Goal: Task Accomplishment & Management: Complete application form

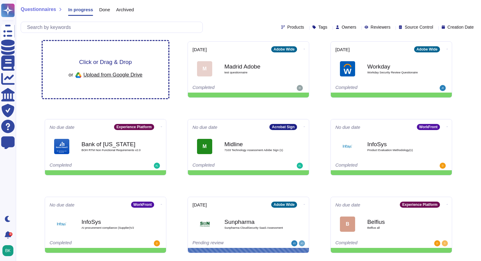
click at [112, 62] on span "Click or Drag & Drop" at bounding box center [105, 62] width 53 height 6
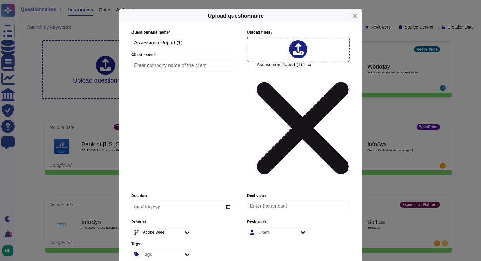
click at [153, 71] on input "text" at bounding box center [182, 65] width 103 height 12
type input "HP Inc."
click at [228, 200] on input "date" at bounding box center [182, 206] width 103 height 13
type input "2025-10-03"
click at [188, 229] on icon at bounding box center [187, 232] width 5 height 6
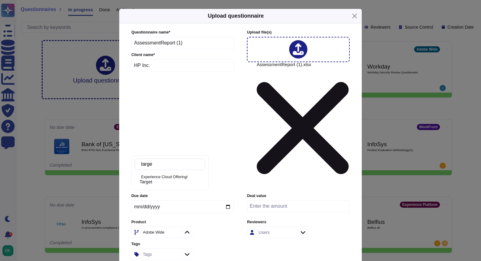
type input "target"
click at [164, 181] on div "Target" at bounding box center [171, 181] width 63 height 5
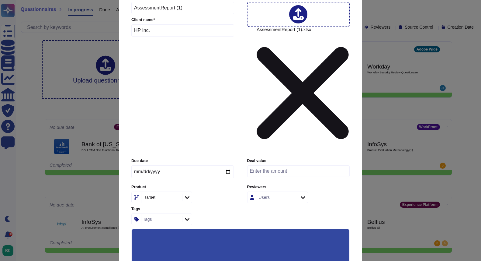
scroll to position [46, 0]
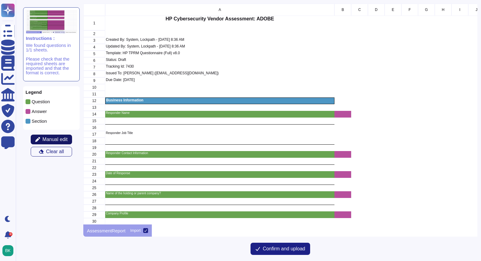
click at [56, 138] on span "Manual edit" at bounding box center [55, 139] width 25 height 5
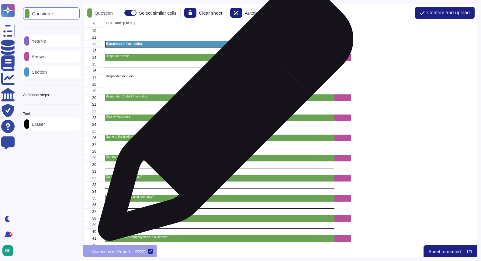
scroll to position [79, 0]
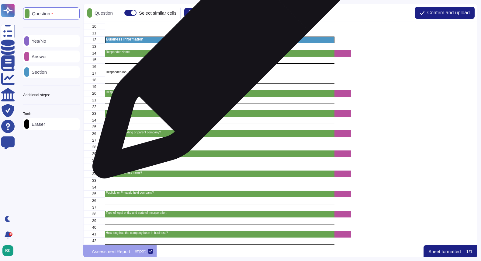
click at [219, 52] on p "Responder Name" at bounding box center [220, 52] width 228 height 3
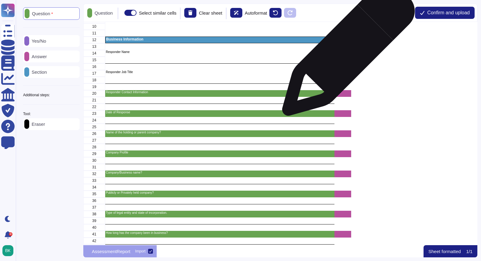
click at [346, 52] on div "grid" at bounding box center [343, 53] width 17 height 7
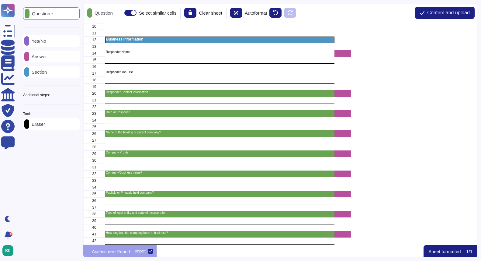
click at [136, 13] on span at bounding box center [130, 13] width 12 height 6
click at [122, 13] on input "Select similar cells" at bounding box center [122, 13] width 0 height 0
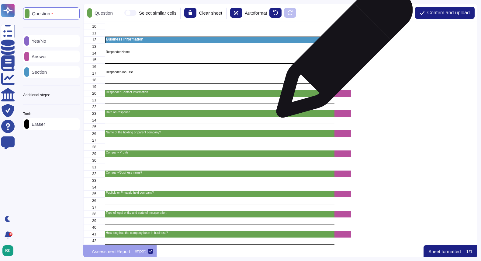
click at [342, 52] on div "grid" at bounding box center [343, 53] width 17 height 7
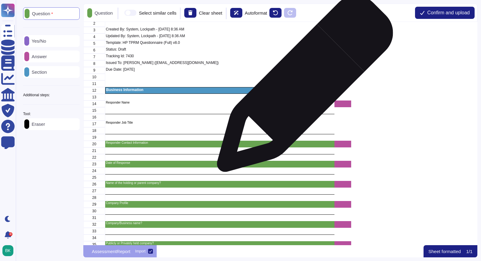
scroll to position [28, 0]
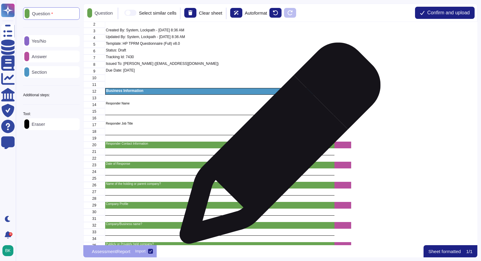
click at [278, 146] on div "Responder Contact Information" at bounding box center [219, 144] width 229 height 7
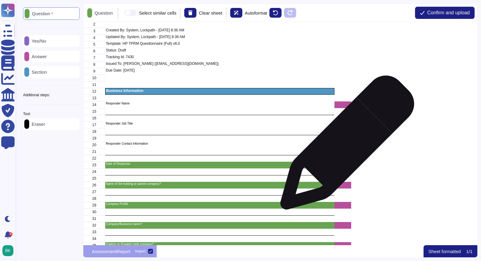
click at [345, 145] on div "grid" at bounding box center [343, 144] width 17 height 7
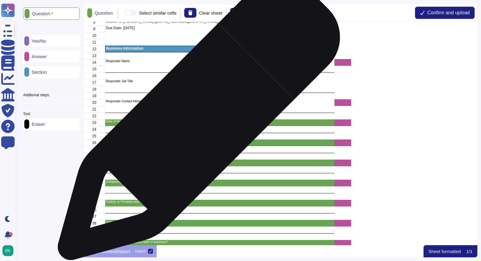
scroll to position [74, 0]
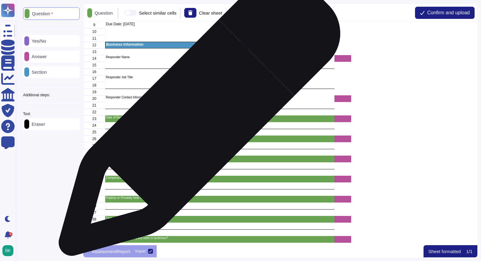
click at [197, 118] on p "Date of Response" at bounding box center [220, 117] width 228 height 3
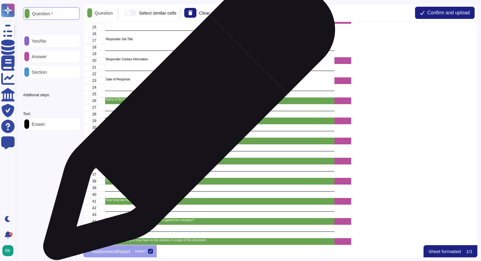
scroll to position [130, 0]
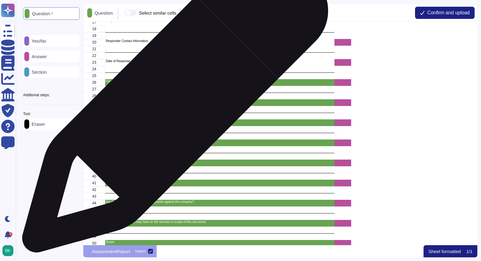
click at [173, 102] on p "Company Profile" at bounding box center [220, 101] width 228 height 3
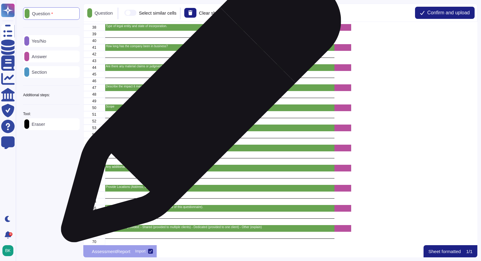
scroll to position [271, 0]
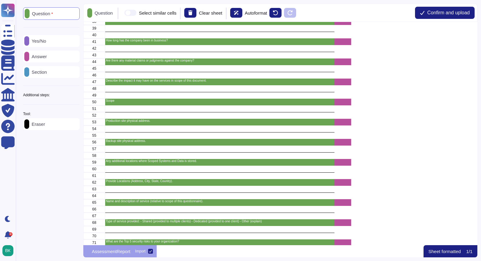
click at [61, 100] on div "Question Yes/No Answer Section Additional steps: Sub-Question Documents Instruc…" at bounding box center [51, 68] width 57 height 123
click at [64, 97] on div "Additional steps:" at bounding box center [51, 95] width 57 height 4
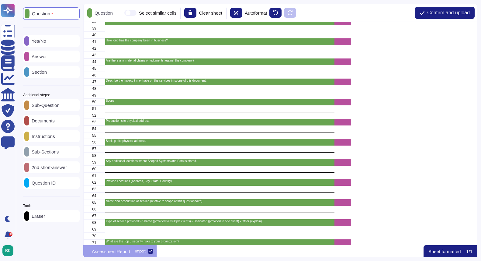
click at [58, 107] on p "Sub-Question" at bounding box center [44, 105] width 30 height 5
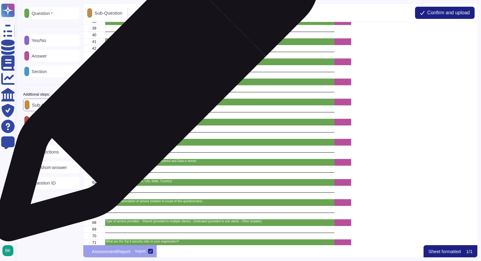
click at [154, 82] on p "Describe the impact it may have on the services in scope of this document." at bounding box center [220, 80] width 228 height 3
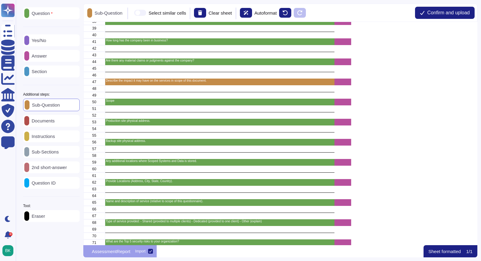
click at [52, 219] on div "Eraser" at bounding box center [51, 216] width 57 height 12
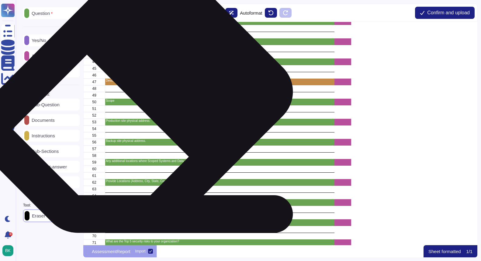
click at [140, 104] on div "Scope" at bounding box center [219, 102] width 229 height 7
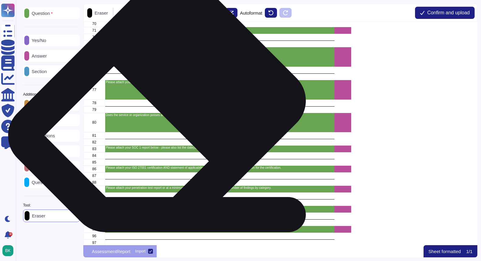
scroll to position [501, 0]
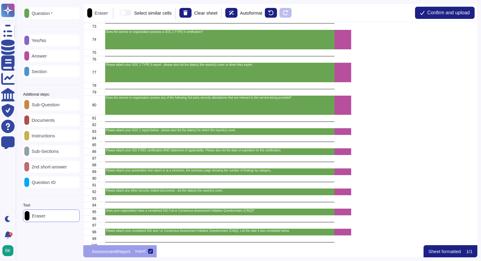
click at [54, 107] on p "Sub-Question" at bounding box center [44, 104] width 30 height 5
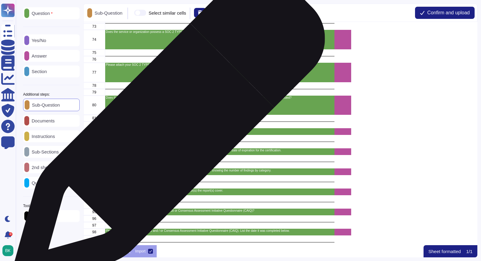
click at [166, 132] on p "Please attach your SOC 1 report below - please also list the date(s) for which …" at bounding box center [220, 130] width 228 height 3
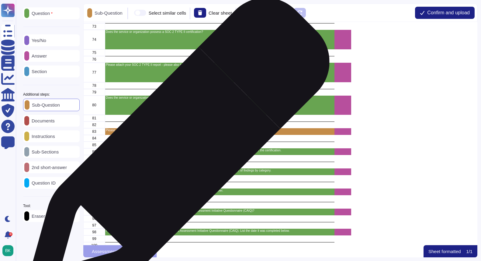
click at [176, 152] on div "Please attach your ISO 27001 certification AND statement of applicability. Plea…" at bounding box center [219, 151] width 229 height 7
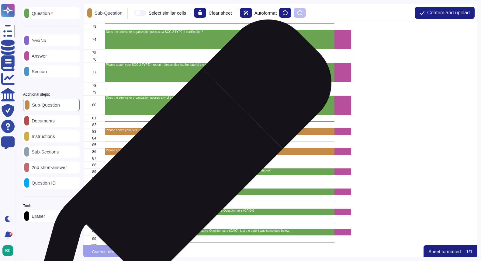
click at [179, 172] on div "Please attach your penetration test report or at a minimum, the summary page sh…" at bounding box center [219, 171] width 229 height 7
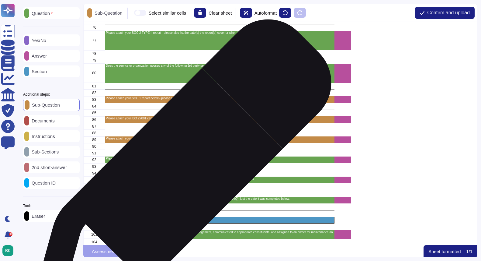
scroll to position [542, 0]
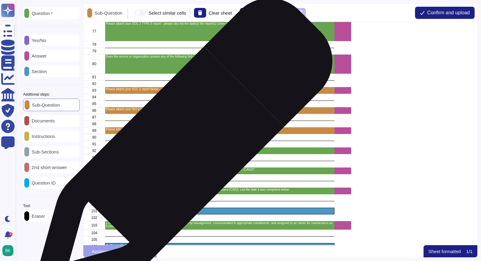
click at [181, 150] on p "Please attach any other security related documents - list the date(s) the repor…" at bounding box center [220, 149] width 228 height 3
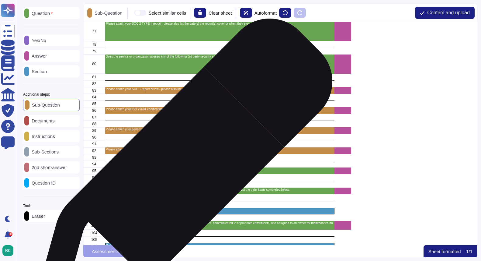
click at [181, 170] on p "Does your organization have a completed SIG Full or Consensus Assessment Initia…" at bounding box center [220, 169] width 228 height 3
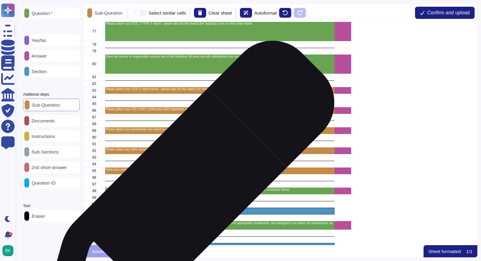
click at [185, 190] on p "Please attach your completed SIG and / or Consensus Assessment Initiative Quest…" at bounding box center [220, 189] width 228 height 3
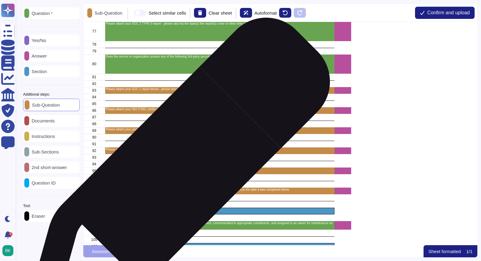
click at [176, 172] on div "Does your organization have a completed SIG Full or Consensus Assessment Initia…" at bounding box center [219, 170] width 229 height 7
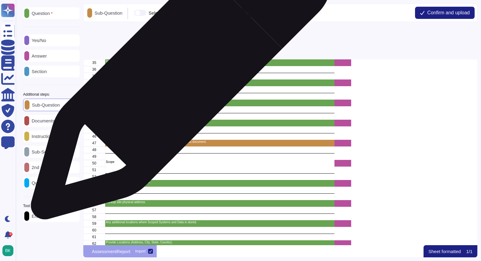
scroll to position [0, 0]
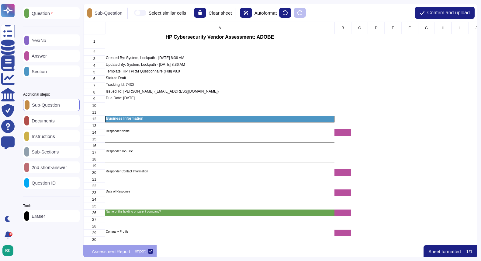
click at [53, 218] on div "Eraser" at bounding box center [51, 216] width 57 height 12
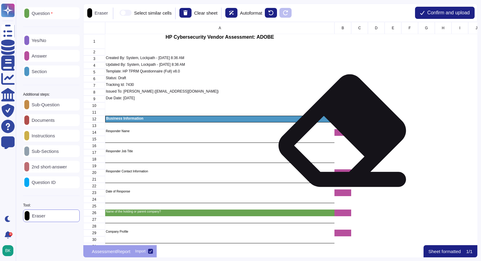
click at [342, 137] on div "grid" at bounding box center [343, 139] width 17 height 7
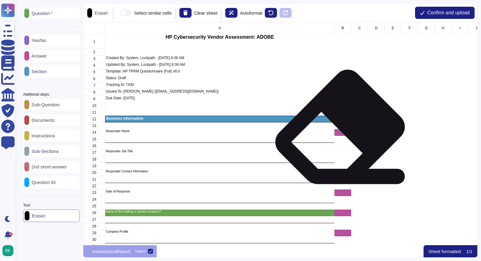
click at [342, 134] on div "grid" at bounding box center [343, 132] width 17 height 7
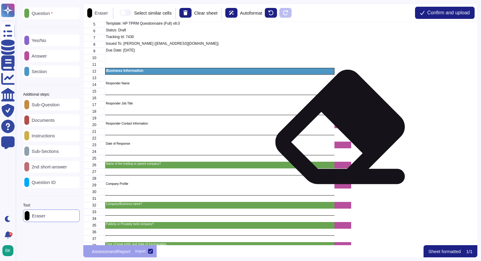
scroll to position [59, 0]
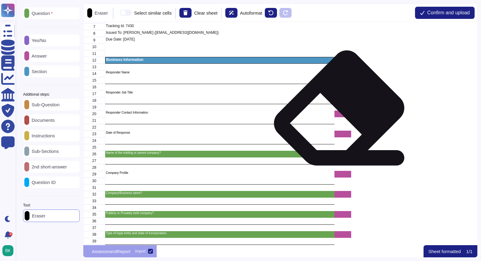
click at [340, 113] on div "grid" at bounding box center [343, 113] width 17 height 7
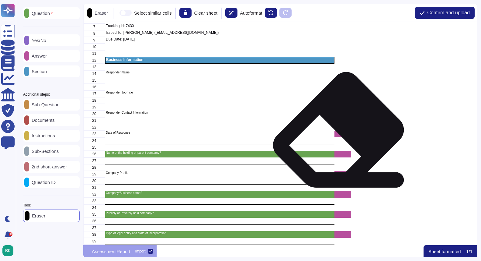
click at [340, 137] on div "grid" at bounding box center [343, 134] width 17 height 7
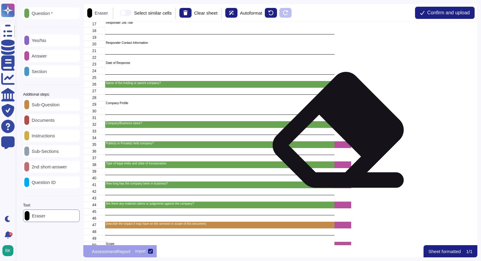
scroll to position [131, 0]
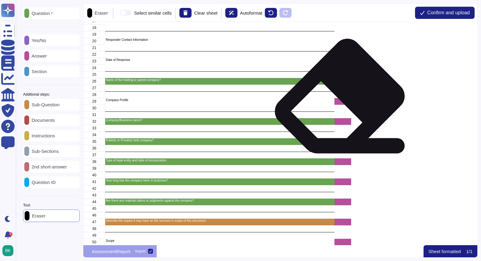
click at [341, 103] on div "grid" at bounding box center [343, 101] width 17 height 7
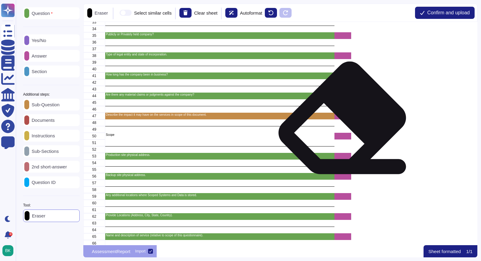
scroll to position [238, 0]
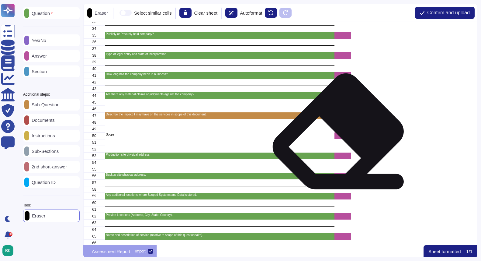
click at [340, 138] on div "grid" at bounding box center [343, 135] width 17 height 7
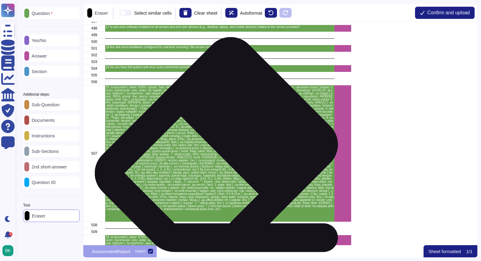
scroll to position [3509, 0]
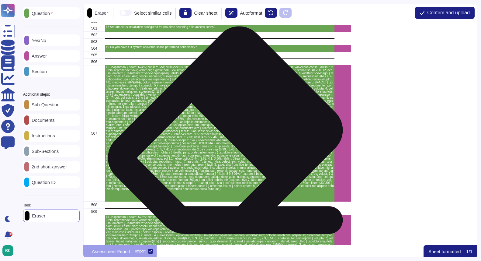
click at [230, 140] on p "grid" at bounding box center [220, 128] width 228 height 125
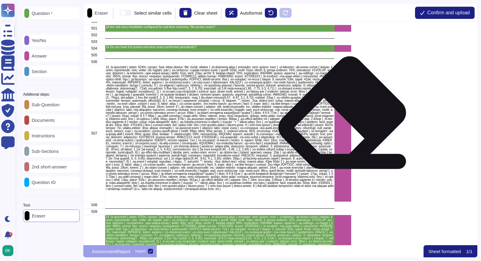
click at [344, 119] on div "grid" at bounding box center [343, 133] width 17 height 136
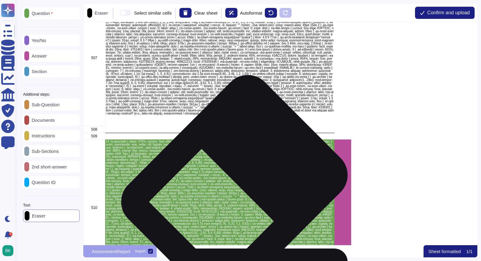
click at [239, 185] on p "grid" at bounding box center [220, 202] width 228 height 125
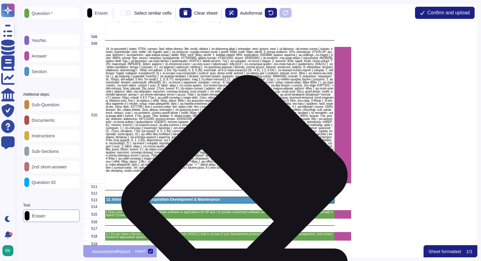
scroll to position [3685, 0]
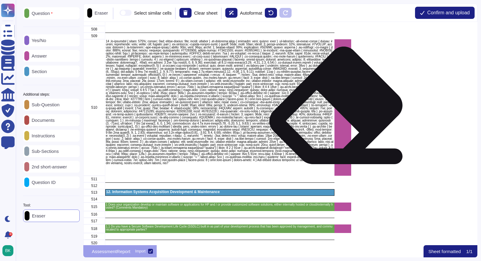
click at [338, 112] on div "grid" at bounding box center [343, 107] width 17 height 136
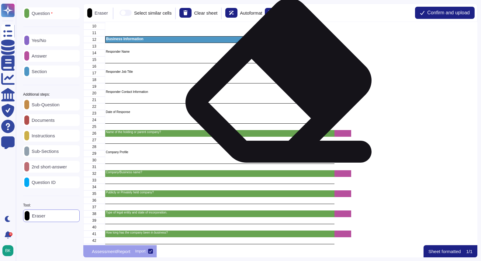
scroll to position [0, 0]
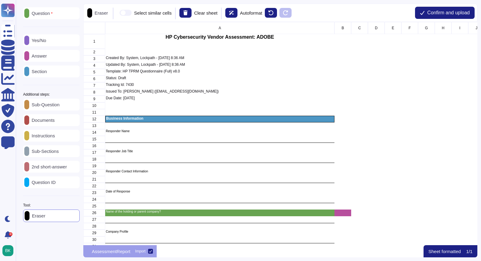
click at [46, 42] on p "Yes/No" at bounding box center [37, 40] width 17 height 5
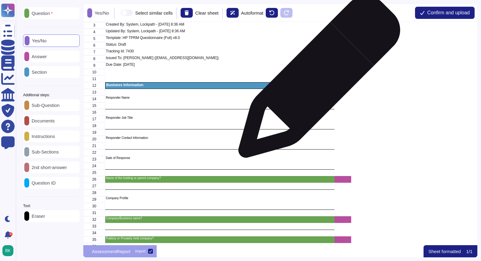
scroll to position [74, 0]
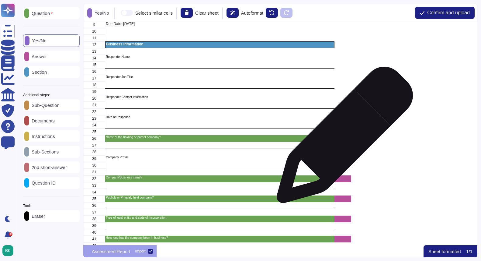
click at [343, 138] on div "grid" at bounding box center [343, 138] width 17 height 7
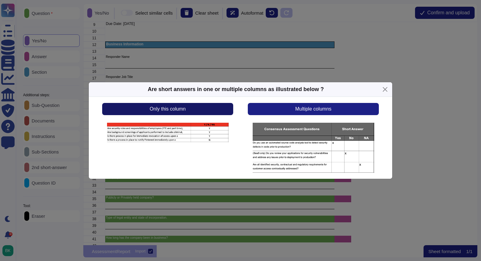
click at [185, 107] on span "Only this column" at bounding box center [168, 108] width 36 height 5
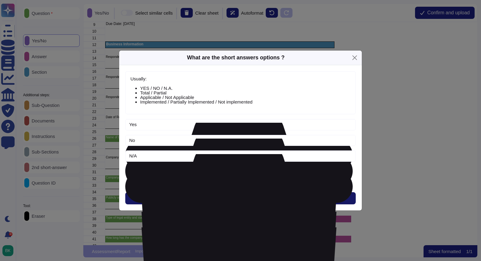
click at [253, 198] on button "Next" at bounding box center [240, 198] width 231 height 12
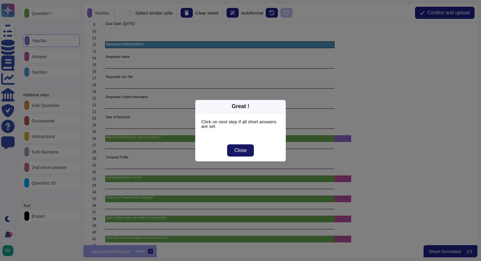
click at [243, 148] on span "Close" at bounding box center [241, 150] width 12 height 5
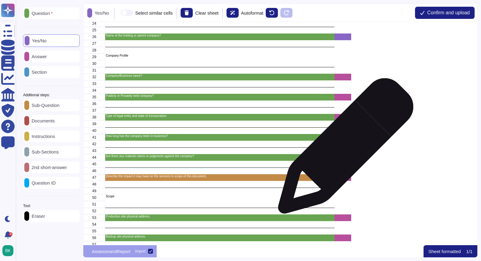
scroll to position [183, 0]
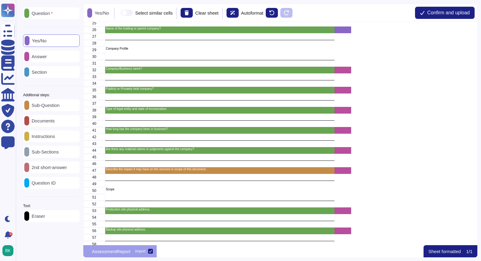
click at [132, 14] on span at bounding box center [127, 13] width 12 height 6
click at [118, 13] on input "Select similar cells" at bounding box center [118, 13] width 0 height 0
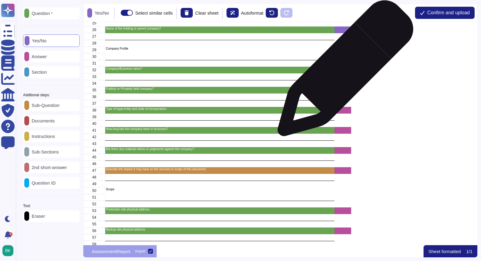
click at [343, 71] on div "grid" at bounding box center [343, 70] width 17 height 7
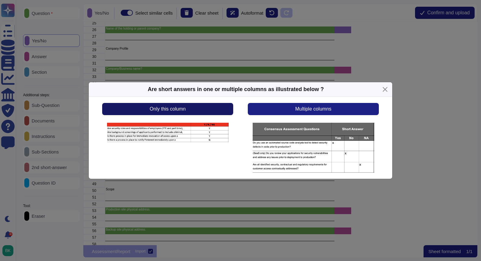
click at [173, 106] on span "Only this column" at bounding box center [168, 108] width 36 height 5
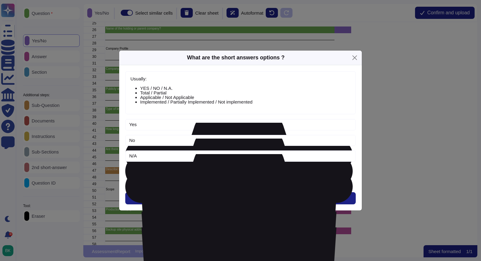
click at [236, 205] on div "Usually: YES / NO / N.A. Total / Partial Applicable / Not Applicable Implemente…" at bounding box center [240, 137] width 243 height 145
click at [240, 202] on button "Next" at bounding box center [240, 198] width 231 height 12
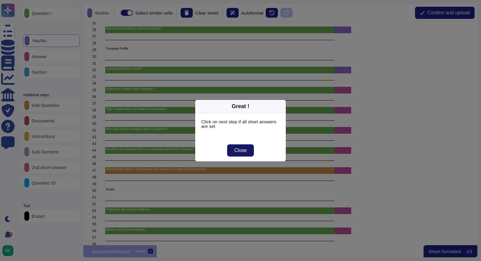
click at [238, 152] on span "Close" at bounding box center [241, 150] width 12 height 5
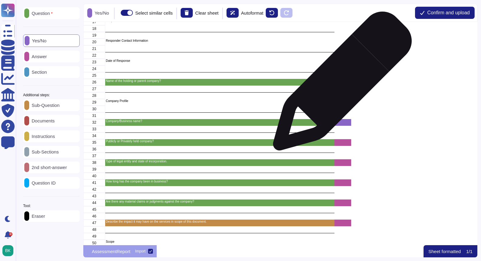
scroll to position [134, 0]
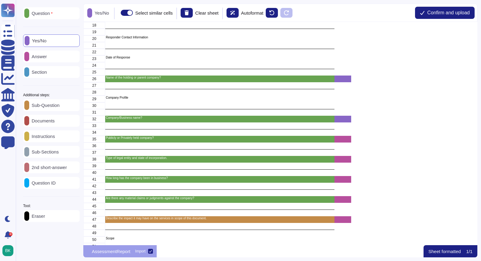
click at [40, 57] on p "Answer" at bounding box center [38, 56] width 18 height 5
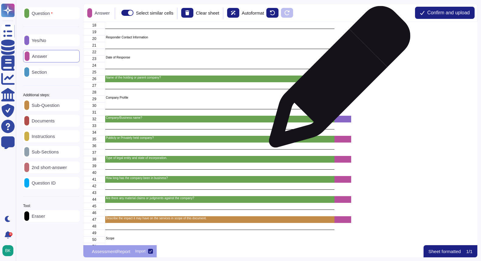
click at [337, 80] on div "grid" at bounding box center [343, 78] width 17 height 7
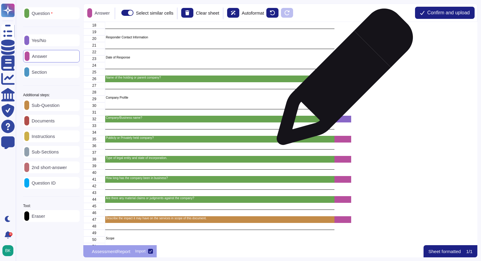
click at [343, 80] on div "grid" at bounding box center [343, 78] width 17 height 7
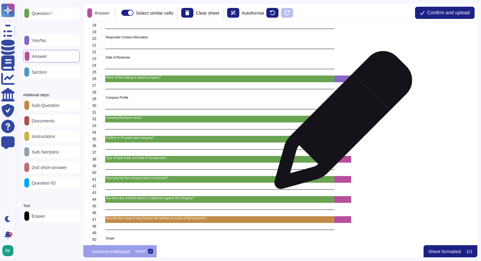
click at [341, 123] on div "grid" at bounding box center [343, 125] width 17 height 7
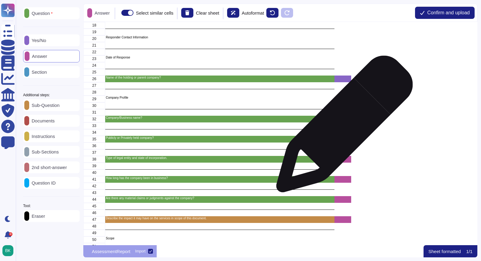
click at [342, 127] on div "grid" at bounding box center [343, 125] width 17 height 7
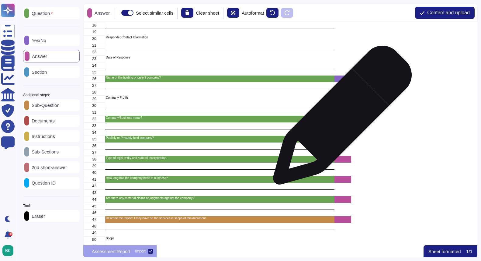
click at [340, 118] on div "grid" at bounding box center [343, 119] width 17 height 7
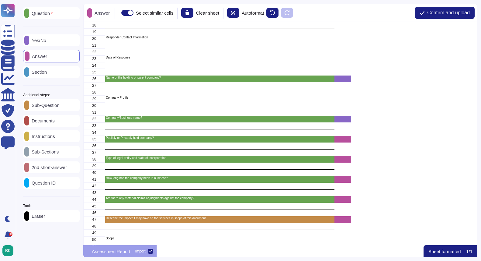
click at [45, 217] on p "Eraser" at bounding box center [37, 216] width 16 height 5
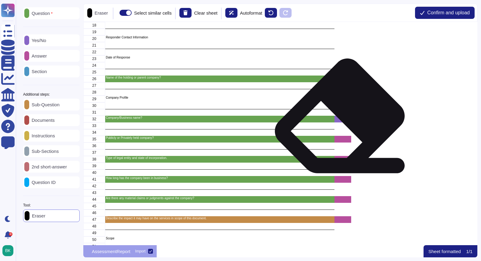
click at [341, 123] on div "grid" at bounding box center [343, 125] width 17 height 7
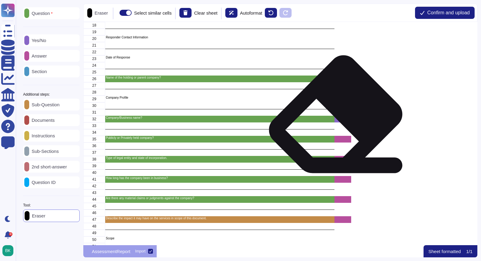
click at [337, 121] on div "grid" at bounding box center [343, 119] width 17 height 7
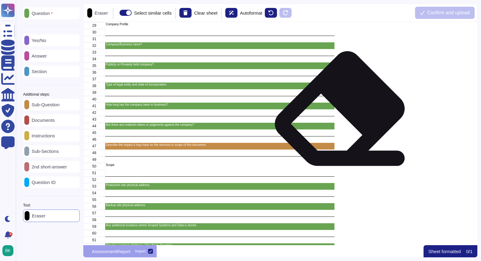
scroll to position [207, 0]
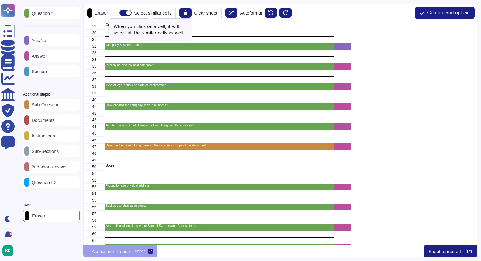
click at [132, 13] on span at bounding box center [126, 13] width 12 height 6
click at [117, 13] on input "Select similar cells" at bounding box center [117, 13] width 0 height 0
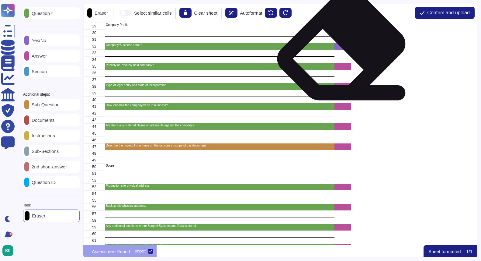
click at [341, 50] on div "grid" at bounding box center [343, 53] width 17 height 7
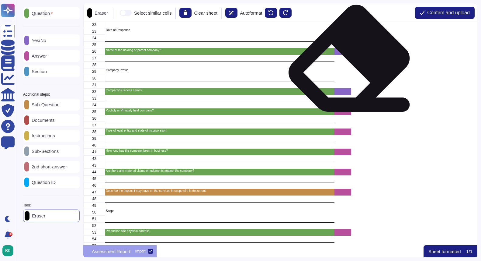
scroll to position [148, 0]
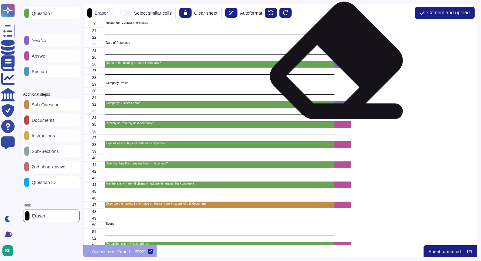
click at [338, 67] on div "grid" at bounding box center [343, 64] width 17 height 7
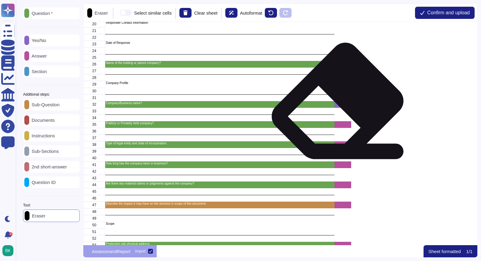
click at [339, 108] on div "grid" at bounding box center [343, 111] width 17 height 7
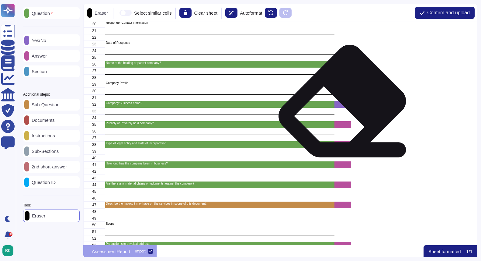
click at [344, 108] on div "grid" at bounding box center [343, 111] width 17 height 7
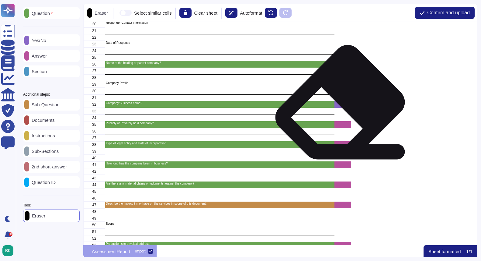
click at [342, 109] on div "grid" at bounding box center [343, 111] width 17 height 7
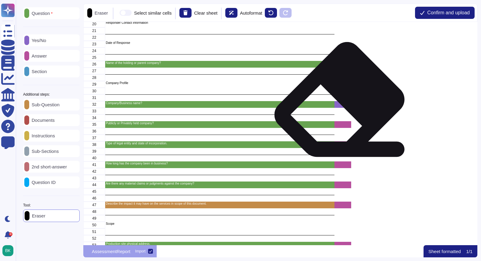
click at [341, 106] on div "grid" at bounding box center [343, 104] width 17 height 7
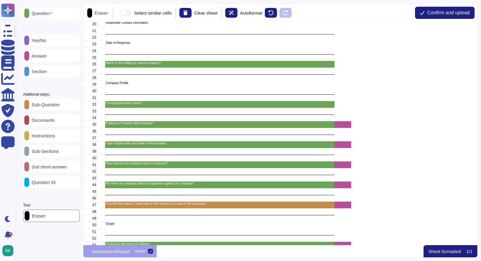
click at [47, 55] on p "Answer" at bounding box center [38, 56] width 18 height 5
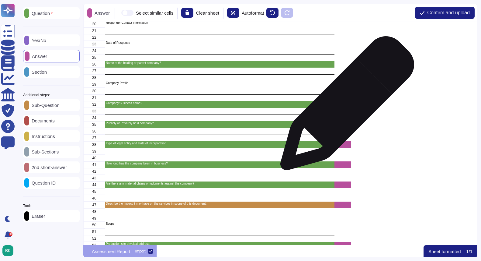
click at [343, 105] on div "grid" at bounding box center [343, 104] width 17 height 7
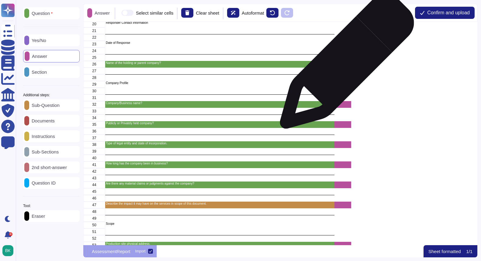
click at [345, 64] on div "grid" at bounding box center [343, 64] width 17 height 7
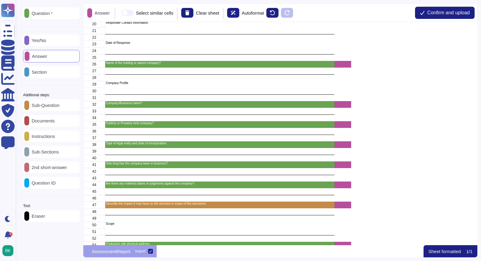
click at [50, 43] on div "Yes/No" at bounding box center [51, 40] width 57 height 12
click at [132, 15] on span at bounding box center [127, 13] width 12 height 6
click at [118, 13] on input "Select similar cells" at bounding box center [118, 13] width 0 height 0
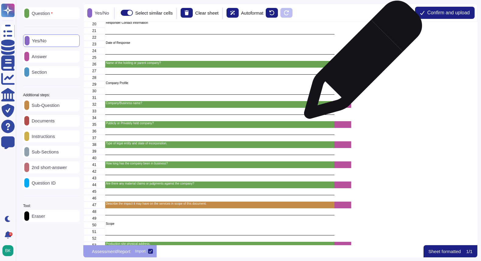
click at [361, 62] on div "grid" at bounding box center [359, 64] width 17 height 7
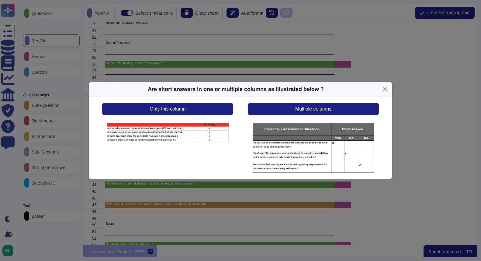
click at [188, 124] on img at bounding box center [168, 133] width 122 height 20
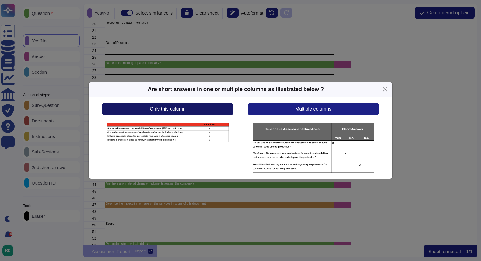
click at [174, 107] on span "Only this column" at bounding box center [168, 108] width 36 height 5
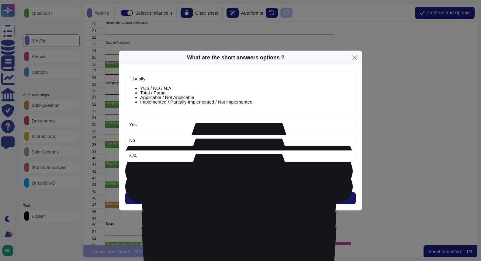
click at [244, 196] on span "Next" at bounding box center [241, 198] width 10 height 5
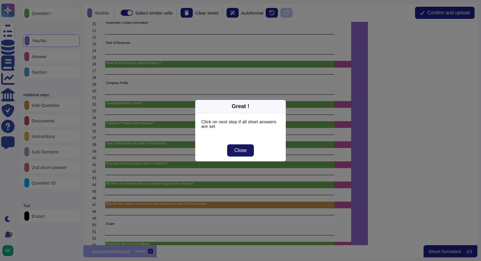
click at [242, 150] on span "Close" at bounding box center [241, 150] width 12 height 5
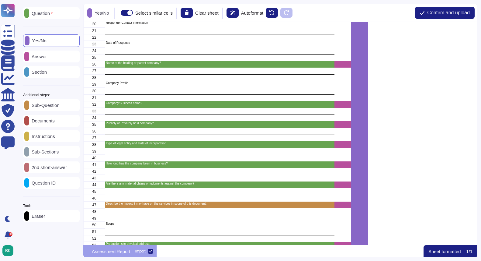
click at [44, 215] on p "Eraser" at bounding box center [37, 216] width 16 height 5
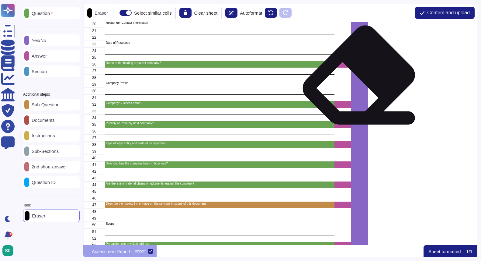
click at [367, 85] on icon "grid" at bounding box center [367, 85] width 0 height 0
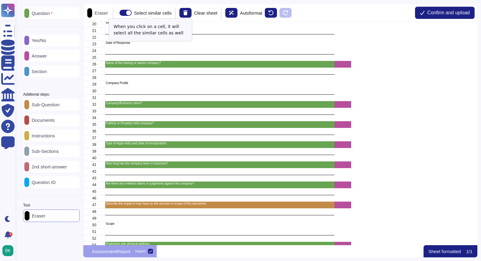
click at [131, 13] on span at bounding box center [126, 13] width 12 height 6
click at [117, 13] on input "Select similar cells" at bounding box center [117, 13] width 0 height 0
click at [49, 47] on div "Question Yes/No Answer Section Additional steps: Sub-Question Documents Instruc…" at bounding box center [51, 114] width 57 height 214
click at [53, 38] on div "Yes/No" at bounding box center [51, 40] width 57 height 12
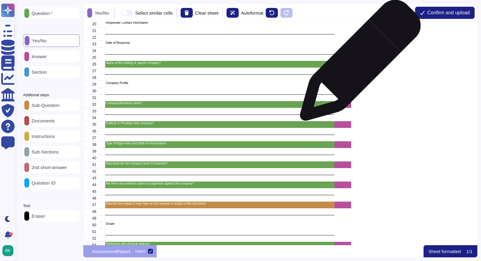
click at [358, 63] on div "grid" at bounding box center [359, 64] width 17 height 7
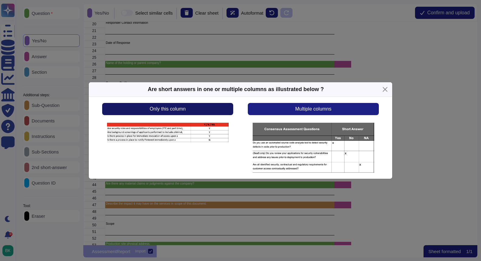
click at [195, 113] on button "Only this column" at bounding box center [167, 109] width 131 height 12
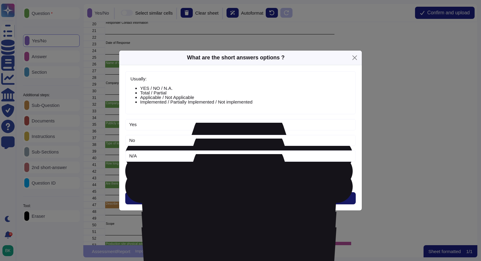
click at [242, 194] on button "Next" at bounding box center [240, 198] width 231 height 12
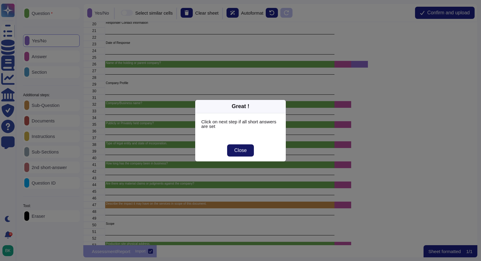
click at [243, 154] on button "Close" at bounding box center [240, 150] width 27 height 12
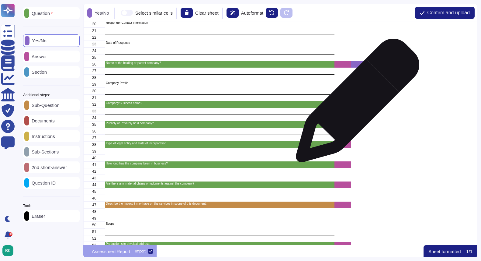
click at [357, 103] on div "grid" at bounding box center [359, 104] width 17 height 7
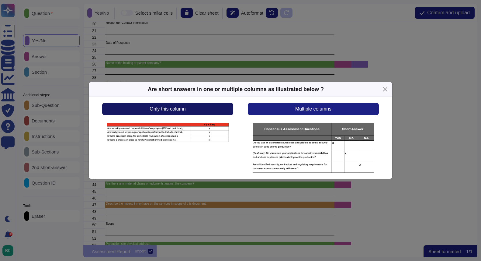
click at [166, 112] on button "Only this column" at bounding box center [167, 109] width 131 height 12
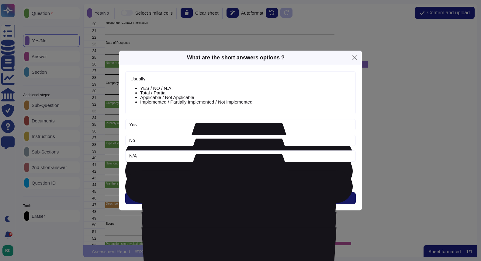
click at [218, 194] on button "Next" at bounding box center [240, 198] width 231 height 12
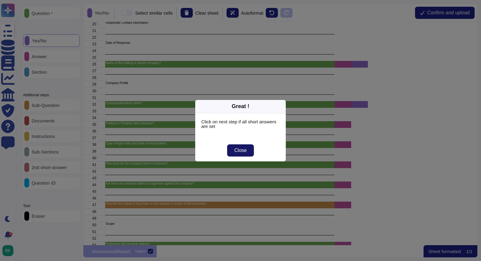
click at [243, 155] on button "Close" at bounding box center [240, 150] width 27 height 12
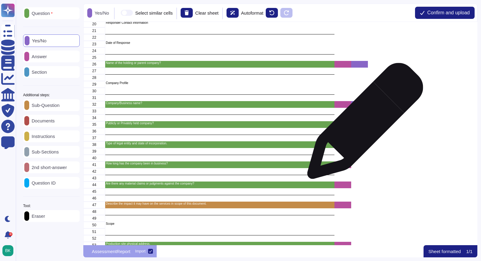
click at [363, 124] on div "grid" at bounding box center [359, 124] width 17 height 7
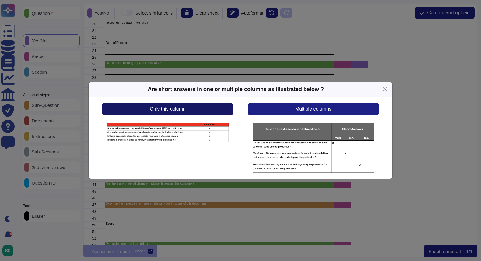
click at [176, 109] on span "Only this column" at bounding box center [168, 108] width 36 height 5
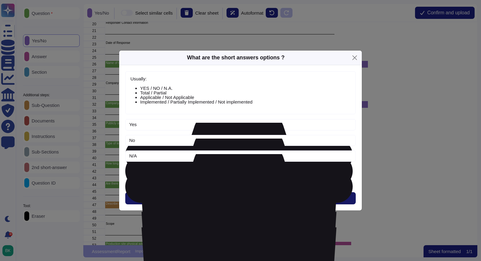
click at [229, 197] on button "Next" at bounding box center [240, 198] width 231 height 12
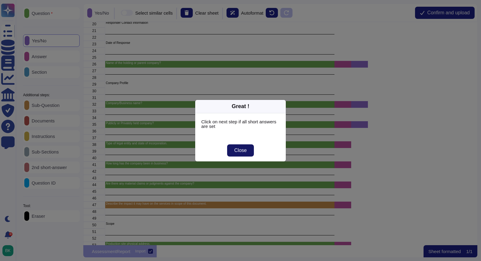
click at [254, 147] on button "Close" at bounding box center [240, 150] width 27 height 12
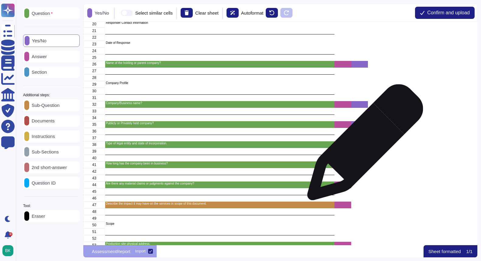
click at [363, 145] on div "grid" at bounding box center [359, 144] width 17 height 7
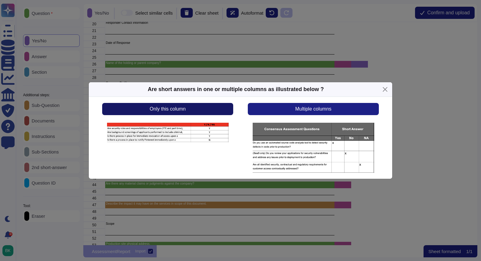
click at [176, 106] on span "Only this column" at bounding box center [168, 108] width 36 height 5
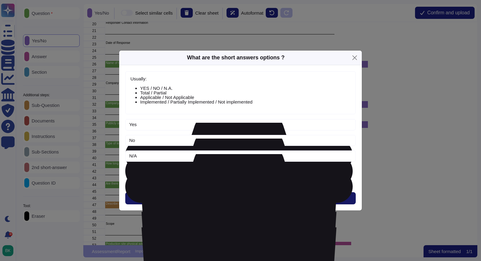
click at [208, 193] on button "Next" at bounding box center [240, 198] width 231 height 12
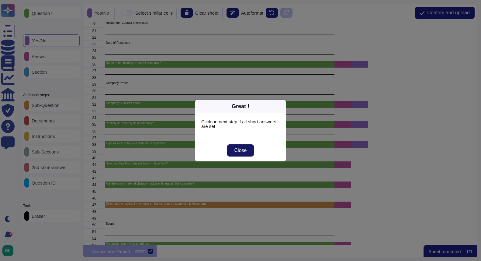
click at [238, 148] on span "Close" at bounding box center [241, 150] width 12 height 5
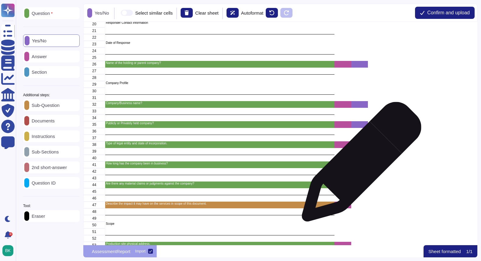
click at [360, 165] on div "grid" at bounding box center [359, 164] width 17 height 7
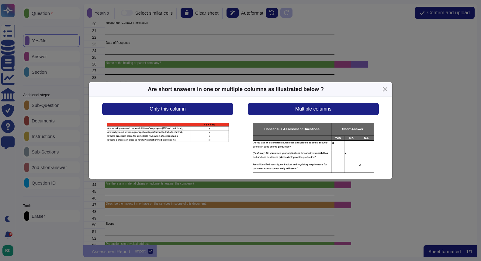
click at [181, 116] on div "Only this column" at bounding box center [168, 138] width 146 height 70
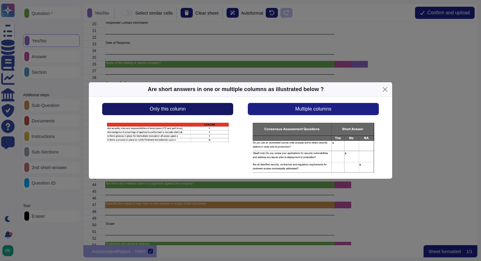
click at [176, 111] on span "Only this column" at bounding box center [168, 108] width 36 height 5
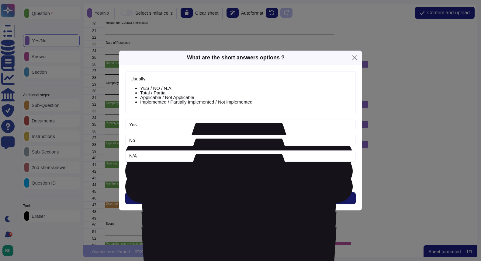
click at [214, 194] on button "Next" at bounding box center [240, 198] width 231 height 12
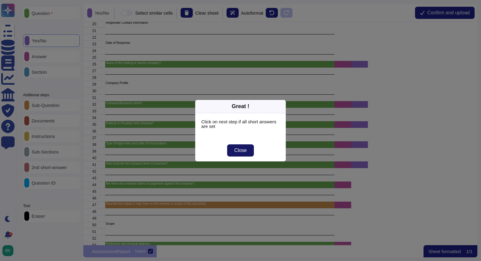
click at [243, 149] on span "Close" at bounding box center [241, 150] width 12 height 5
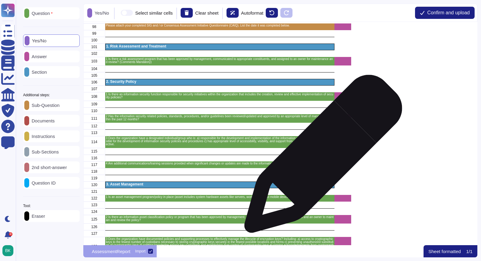
scroll to position [709, 0]
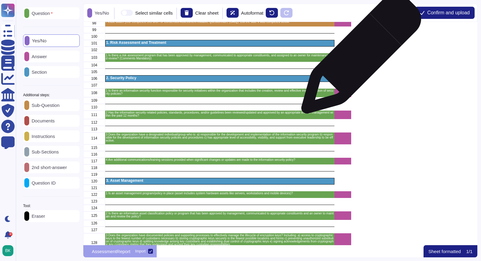
click at [359, 57] on div "grid" at bounding box center [359, 57] width 17 height 9
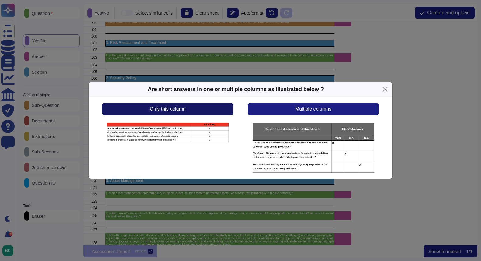
click at [154, 109] on span "Only this column" at bounding box center [168, 108] width 36 height 5
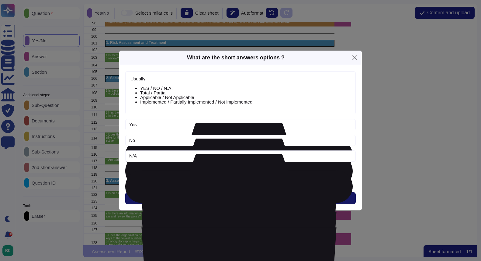
click at [221, 193] on button "Next" at bounding box center [240, 198] width 231 height 12
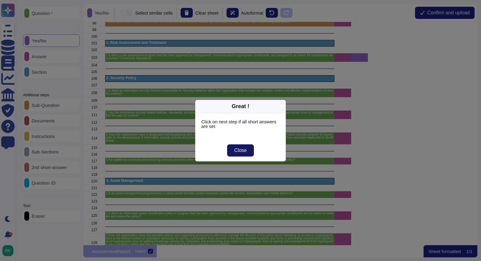
click at [242, 153] on button "Close" at bounding box center [240, 150] width 27 height 12
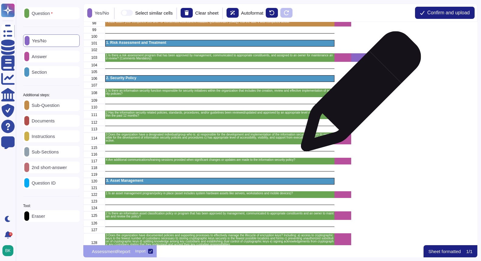
click at [359, 94] on div "grid" at bounding box center [359, 93] width 17 height 9
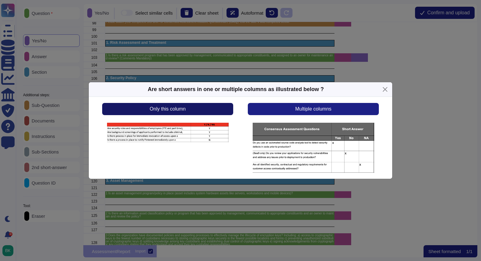
click at [215, 110] on button "Only this column" at bounding box center [167, 109] width 131 height 12
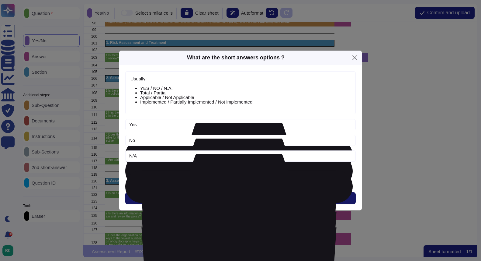
click at [241, 198] on span "Next" at bounding box center [241, 198] width 10 height 5
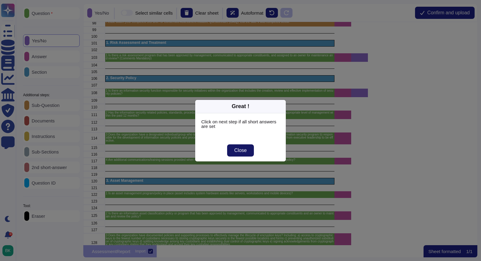
click at [238, 154] on button "Close" at bounding box center [240, 150] width 27 height 12
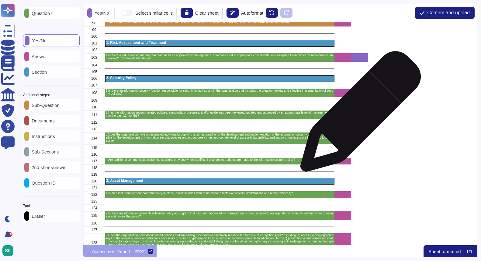
click at [358, 114] on div "grid" at bounding box center [359, 114] width 17 height 9
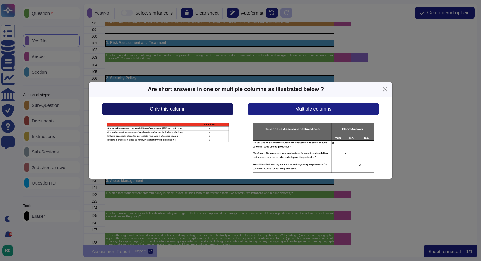
click at [211, 112] on button "Only this column" at bounding box center [167, 109] width 131 height 12
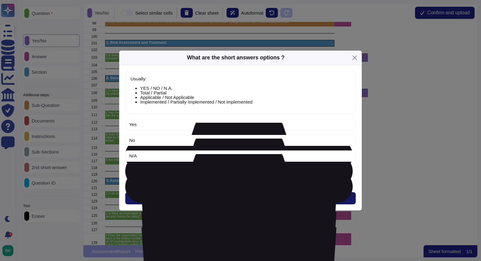
click at [236, 197] on span "Next" at bounding box center [241, 198] width 10 height 5
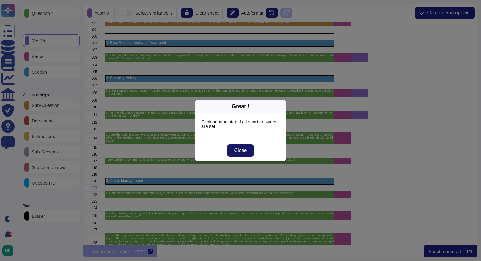
click at [236, 150] on span "Close" at bounding box center [241, 150] width 12 height 5
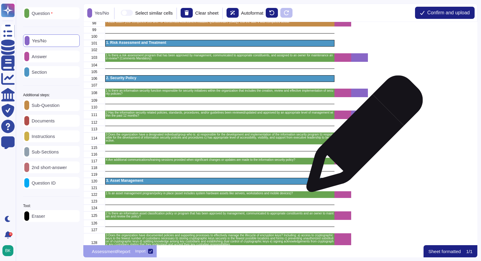
click at [362, 137] on div "grid" at bounding box center [359, 138] width 17 height 12
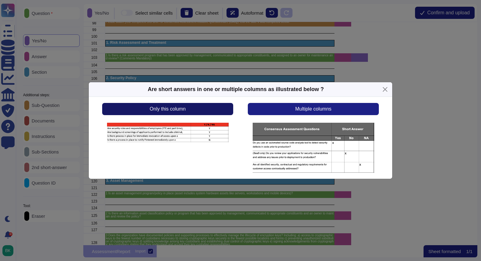
click at [185, 110] on span "Only this column" at bounding box center [168, 108] width 36 height 5
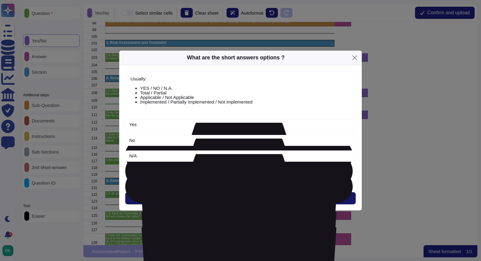
click at [240, 193] on button "Next" at bounding box center [240, 198] width 231 height 12
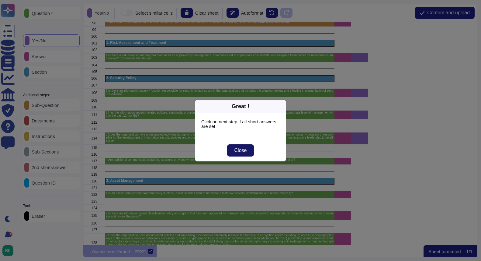
click at [242, 146] on button "Close" at bounding box center [240, 150] width 27 height 12
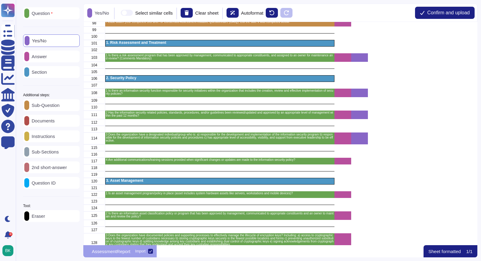
click at [41, 60] on div "Answer" at bounding box center [51, 57] width 57 height 12
click at [44, 42] on p "Yes/No" at bounding box center [37, 40] width 17 height 5
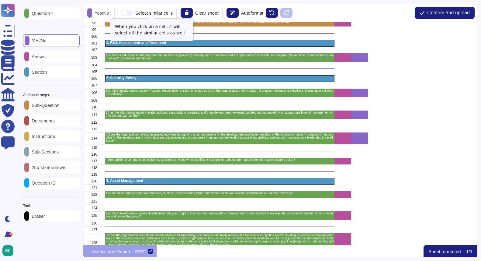
click at [132, 11] on span at bounding box center [127, 13] width 12 height 6
click at [118, 13] on input "Select similar cells" at bounding box center [118, 13] width 0 height 0
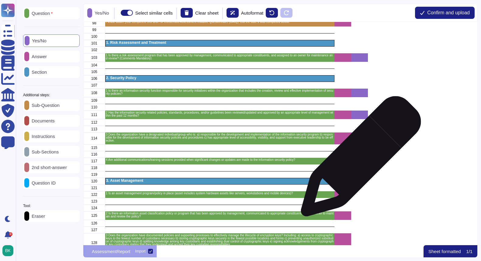
click at [359, 159] on div "grid" at bounding box center [359, 161] width 17 height 7
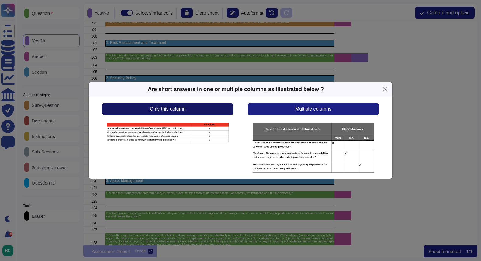
click at [193, 109] on button "Only this column" at bounding box center [167, 109] width 131 height 12
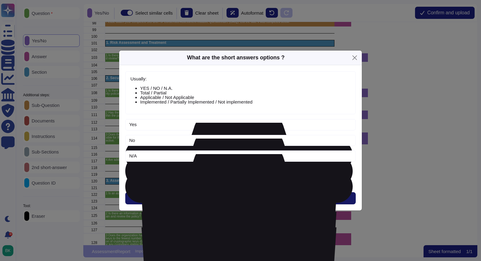
click at [240, 196] on span "Next" at bounding box center [241, 198] width 10 height 5
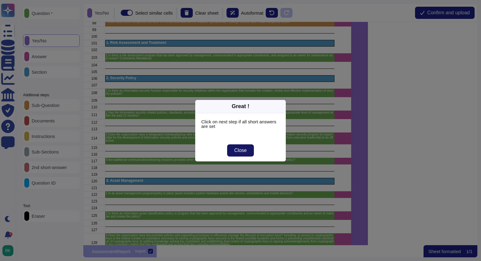
click at [242, 150] on span "Close" at bounding box center [241, 150] width 12 height 5
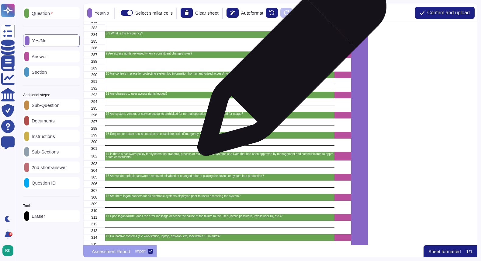
scroll to position [1990, 0]
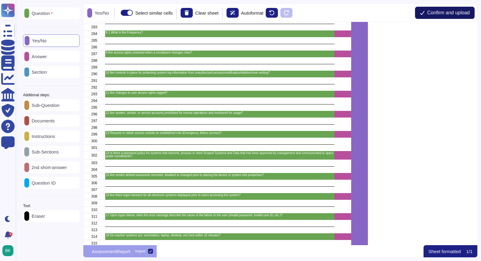
click at [438, 14] on span "Confirm and upload" at bounding box center [448, 12] width 43 height 5
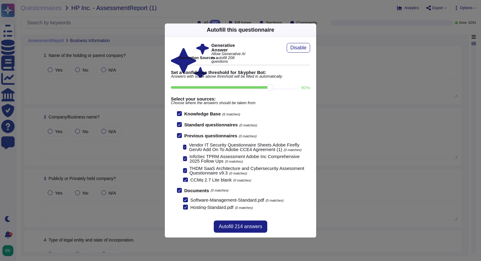
click at [270, 88] on input "90 %" at bounding box center [234, 87] width 127 height 2
click at [254, 87] on input "80 %" at bounding box center [234, 87] width 127 height 2
click at [268, 87] on input "90 %" at bounding box center [234, 87] width 127 height 2
click at [296, 87] on input "90 %" at bounding box center [234, 87] width 127 height 2
click at [271, 86] on input "90 %" at bounding box center [234, 87] width 127 height 2
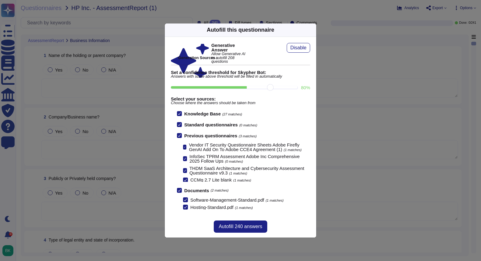
click at [253, 87] on input "80 %" at bounding box center [234, 87] width 127 height 2
click at [266, 87] on input "90 %" at bounding box center [234, 87] width 127 height 2
click at [249, 87] on input "90 %" at bounding box center [234, 87] width 127 height 2
type input "80"
click at [240, 229] on span "Autofill 240 answers" at bounding box center [241, 226] width 44 height 5
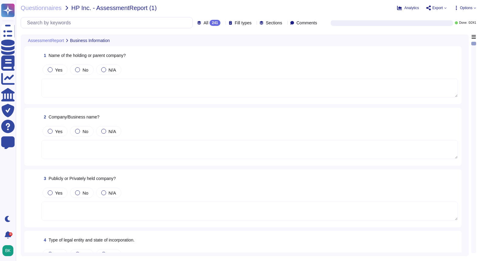
type textarea "Adobe"
type textarea "We are a publicly held company, traded on NASDAQ under the ticker ADBE."
type textarea "Adobe is a C-Corporation incorporated in [US_STATE] ([GEOGRAPHIC_DATA]), [GEOGR…"
type textarea "Adobe has been in business for 41 years, since its founding in 1982."
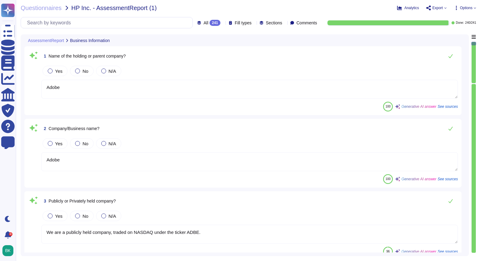
click at [101, 87] on textarea "Adobe" at bounding box center [249, 89] width 417 height 19
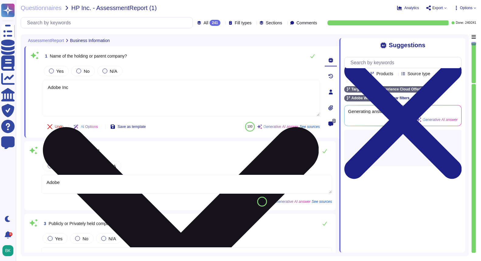
type textarea "Adobe Inc."
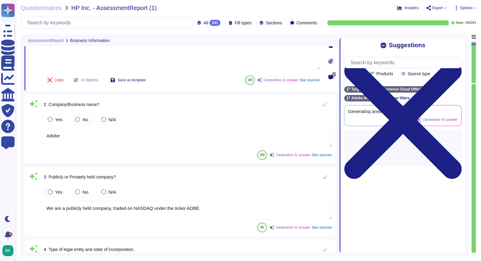
type textarea "Adobe has nothing to report at this time regarding any supervisory authority ov…"
type textarea "Adobe Inc."
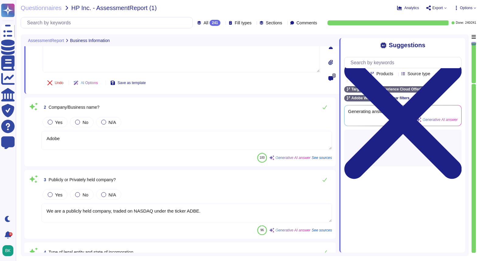
click at [91, 136] on textarea "Adobe" at bounding box center [186, 140] width 291 height 19
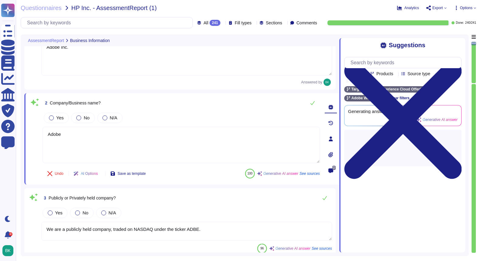
type textarea "Adobe has nothing to report at this time regarding any supervisory authority ov…"
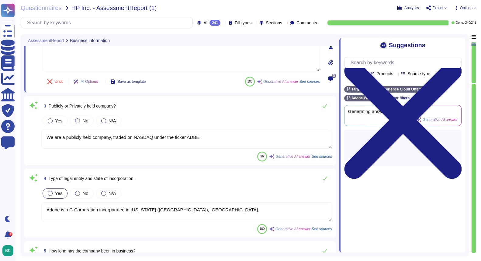
type textarea "Adobe 345 Park Ave. San Jose, CA 95110"
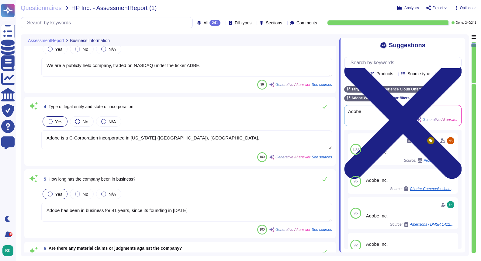
scroll to position [215, 0]
type textarea "The secondary data center is a cold data center for all centers outside of Nort…"
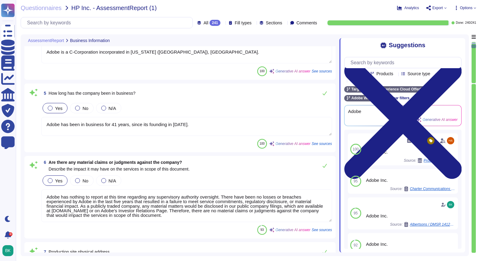
type textarea "Scoped Systems and Data are stored in Adobe-owned and Adobe-leased data centers…"
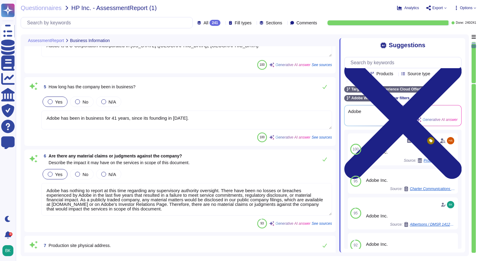
scroll to position [299, 0]
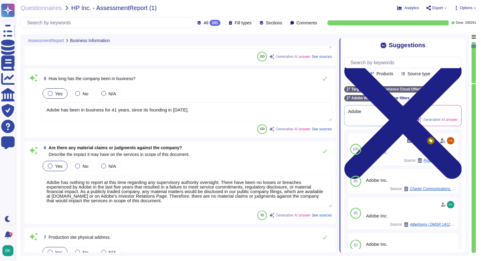
click at [118, 111] on textarea "Adobe has been in business for 41 years, since its founding in 1982." at bounding box center [186, 111] width 291 height 19
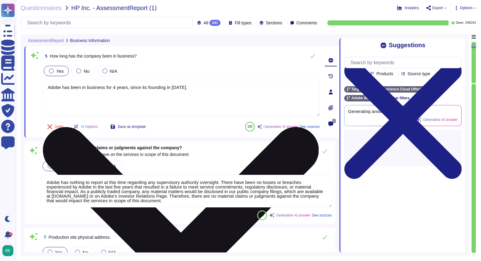
type textarea "Adobe has been in business for 43 years, since its founding in [DATE]."
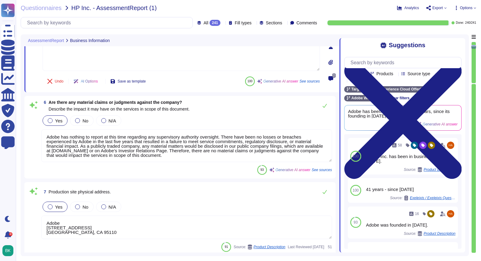
scroll to position [1, 0]
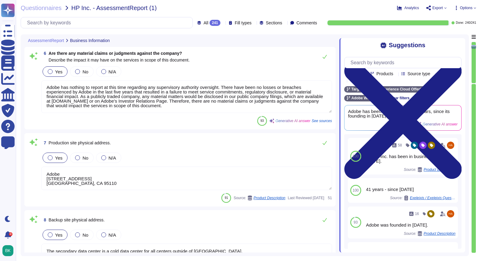
type textarea "- 345 Park Avenue, San Jose, California, USA - Data centers are located in: - O…"
type textarea "Adobe has been in business for 43 years, since its founding in [DATE]."
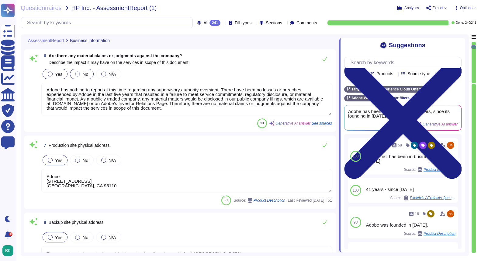
click at [78, 71] on div at bounding box center [77, 73] width 5 height 5
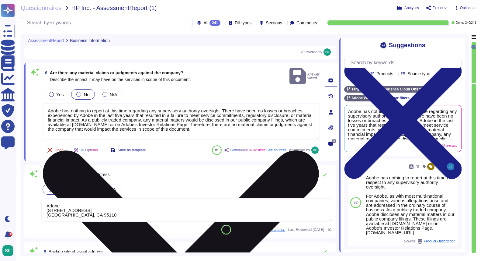
scroll to position [369, 0]
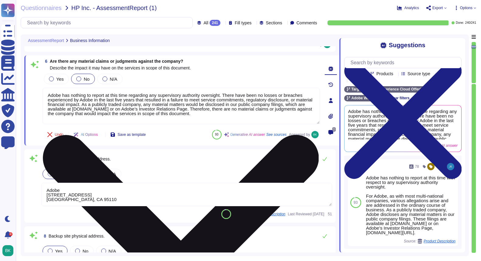
drag, startPoint x: 203, startPoint y: 108, endPoint x: 219, endPoint y: 114, distance: 16.7
click at [219, 114] on textarea "Adobe has nothing to report at this time regarding any supervisory authority ov…" at bounding box center [181, 106] width 277 height 37
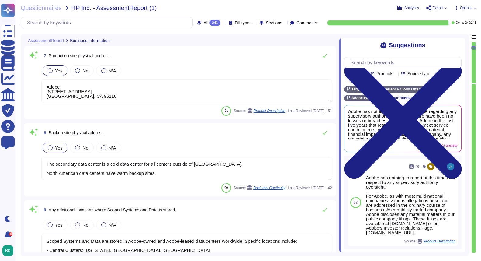
scroll to position [474, 0]
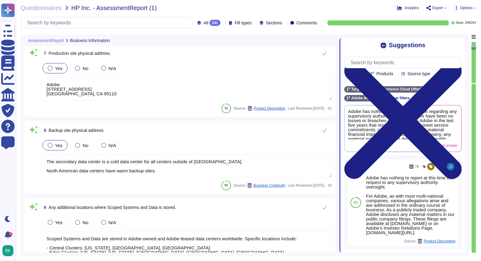
type textarea "Adobe has nothing to report at this time regarding any supervisory authority ov…"
click at [176, 90] on textarea "Adobe 345 Park Ave. San Jose, CA 95110" at bounding box center [186, 88] width 291 height 23
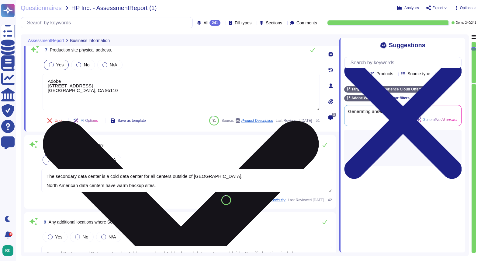
type textarea "- 345 Park Avenue, San Jose, California, USA - Data centers are located in: - O…"
click at [314, 121] on icon at bounding box center [181, 259] width 276 height 276
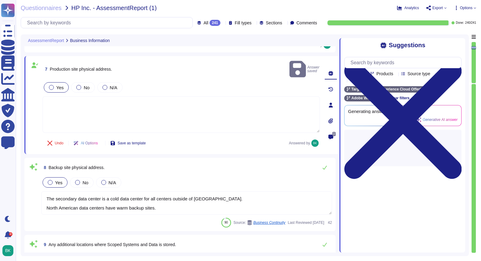
scroll to position [447, 0]
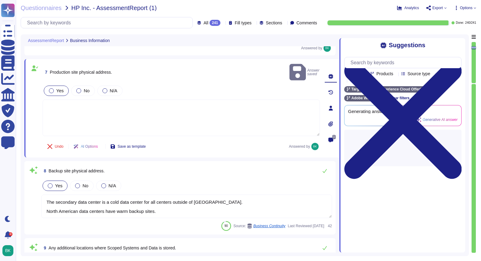
click at [52, 88] on div at bounding box center [51, 90] width 5 height 5
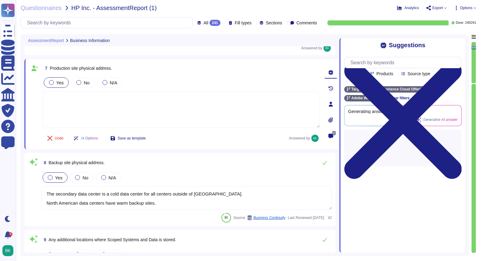
click at [87, 94] on textarea at bounding box center [181, 109] width 277 height 37
click at [80, 83] on div at bounding box center [78, 82] width 5 height 5
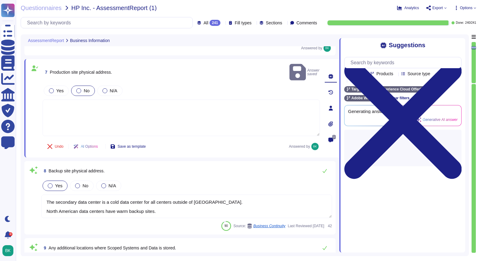
click at [80, 88] on div at bounding box center [78, 90] width 5 height 5
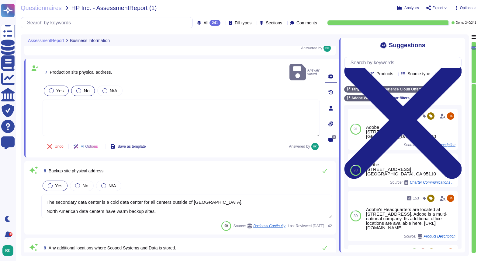
click at [51, 88] on div at bounding box center [51, 90] width 5 height 5
click at [52, 88] on div at bounding box center [51, 90] width 5 height 5
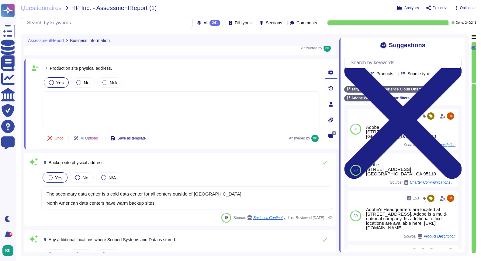
click at [144, 106] on textarea at bounding box center [181, 109] width 277 height 37
click at [376, 98] on icon at bounding box center [376, 98] width 4 height 4
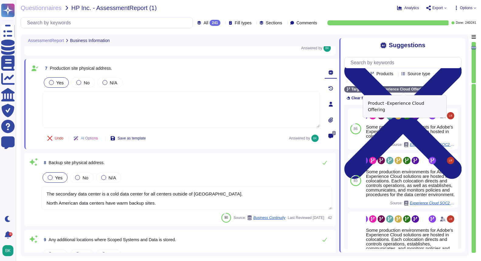
click at [429, 89] on icon at bounding box center [429, 90] width 4 height 4
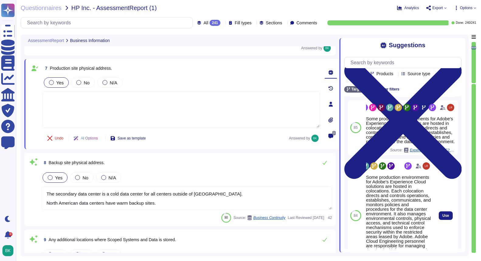
scroll to position [0, 0]
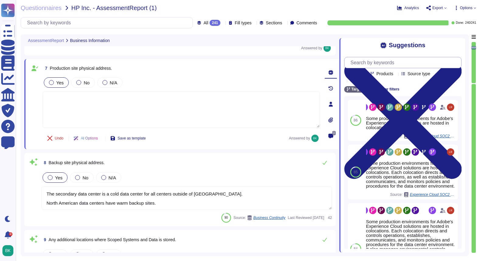
click at [366, 65] on input "text" at bounding box center [405, 62] width 114 height 11
click at [366, 89] on icon at bounding box center [366, 90] width 4 height 4
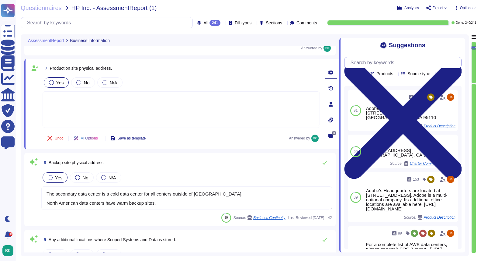
click at [368, 62] on input "text" at bounding box center [405, 62] width 114 height 11
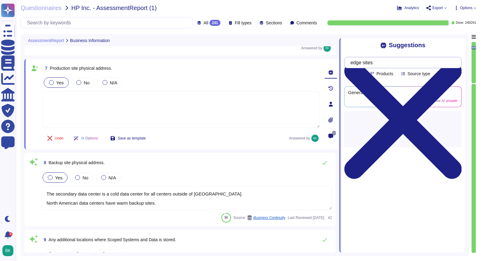
type input "edge sites"
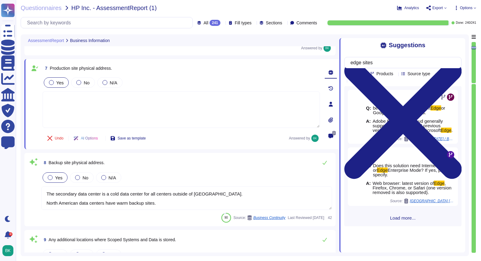
click at [401, 220] on span "Load more..." at bounding box center [402, 217] width 117 height 5
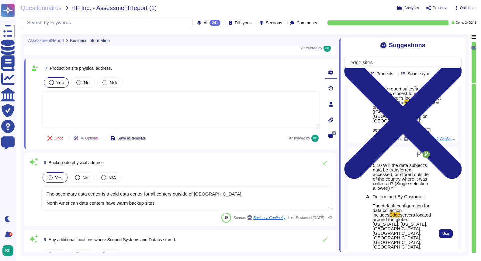
scroll to position [627, 0]
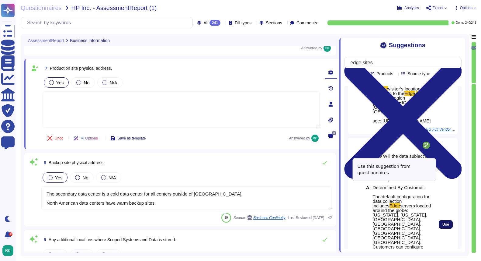
click at [447, 220] on button "Use" at bounding box center [446, 224] width 14 height 9
type textarea "Determined By Customer. The default configuration for data collection includes …"
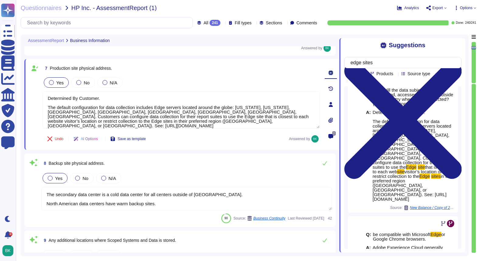
scroll to position [0, 0]
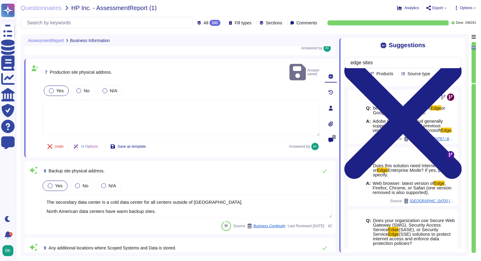
click at [134, 109] on textarea at bounding box center [181, 117] width 277 height 37
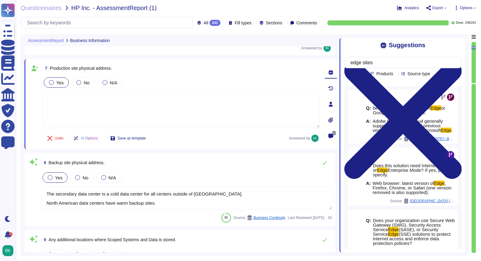
click at [121, 105] on textarea at bounding box center [181, 109] width 277 height 37
click at [390, 61] on input "edge sites" at bounding box center [402, 62] width 108 height 11
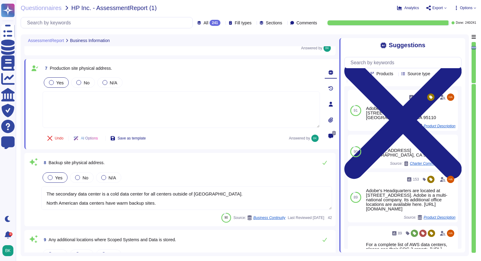
click at [136, 106] on textarea at bounding box center [181, 109] width 277 height 37
click at [361, 63] on input "text" at bounding box center [405, 62] width 114 height 11
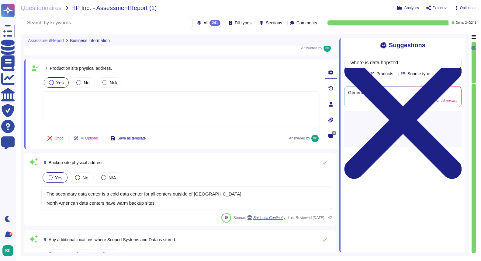
type input "where is data hopsted"
click at [389, 74] on span "Products" at bounding box center [385, 73] width 17 height 4
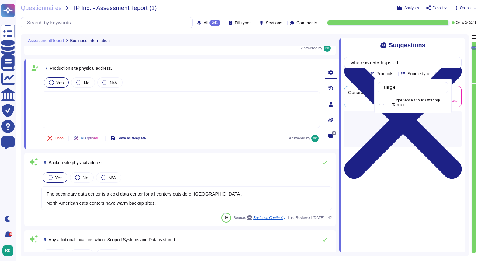
type input "target"
click at [384, 103] on div at bounding box center [381, 102] width 5 height 5
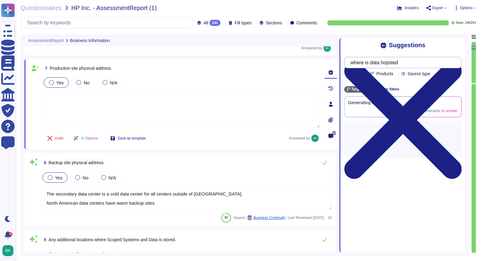
click at [423, 59] on input "where is data hopsted" at bounding box center [402, 62] width 108 height 11
click at [394, 63] on input "where is data hopsted" at bounding box center [402, 62] width 108 height 11
click at [413, 64] on input "where is data hosted" at bounding box center [402, 62] width 108 height 11
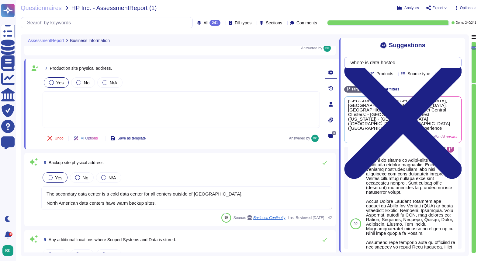
scroll to position [274, 0]
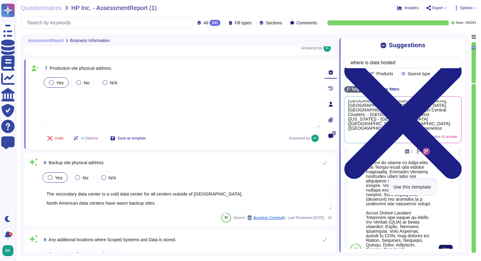
type input "where is data hosted"
click at [444, 247] on span "Use" at bounding box center [446, 249] width 7 height 4
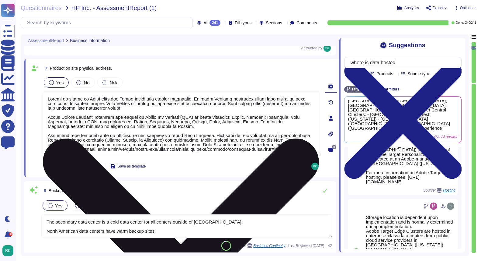
drag, startPoint x: 179, startPoint y: 110, endPoint x: 46, endPoint y: 98, distance: 132.9
click at [46, 98] on textarea at bounding box center [181, 123] width 277 height 64
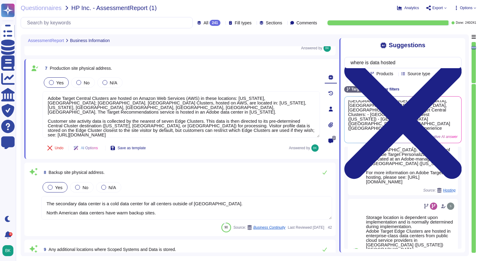
scroll to position [0, 0]
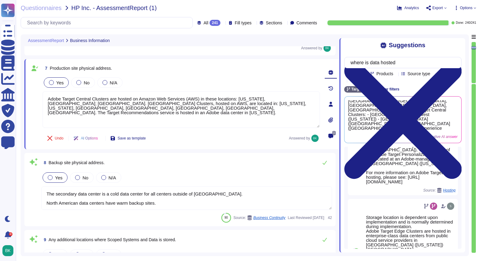
drag, startPoint x: 48, startPoint y: 113, endPoint x: 282, endPoint y: 151, distance: 237.4
type textarea "Adobe Target Central Clusters are hosted on Amazon Web Services (AWS) in these …"
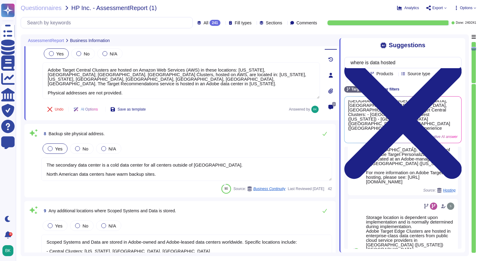
scroll to position [34, 0]
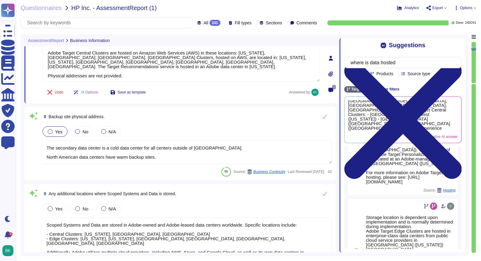
type textarea "Service Name: Adobe Target Description: Adobe Target enables marketers, develop…"
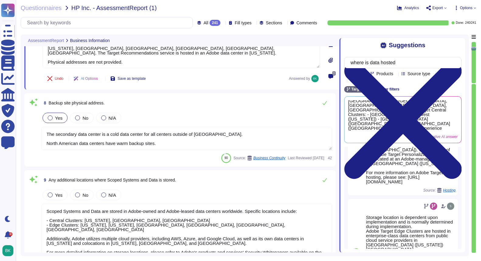
scroll to position [508, 0]
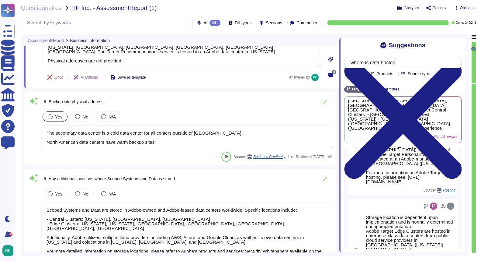
type textarea "Adobe Target Central Clusters are hosted on Amazon Web Services (AWS) in these …"
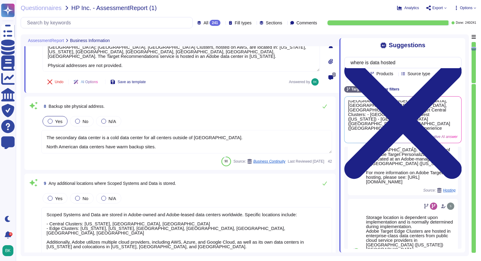
click at [121, 138] on textarea "The secondary data center is a cold data center for all centers outside of Nort…" at bounding box center [186, 141] width 291 height 23
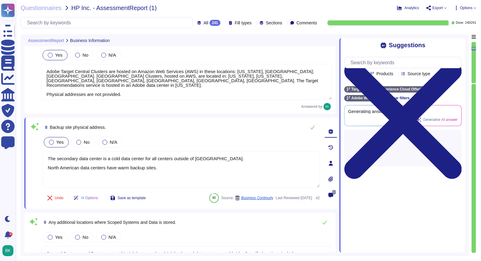
scroll to position [472, 0]
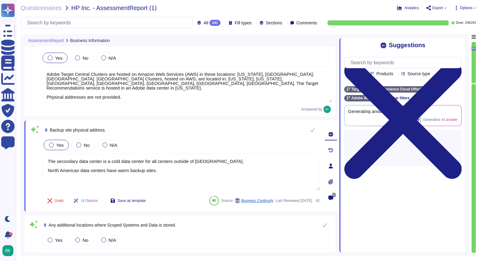
drag, startPoint x: 127, startPoint y: 96, endPoint x: 47, endPoint y: 75, distance: 82.1
click at [47, 75] on textarea "Adobe Target Central Clusters are hosted on Amazon Web Services (AWS) in these …" at bounding box center [186, 85] width 291 height 36
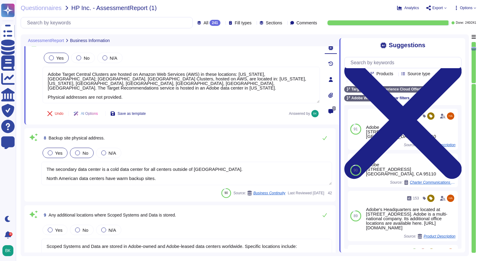
type textarea "Service Name: Adobe Target Description: Adobe Target enables marketers, develop…"
click at [88, 170] on textarea "The secondary data center is a cold data center for all centers outside of Nort…" at bounding box center [186, 173] width 291 height 23
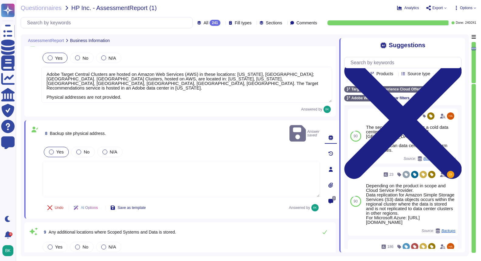
click at [127, 161] on textarea at bounding box center [181, 179] width 277 height 37
paste textarea "Adobe Target Central Clusters are hosted on Amazon Web Services (AWS) in these …"
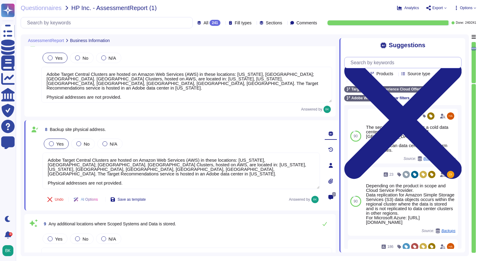
type textarea "Adobe Target Central Clusters are hosted on Amazon Web Services (AWS) in these …"
click at [368, 63] on input "text" at bounding box center [405, 62] width 114 height 11
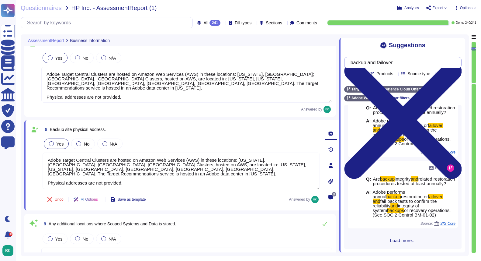
scroll to position [110, 0]
type input "backup and failover"
click at [405, 240] on span "Load more..." at bounding box center [402, 240] width 117 height 5
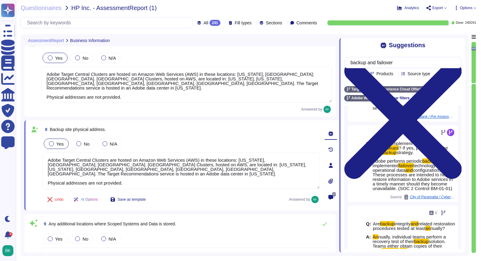
scroll to position [575, 0]
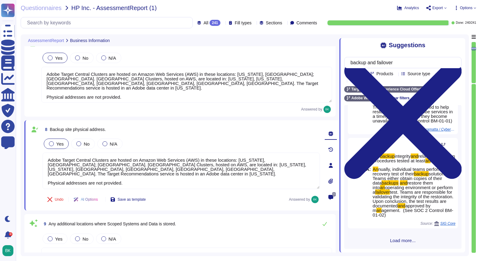
click at [405, 239] on span "Load more..." at bounding box center [402, 240] width 117 height 5
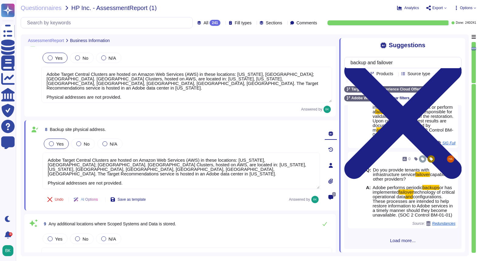
scroll to position [1118, 0]
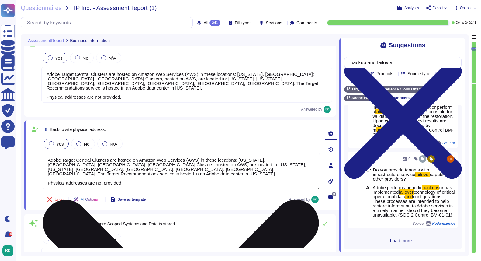
drag, startPoint x: 134, startPoint y: 179, endPoint x: 46, endPoint y: 176, distance: 87.4
click at [46, 176] on textarea "Adobe Target Central Clusters are hosted on Amazon Web Services (AWS) in these …" at bounding box center [181, 170] width 277 height 37
drag, startPoint x: 210, startPoint y: 179, endPoint x: 177, endPoint y: 178, distance: 33.5
click at [177, 178] on textarea "Adobe Target Central Clusters are hosted on Amazon Web Services (AWS) in these …" at bounding box center [181, 170] width 277 height 37
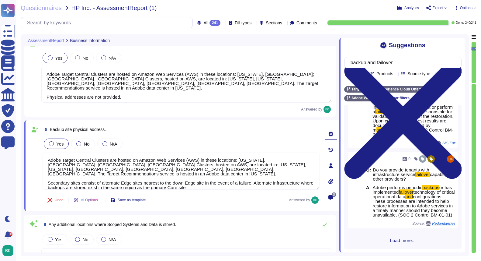
type textarea "Adobe Target Central Clusters are hosted on Amazon Web Services (AWS) in these …"
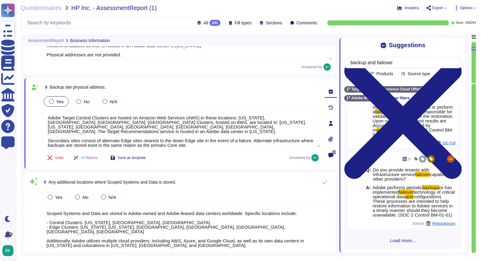
type textarea "Service Name: Adobe Target Description: Adobe Target enables marketers, develop…"
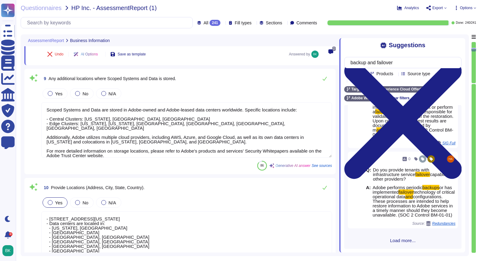
scroll to position [611, 0]
type textarea "Adobe provides both shared and dedicated services. - Shared Services: The multi…"
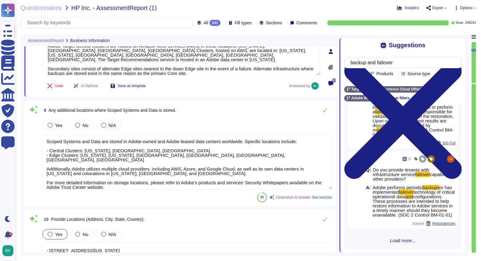
type textarea "Adobe has nothing to report at this time regarding any supervisory authority ov…"
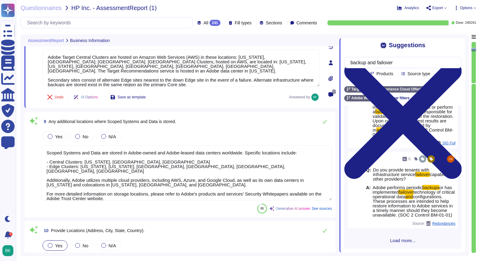
scroll to position [1, 0]
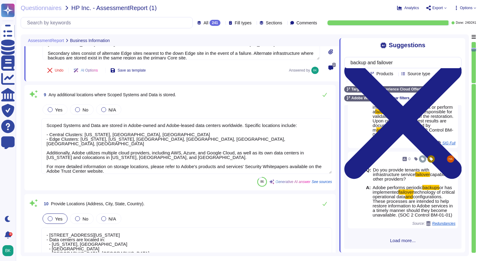
type textarea "Adobe provides both shared and dedicated services. - Shared Services: The multi…"
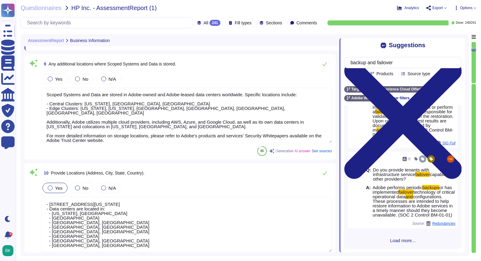
scroll to position [1118, 0]
type textarea "Adobe Target Central Clusters are hosted on Amazon Web Services (AWS) in these …"
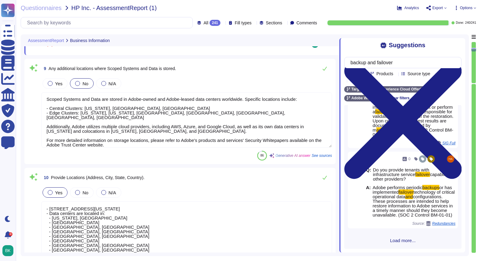
click at [79, 81] on div at bounding box center [77, 83] width 5 height 5
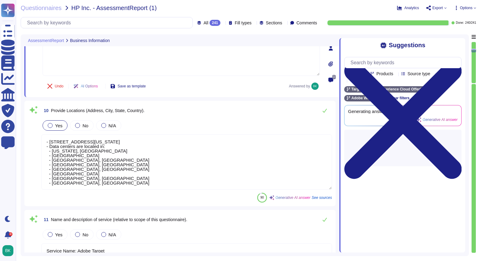
scroll to position [685, 0]
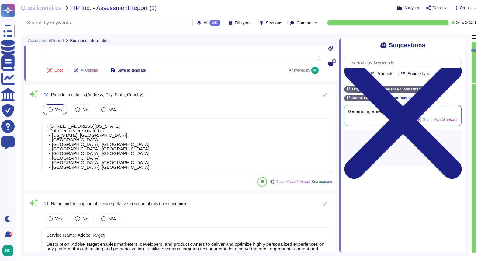
type textarea "Adobe has a documented environmental risk management policy. It is outlined in …"
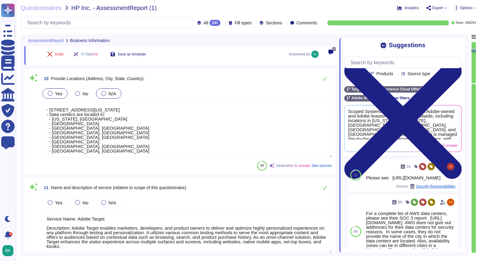
click at [104, 94] on div at bounding box center [103, 93] width 5 height 5
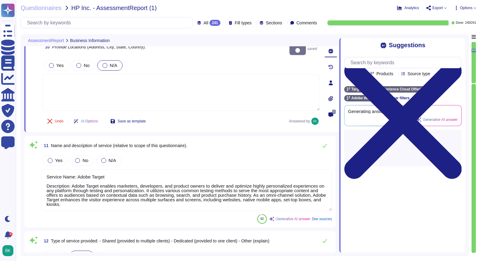
scroll to position [736, 0]
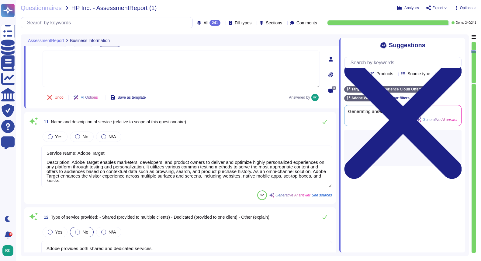
type textarea "Adobe maintains a SOC 2 Type 2 certification. This certification involves an au…"
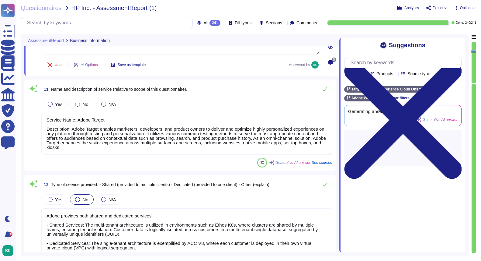
scroll to position [762, 0]
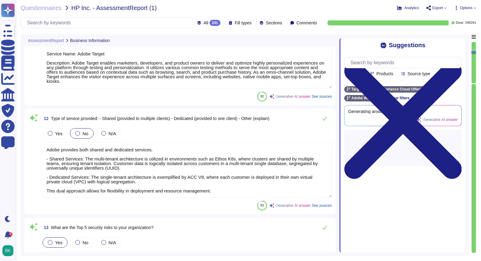
type textarea "The SOC 2 Type II report for Adobe is available on our Trust Center. The report…"
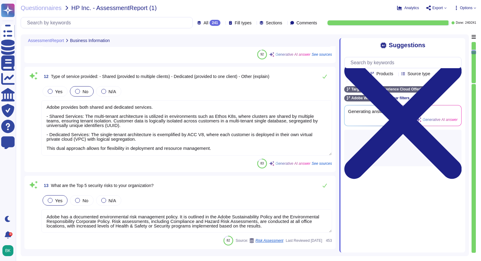
scroll to position [867, 0]
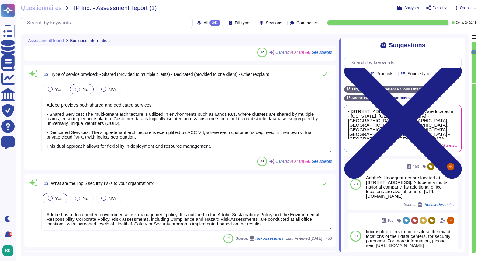
drag, startPoint x: 49, startPoint y: 130, endPoint x: 240, endPoint y: 147, distance: 191.2
click at [240, 147] on textarea "Adobe provides both shared and dedicated services. - Shared Services: The multi…" at bounding box center [186, 125] width 291 height 55
type textarea "Adobe provides both shared and dedicated services. - Shared Services: The multi…"
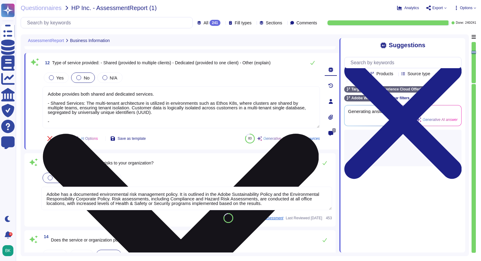
type textarea "SOC 1 certifications deal with internal controls over financial reporting (ICFR…"
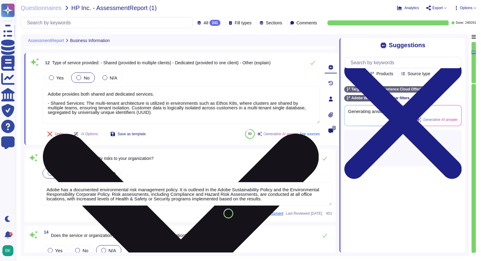
drag, startPoint x: 86, startPoint y: 103, endPoint x: 49, endPoint y: 92, distance: 38.3
click at [49, 92] on textarea "Adobe provides both shared and dedicated services. - Shared Services: The multi…" at bounding box center [181, 104] width 277 height 37
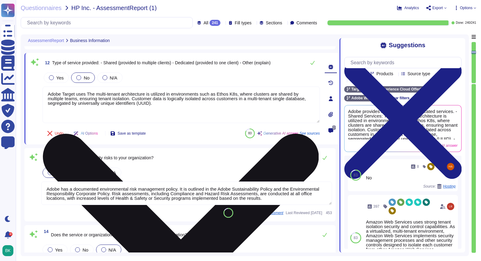
click at [91, 94] on textarea "Adobe Target uses The multi-tenant architecture is utilized in environments suc…" at bounding box center [181, 104] width 277 height 37
click at [143, 95] on textarea "Adobe Target uses a multi-tenant architecture is utilized in environments such …" at bounding box center [181, 104] width 277 height 37
drag, startPoint x: 240, startPoint y: 95, endPoint x: 144, endPoint y: 93, distance: 96.2
click at [144, 93] on textarea "Adobe Target uses a multi-tenant architecture is utilized in environments such …" at bounding box center [181, 104] width 277 height 37
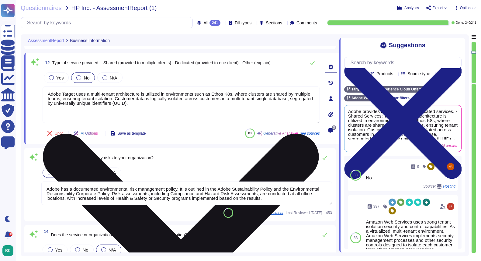
click at [146, 92] on textarea "Adobe Target uses a multi-tenant architecture is utilized in environments such …" at bounding box center [181, 104] width 277 height 37
drag, startPoint x: 144, startPoint y: 93, endPoint x: 133, endPoint y: 99, distance: 12.4
click at [133, 99] on textarea "Adobe Target uses a multi-tenant architecture is utilized in environments such …" at bounding box center [181, 104] width 277 height 37
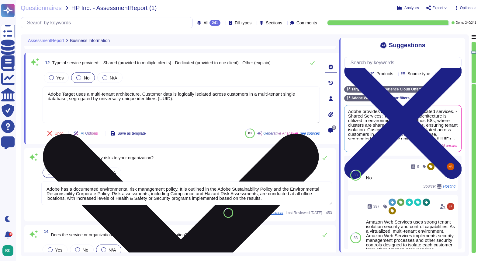
click at [119, 94] on textarea "Adobe Target uses a multi-tenant architecture. Customer data is logically isola…" at bounding box center [181, 104] width 277 height 37
click at [143, 94] on textarea "Adobe Target uses a multi-tenant architecture. Customer data is logically isola…" at bounding box center [181, 104] width 277 height 37
click at [218, 102] on textarea "Adobe Target uses a multi-tenant architecture (shared service). Customer data i…" at bounding box center [181, 104] width 277 height 37
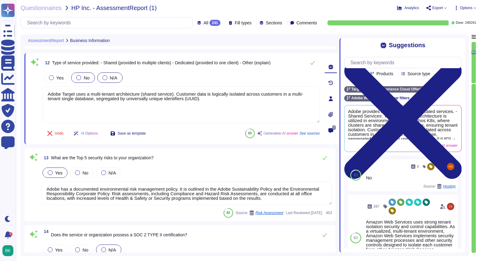
type textarea "Adobe Target uses a multi-tenant architecture (shared service). Customer data i…"
click at [104, 77] on div at bounding box center [105, 77] width 5 height 5
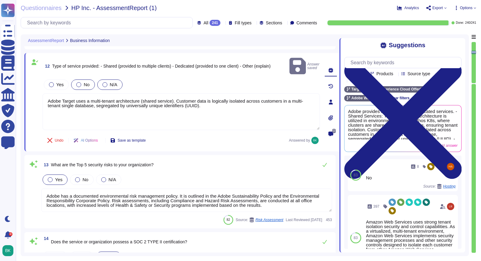
click at [104, 82] on div at bounding box center [105, 84] width 5 height 5
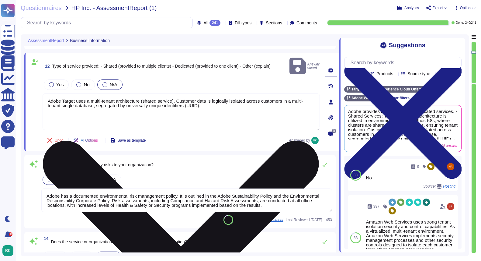
click at [211, 100] on textarea "Adobe Target uses a multi-tenant architecture (shared service). Customer data i…" at bounding box center [181, 111] width 277 height 37
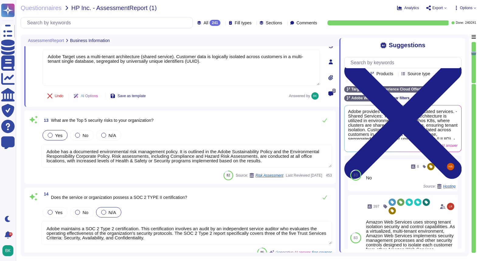
scroll to position [938, 0]
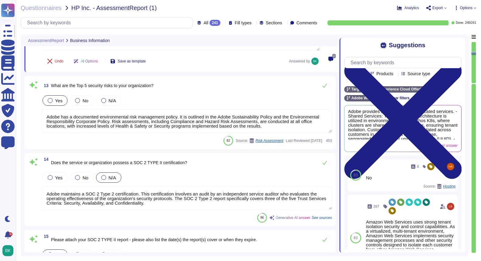
click at [320, 115] on textarea "Adobe has a documented environmental risk management policy. It is outlined in …" at bounding box center [186, 120] width 291 height 23
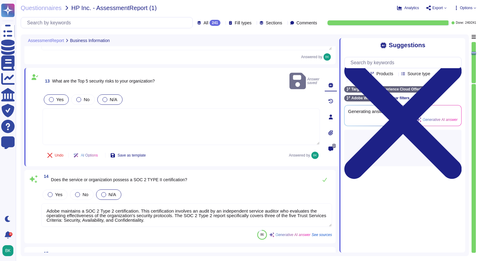
click at [104, 97] on div at bounding box center [105, 99] width 5 height 5
click at [86, 108] on textarea at bounding box center [181, 126] width 277 height 37
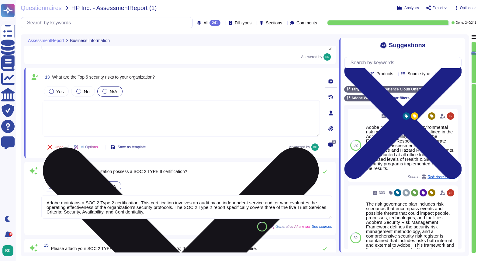
type textarea "d"
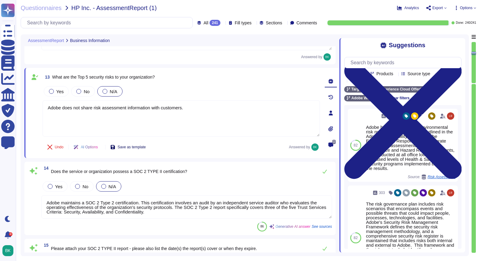
type textarea "Adobe does not share risk assessment information with customers."
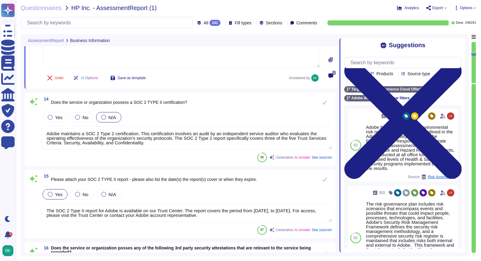
type textarea "Adobe maintains ISO 27001 certification, and the ISO 27001 Statement of Applica…"
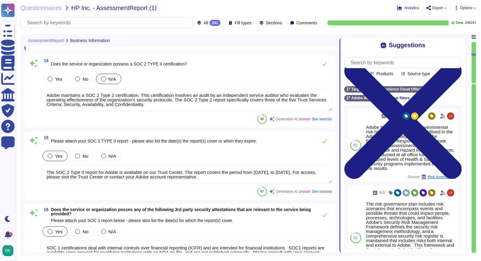
scroll to position [1044, 0]
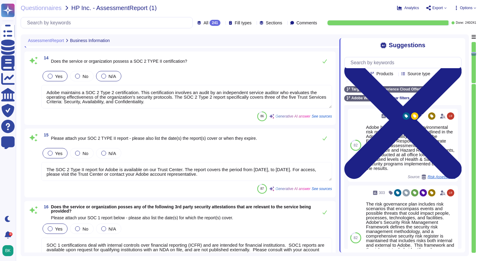
type textarea "Adobe does not share risk assessment information with customers."
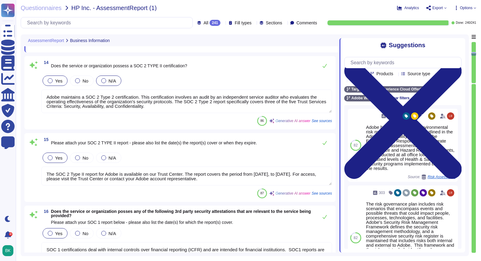
click at [51, 83] on div at bounding box center [50, 80] width 5 height 5
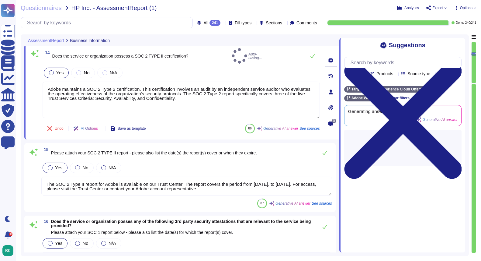
type textarea "Adobe maintains ISO 27001 certification, and the ISO 27001 Statement of Applica…"
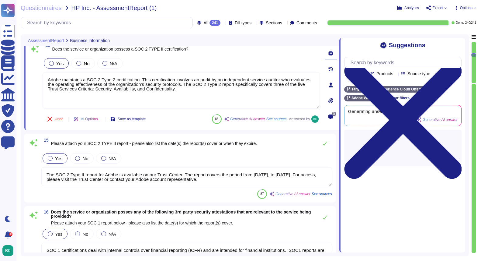
type textarea "Adobe has undergone third-party penetration testing, and the Security Testing r…"
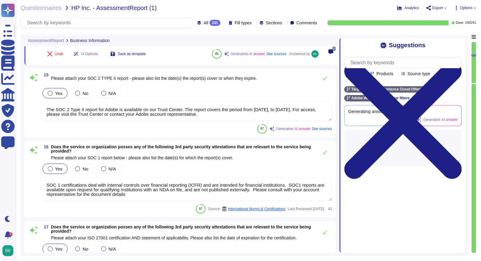
scroll to position [1110, 0]
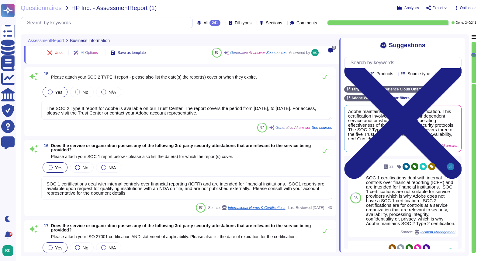
click at [186, 119] on textarea "The SOC 2 Type II report for Adobe is available on our Trust Center. The report…" at bounding box center [186, 110] width 291 height 19
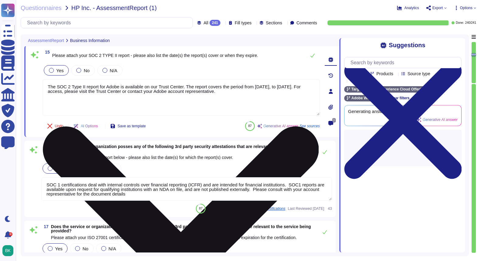
type textarea "Adobe has undergone third-party penetration testing, and the Security Testing r…"
click at [271, 103] on textarea "The SOC 2 Type II report for Adobe is available on our Trust Center. The report…" at bounding box center [181, 97] width 277 height 37
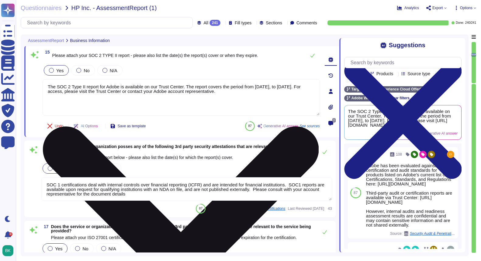
click at [188, 99] on textarea "The SOC 2 Type II report for Adobe is available on our Trust Center. The report…" at bounding box center [181, 97] width 277 height 37
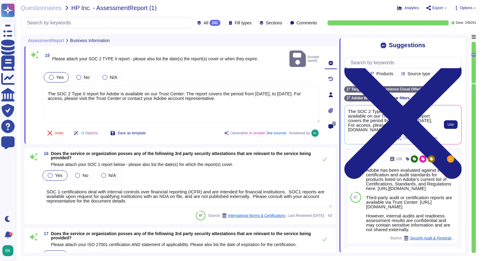
scroll to position [0, 0]
drag, startPoint x: 348, startPoint y: 129, endPoint x: 437, endPoint y: 133, distance: 89.3
click at [437, 132] on span "The SOC 2 Type II report for Adobe is available on our Trust Center. The report…" at bounding box center [393, 120] width 90 height 23
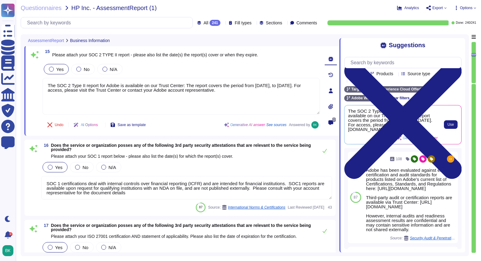
copy span "https://www.adobe.com/trust/resources/adobe-experience-cloud-soc2-certification…"
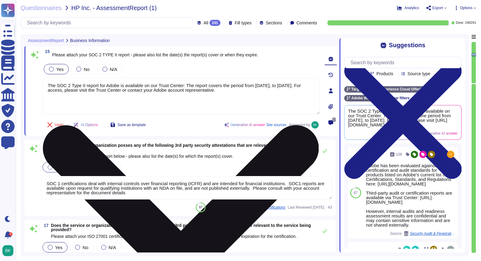
click at [190, 97] on textarea "The SOC 2 Type II report for Adobe is available on our Trust Center: The report…" at bounding box center [181, 96] width 277 height 37
paste textarea "https://www.adobe.com/trust/resources/adobe-experience-cloud-soc2-certification…"
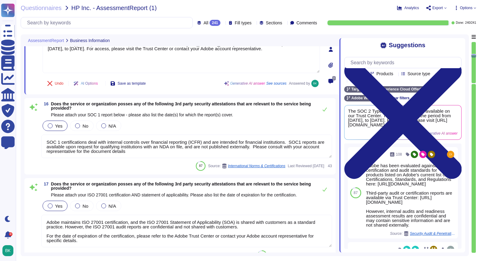
scroll to position [1141, 0]
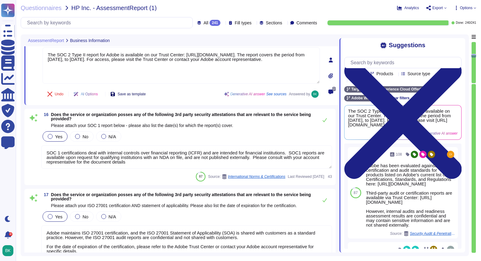
type textarea "The SOC 2 Type II report for Adobe is available on our Trust Center: [URL][DOMA…"
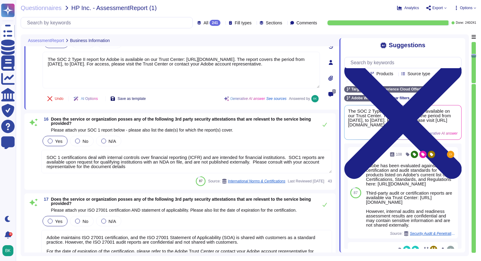
click at [134, 100] on span "Save as template" at bounding box center [132, 99] width 28 height 4
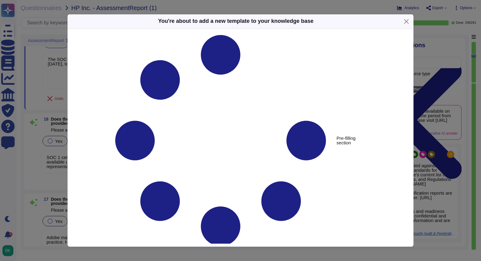
type textarea "Please attach your SOC 2 TYPE II report - please also list the date(s) the repo…"
type textarea "The SOC 2 Type II report for Adobe is available on our Trust Center: [URL][DOMA…"
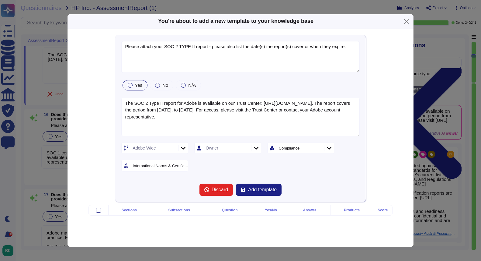
type textarea "Please attach your SOC 2 TYPE II report - please also list the date(s) the repo…"
click at [181, 149] on icon at bounding box center [183, 148] width 5 height 6
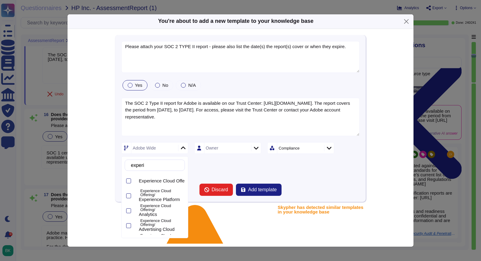
type input "experie"
click at [129, 181] on div at bounding box center [128, 180] width 5 height 5
click at [217, 168] on div "Experience Cloud Offering Owner Compliance International Norms & Certifications" at bounding box center [240, 156] width 239 height 29
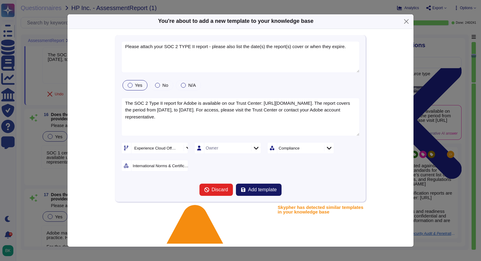
click at [260, 191] on span "Add template" at bounding box center [262, 189] width 29 height 5
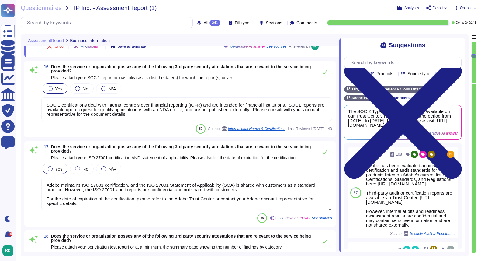
type textarea "Adobe possesses several third-party security attestations relevant to the servi…"
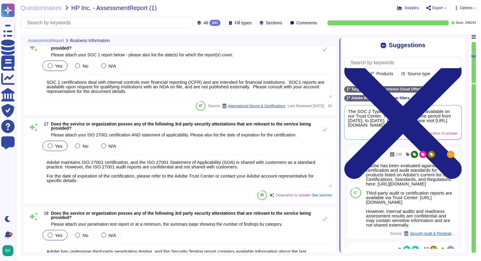
scroll to position [1212, 0]
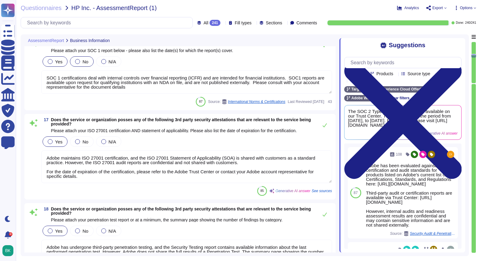
click at [78, 64] on div at bounding box center [77, 61] width 5 height 5
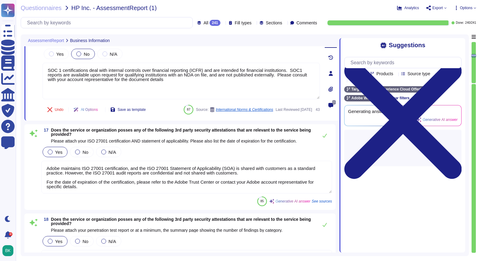
type textarea "Adobe possesses several third-party security attestations relevant to the servi…"
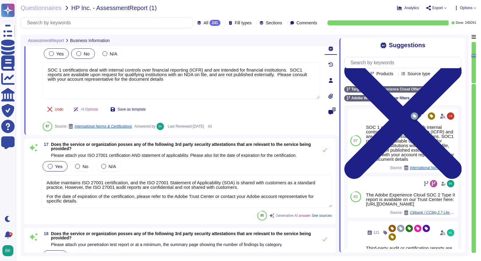
click at [52, 56] on div at bounding box center [51, 53] width 5 height 5
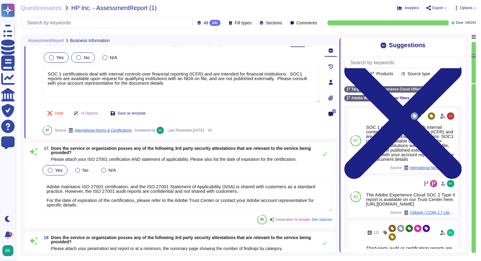
click at [79, 60] on div at bounding box center [78, 57] width 5 height 5
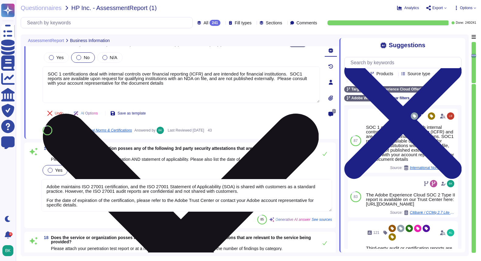
drag, startPoint x: 46, startPoint y: 94, endPoint x: 191, endPoint y: 106, distance: 145.6
click at [191, 103] on textarea "SOC 1 certifications deal with internal controls over financial reporting (ICFR…" at bounding box center [181, 84] width 277 height 37
click at [204, 103] on textarea "SOC 1 certifications deal with internal controls over financial reporting (ICFR…" at bounding box center [181, 84] width 277 height 37
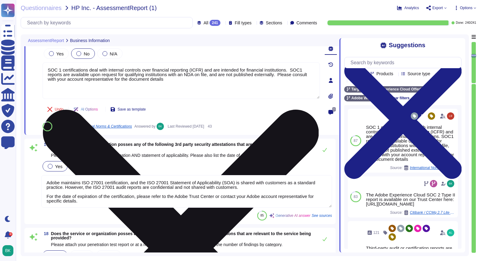
drag, startPoint x: 296, startPoint y: 95, endPoint x: 300, endPoint y: 106, distance: 12.1
click at [300, 99] on textarea "SOC 1 certifications deal with internal controls over financial reporting (ICFR…" at bounding box center [181, 80] width 277 height 37
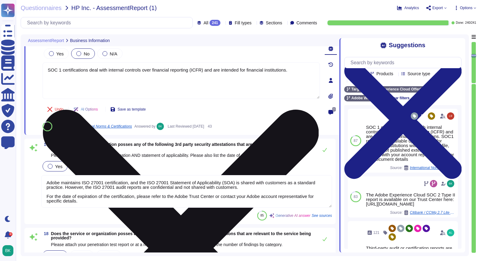
type textarea "SOC 1 certifications deal with internal controls over financial reporting (ICFR…"
click at [316, 92] on icon at bounding box center [181, 248] width 276 height 368
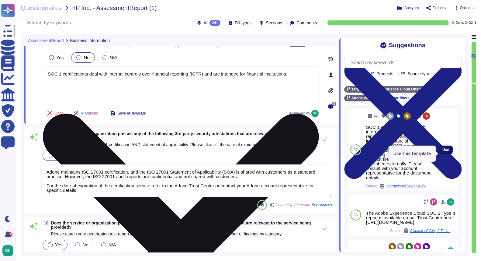
click at [449, 152] on span "Use" at bounding box center [446, 150] width 7 height 4
type textarea "SOC 1 certifications deal with internal controls over financial reporting (ICFR…"
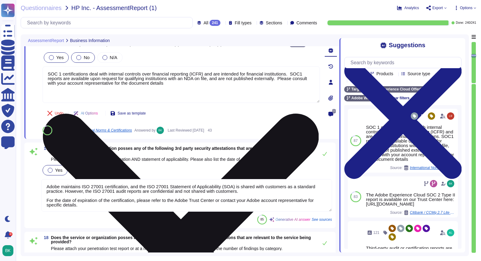
click at [52, 60] on div at bounding box center [51, 57] width 5 height 5
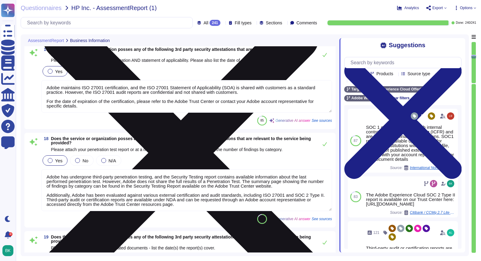
scroll to position [1309, 0]
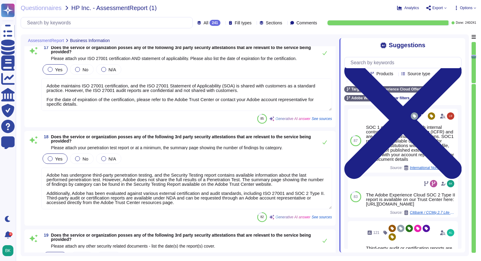
click at [249, 111] on textarea "Adobe maintains ISO 27001 certification, and the ISO 27001 Statement of Applica…" at bounding box center [186, 94] width 291 height 33
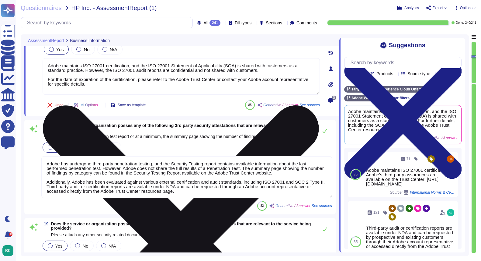
drag, startPoint x: 87, startPoint y: 112, endPoint x: 270, endPoint y: 114, distance: 182.9
click at [270, 95] on textarea "Adobe maintains ISO 27001 certification, and the ISO 27001 Statement of Applica…" at bounding box center [181, 76] width 277 height 37
drag, startPoint x: 46, startPoint y: 121, endPoint x: 141, endPoint y: 120, distance: 94.6
click at [141, 95] on textarea "Adobe maintains ISO 27001 certification, and the ISO 27001 Statement of Applica…" at bounding box center [181, 76] width 277 height 37
click at [120, 95] on textarea "Adobe maintains ISO 27001 certification, and the ISO 27001 Statement of Applica…" at bounding box center [181, 76] width 277 height 37
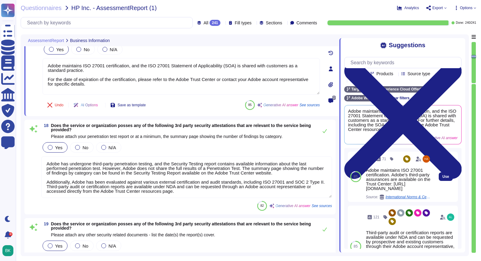
scroll to position [0, 0]
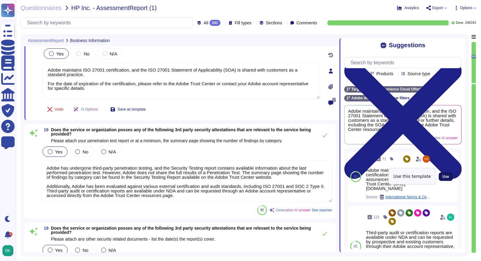
click at [447, 175] on span "Use" at bounding box center [446, 177] width 7 height 4
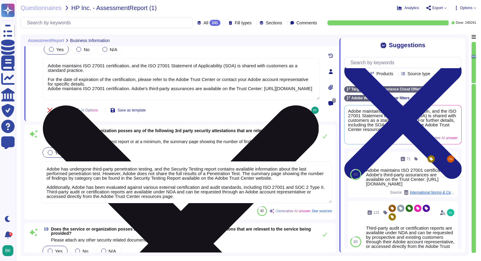
drag, startPoint x: 145, startPoint y: 136, endPoint x: 134, endPoint y: 126, distance: 15.5
click at [134, 100] on textarea "Adobe maintains ISO 27001 certification, and the ISO 27001 Statement of Applica…" at bounding box center [181, 79] width 277 height 42
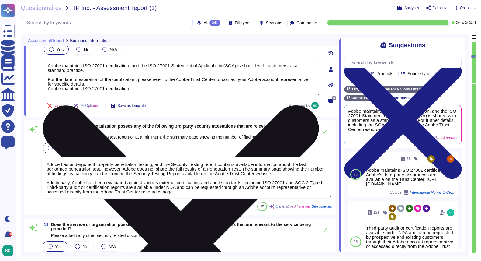
click at [94, 95] on textarea "Adobe maintains ISO 27001 certification, and the ISO 27001 Statement of Applica…" at bounding box center [181, 76] width 277 height 37
click at [92, 95] on textarea "Adobe maintains ISO 27001 certification, and the ISO 27001 Statement of Applica…" at bounding box center [181, 76] width 277 height 37
paste textarea "Adobe's third-party assurances are available on the Trust Center: https://www.a…"
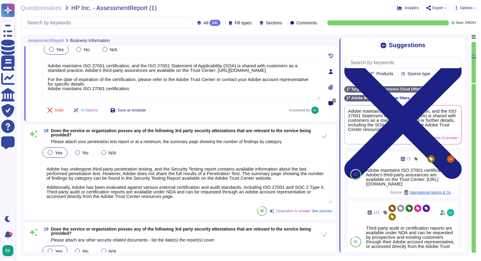
drag, startPoint x: 134, startPoint y: 131, endPoint x: 42, endPoint y: 120, distance: 93.1
click at [42, 117] on div "17 Does the service or organization posses any of the following 3rd party secur…" at bounding box center [174, 71] width 291 height 92
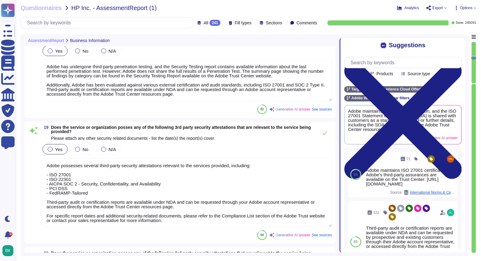
scroll to position [1409, 0]
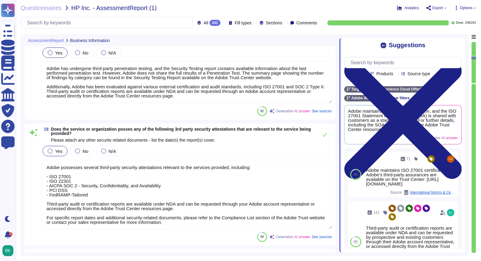
type textarea "Adobe maintains ISO 27001 certification, and the ISO 27001 Statement of Applica…"
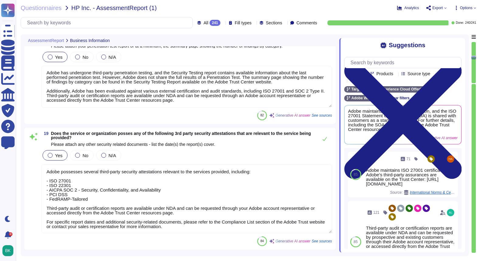
drag, startPoint x: 188, startPoint y: 134, endPoint x: 54, endPoint y: 128, distance: 133.4
click at [54, 107] on textarea "Adobe has undergone third-party penetration testing, and the Security Testing r…" at bounding box center [186, 87] width 291 height 42
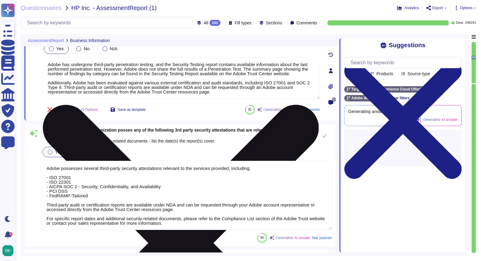
click at [47, 99] on textarea "Adobe has undergone third-party penetration testing, and the Security Testing r…" at bounding box center [181, 79] width 277 height 42
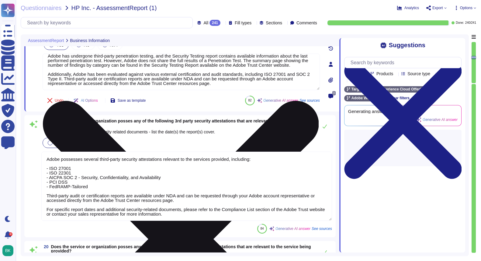
scroll to position [0, 0]
drag, startPoint x: 47, startPoint y: 122, endPoint x: 224, endPoint y: 138, distance: 177.2
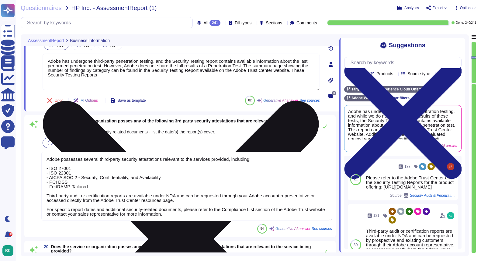
click at [181, 90] on textarea "Adobe has undergone third-party penetration testing, and the Security Testing r…" at bounding box center [181, 72] width 277 height 37
drag, startPoint x: 166, startPoint y: 114, endPoint x: 94, endPoint y: 114, distance: 71.8
click at [94, 90] on textarea "Adobe has undergone third-party penetration testing, and the Security Testing r…" at bounding box center [181, 72] width 277 height 37
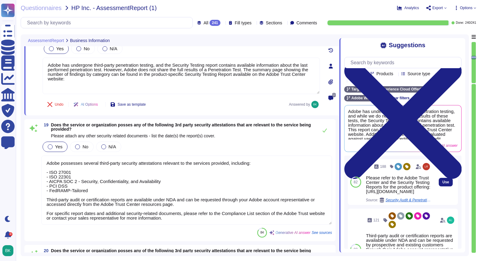
drag, startPoint x: 366, startPoint y: 195, endPoint x: 431, endPoint y: 197, distance: 65.4
click at [431, 197] on div "188 Please refer to the Adobe Trust Center and the Security Testing Reports for…" at bounding box center [399, 182] width 70 height 46
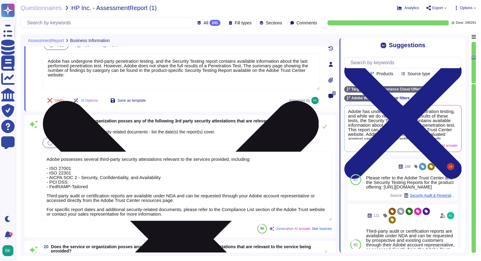
click at [108, 90] on textarea "Adobe has undergone third-party penetration testing, and the Security Testing r…" at bounding box center [181, 72] width 277 height 37
paste textarea "https://www.adobe.com/trust/resources.html?sh_=target&ch_Type=Security%2520Test…"
type textarea "Adobe has undergone third-party penetration testing, and the Security Testing r…"
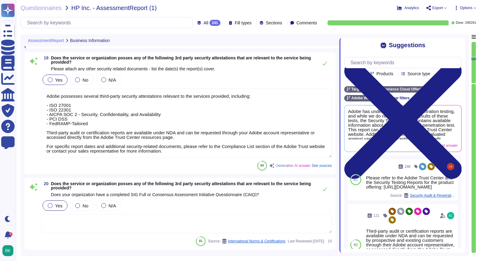
scroll to position [1, 0]
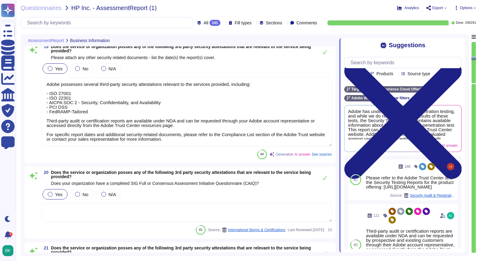
type textarea "Yes, Adobe has a formalized risk assessment program that has been approved by m…"
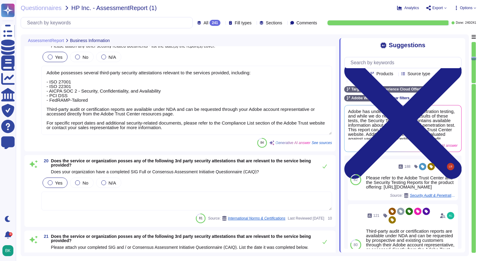
scroll to position [1506, 0]
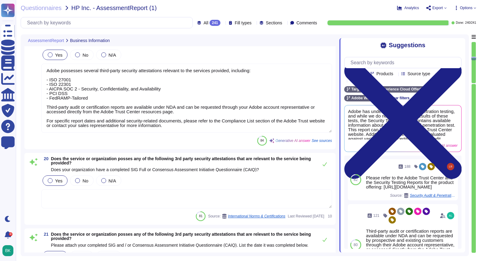
type textarea "Adobe has undergone third-party penetration testing, and the Security Testing r…"
type textarea "Yes, Adobe has a formalized risk assessment program that has been approved by m…"
click at [317, 110] on textarea "Adobe possesses several third-party security attestations relevant to the servi…" at bounding box center [186, 98] width 291 height 69
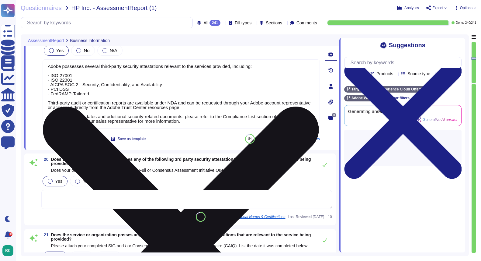
click at [315, 106] on icon at bounding box center [181, 244] width 276 height 276
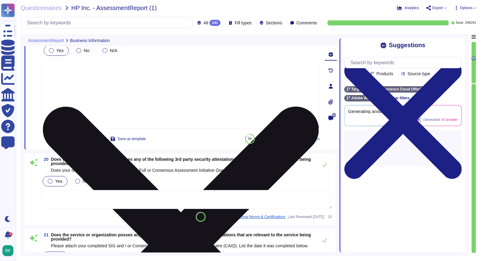
scroll to position [0, 0]
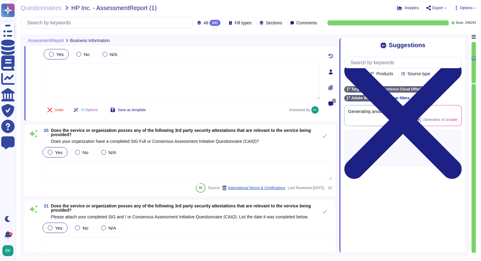
click at [219, 99] on textarea at bounding box center [181, 81] width 277 height 37
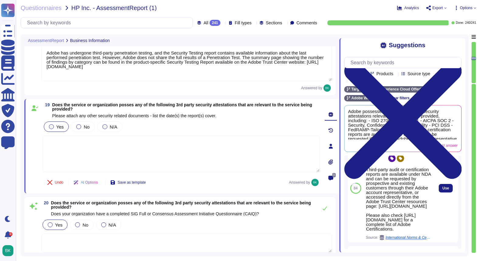
scroll to position [31, 0]
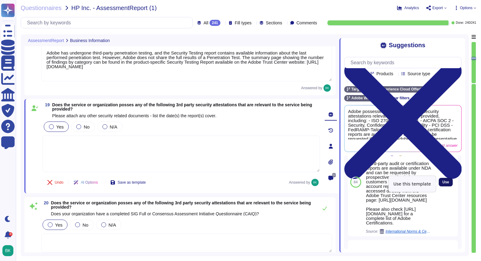
click at [442, 184] on button "Use" at bounding box center [446, 182] width 14 height 9
type textarea "Third-party audit or certification reports are available under NDA and can be r…"
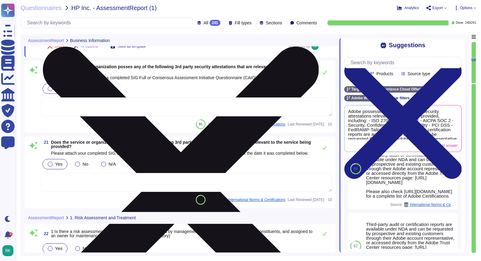
scroll to position [1570, 0]
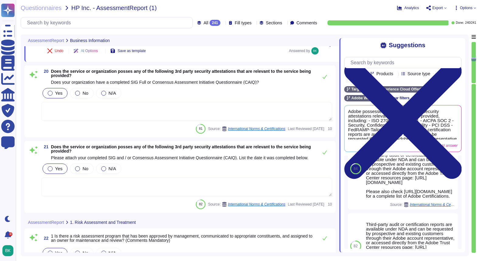
type textarea "Yes, Adobe has an information security function led by the Chief Security Offic…"
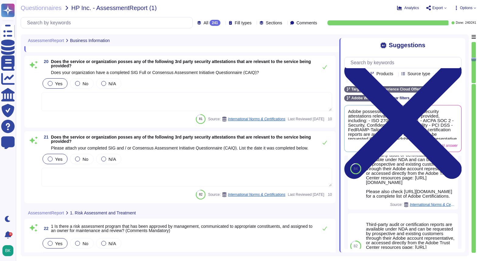
scroll to position [1580, 0]
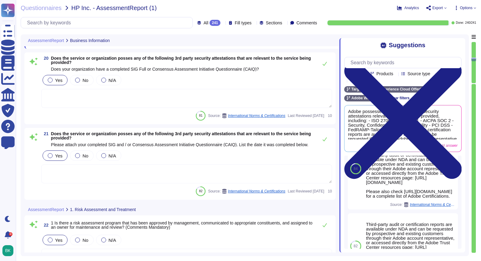
click at [99, 108] on textarea at bounding box center [186, 98] width 291 height 19
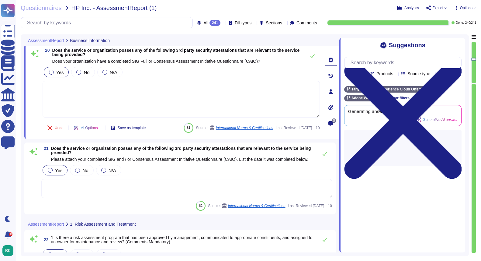
type textarea "Yes, Adobe has an information security function led by the Chief Security Offic…"
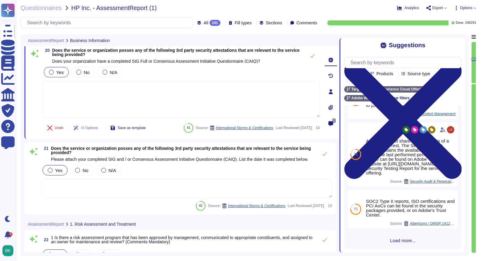
scroll to position [160, 0]
click at [375, 60] on input "text" at bounding box center [405, 62] width 114 height 11
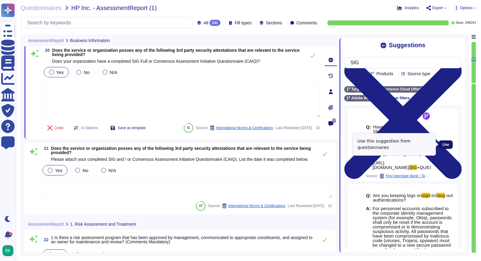
type input "SIG"
click at [446, 146] on span "Use" at bounding box center [446, 145] width 7 height 4
type textarea "https://www.adobe.com/trust/resources.html https://www.adobe.com/trust/resource…"
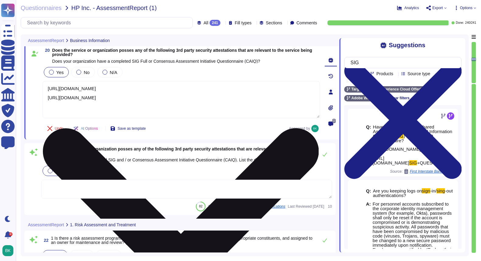
drag, startPoint x: 117, startPoint y: 150, endPoint x: 45, endPoint y: 125, distance: 76.3
click at [45, 118] on textarea "https://www.adobe.com/trust/resources.html https://www.adobe.com/trust/resource…" at bounding box center [181, 99] width 277 height 37
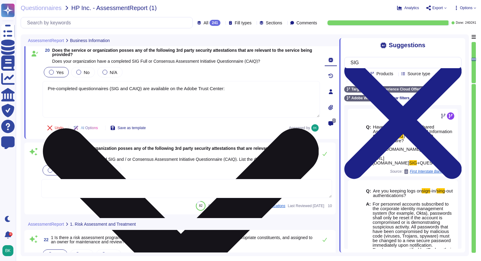
click at [245, 117] on textarea "Pre-completed questionnaires (SIG and CAIQ) are available on the Adobe Trust Ce…" at bounding box center [181, 99] width 277 height 37
paste textarea "https://www.adobe.com/trust/resources.html?ch_Type=Completed%2520Standard%2520Q…"
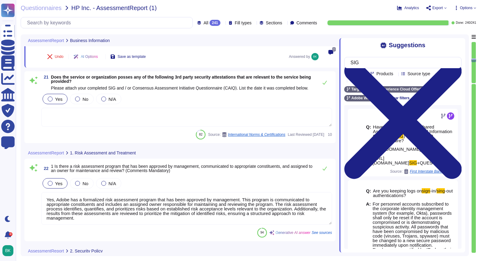
scroll to position [1652, 0]
type textarea "Pre-completed questionnaires (SIG and CAIQ) are available on the Adobe Trust Ce…"
click at [88, 126] on textarea at bounding box center [186, 116] width 291 height 19
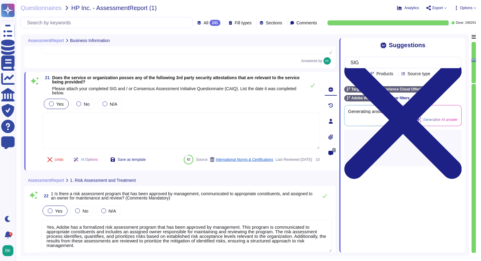
type textarea "Yes, Adobe has an information security function led by the Chief Security Offic…"
paste textarea "Pre-completed questionnaires (SIG and CAIQ) are available on the Adobe Trust Ce…"
type textarea "Pre-completed questionnaires (SIG and CAIQ) are available on the Adobe Trust Ce…"
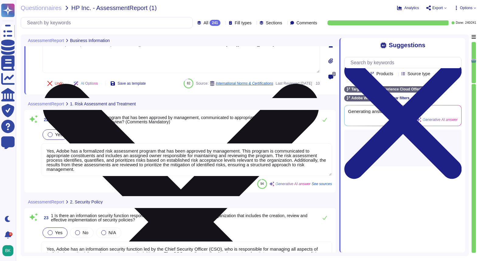
type textarea "Yes, Adobe's information security policies and standards are reviewed and appro…"
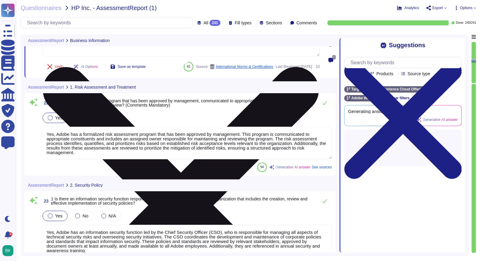
type textarea "Adobe has a designated individual, the Chief Security Officer (CSO), who is res…"
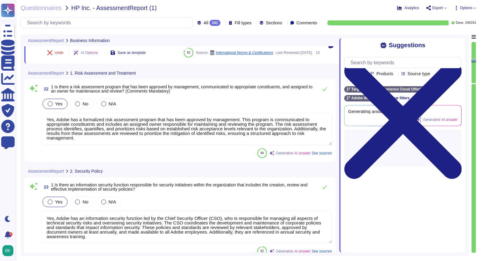
scroll to position [1777, 0]
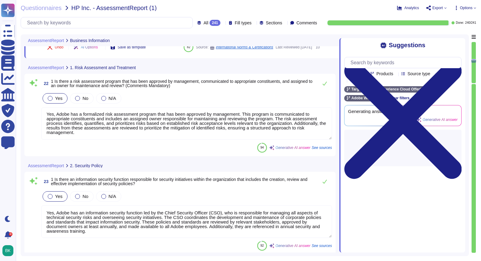
type textarea "Pre-completed questionnaires (SIG and CAIQ) are available on the Adobe Trust Ce…"
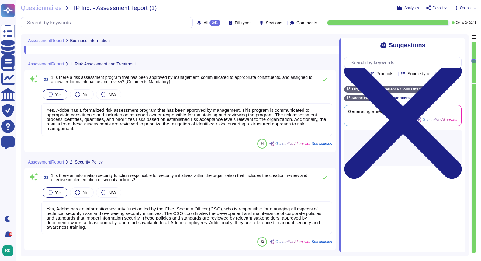
click at [130, 136] on textarea "Yes, Adobe has a formalized risk assessment program that has been approved by m…" at bounding box center [186, 119] width 291 height 33
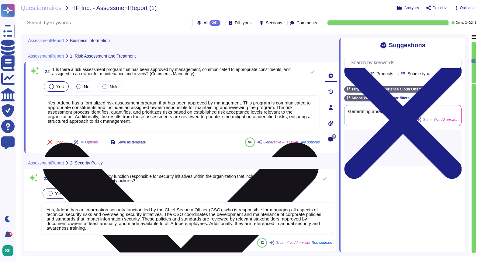
type textarea "Adobe has a designated individual, the Chief Security Officer (CSO), who is res…"
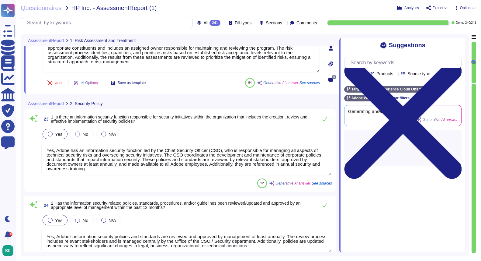
scroll to position [1, 0]
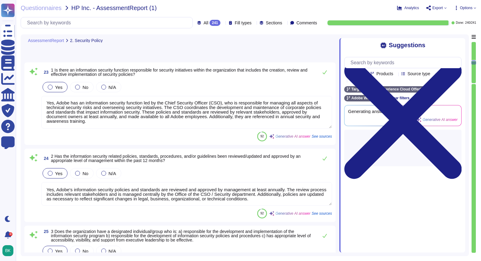
type textarea "Yes, Adobe has a documented Information Systems Asset Management Policy that ou…"
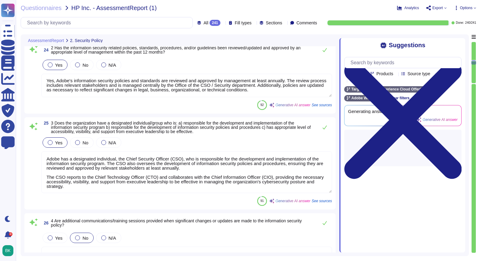
type textarea "Adobe has a documented Data Classification & Handling Standard that is owned by…"
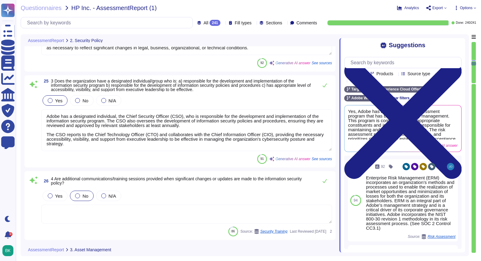
scroll to position [2065, 0]
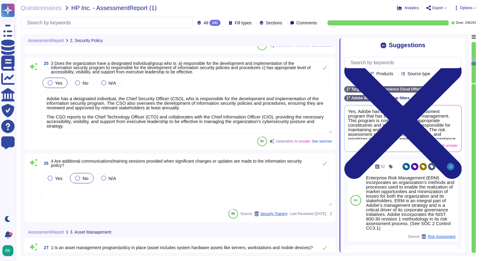
click at [462, 44] on div "Suggestions Team Products Source type Section Tags Target Experience Cloud Offe…" at bounding box center [403, 145] width 126 height 214
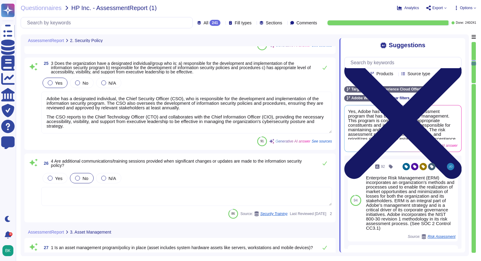
click at [458, 61] on icon at bounding box center [402, 119] width 117 height 117
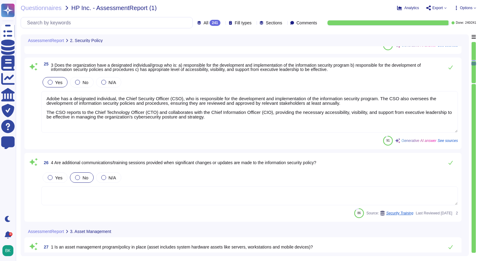
scroll to position [0, 0]
type textarea "Adobe has established documented policies and supporting processes to effective…"
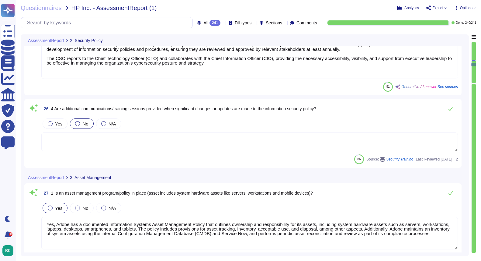
scroll to position [2123, 0]
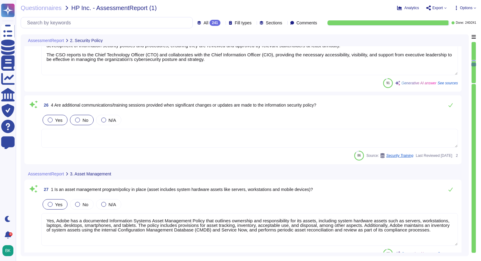
click at [51, 119] on div at bounding box center [50, 119] width 5 height 5
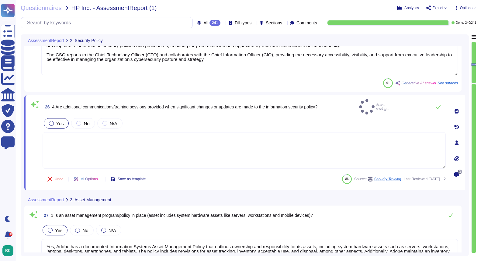
type textarea "Adobe has established documented policies and supporting processes to effective…"
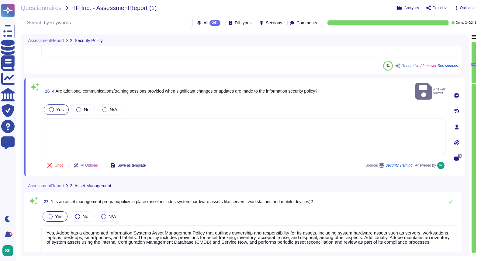
scroll to position [2143, 0]
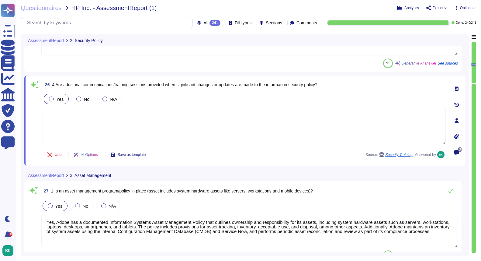
click at [109, 118] on textarea at bounding box center [244, 126] width 403 height 37
click at [458, 89] on icon at bounding box center [457, 88] width 5 height 5
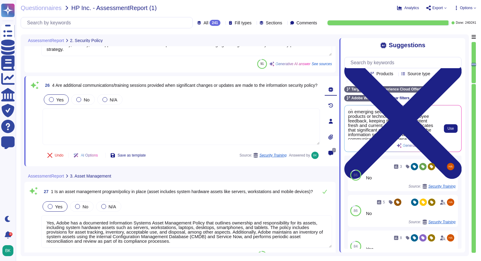
scroll to position [25, 0]
click at [453, 129] on span "Use" at bounding box center [451, 129] width 6 height 4
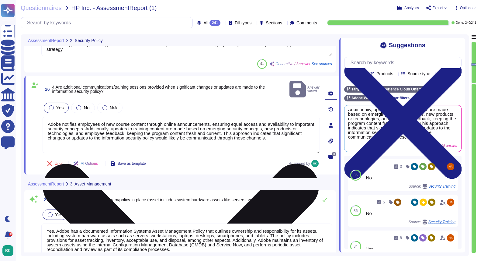
scroll to position [20, 0]
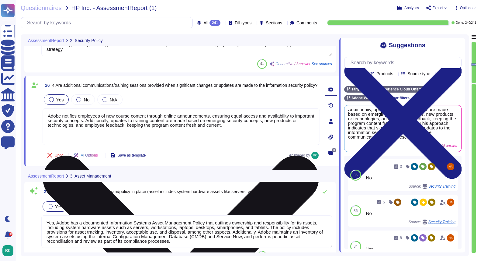
drag, startPoint x: 255, startPoint y: 125, endPoint x: 306, endPoint y: 135, distance: 52.7
type textarea "Adobe notifies employees of new course content through online announcements, en…"
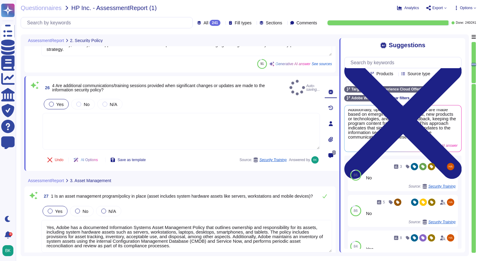
type textarea "Adobe notifies employees of new course content through online announcements, en…"
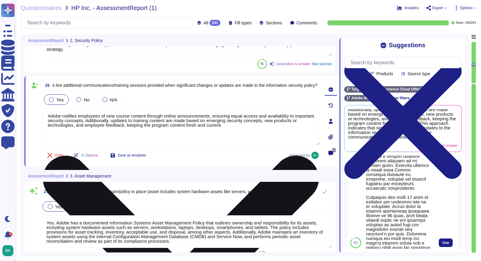
scroll to position [147, 0]
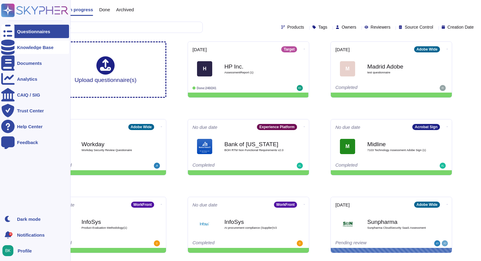
click at [33, 46] on div "Knowledge Base" at bounding box center [35, 47] width 37 height 5
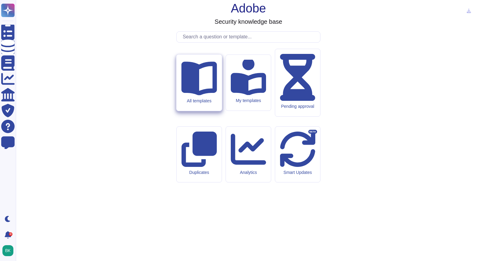
click at [194, 95] on icon at bounding box center [199, 77] width 36 height 36
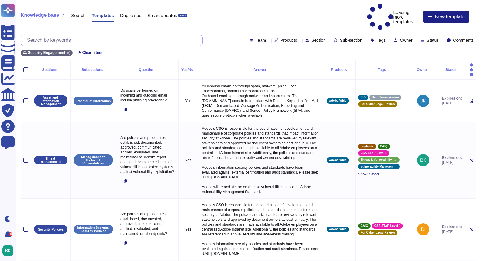
click at [106, 35] on input "text" at bounding box center [113, 40] width 179 height 11
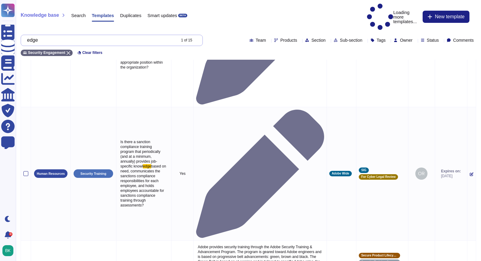
scroll to position [507, 0]
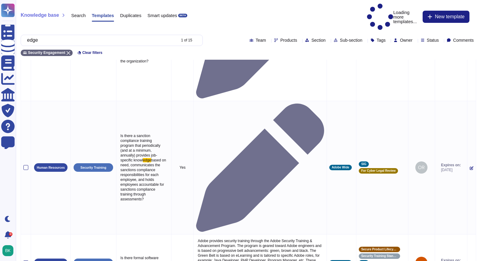
type input "edge"
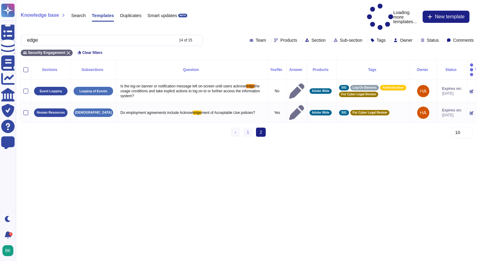
scroll to position [0, 0]
click at [246, 127] on link "1" at bounding box center [248, 131] width 10 height 9
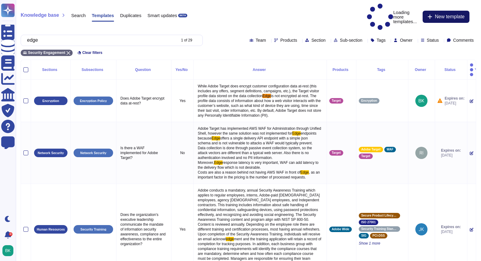
click at [441, 14] on span "New template" at bounding box center [450, 16] width 30 height 5
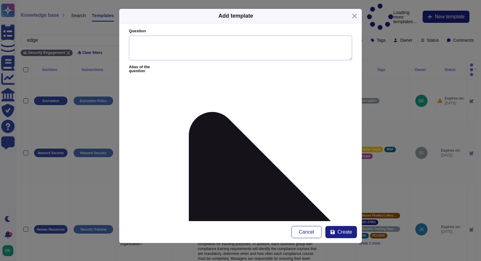
click at [171, 43] on textarea "Question" at bounding box center [240, 48] width 223 height 25
type textarea "Where is the cloud solution hosted"
type textarea "?"
type textarea "Where is the cloud solution hosted?"
click at [180, 66] on icon at bounding box center [258, 252] width 187 height 375
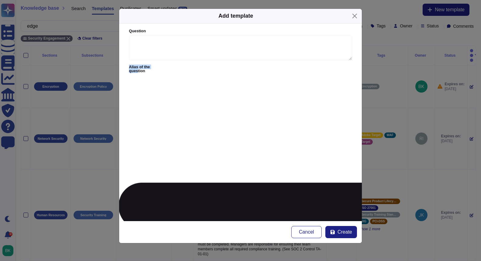
drag, startPoint x: 162, startPoint y: 65, endPoint x: 162, endPoint y: 61, distance: 4.0
click at [162, 61] on form "Question Alias of the question Add alias Answer Yes/No Yes No N/A More Yes/No o…" at bounding box center [240, 121] width 243 height 197
click at [162, 45] on textarea "Question" at bounding box center [240, 48] width 223 height 25
type textarea "Where is the cloud solution hosted?"
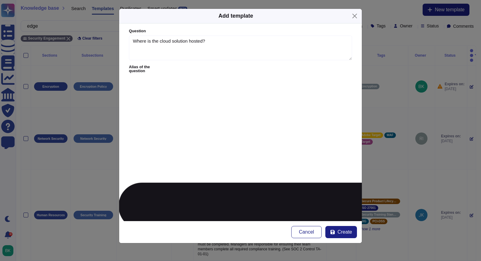
paste textarea "Adobe Target Edge Clusters are hosted in enterprise-class data centers from pub…"
drag, startPoint x: 351, startPoint y: 125, endPoint x: 349, endPoint y: 197, distance: 71.8
drag, startPoint x: 216, startPoint y: 100, endPoint x: 152, endPoint y: 109, distance: 64.1
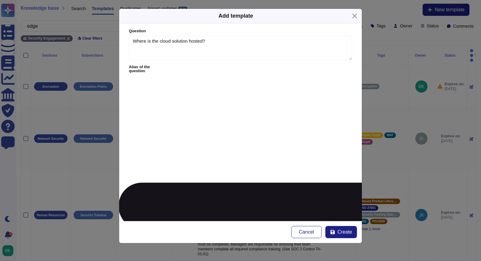
drag, startPoint x: 251, startPoint y: 123, endPoint x: 189, endPoint y: 122, distance: 61.5
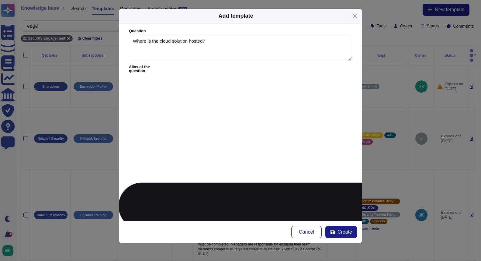
type textarea "Adobe Target Edge Clusters are hosted AWS infrastructure in US-East (Virginia) …"
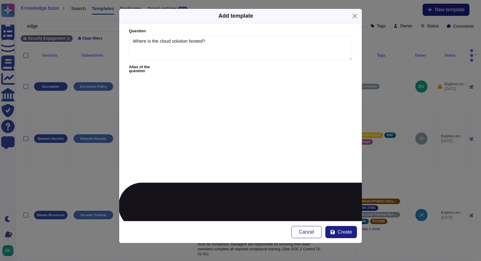
type textarea "What is the location of the data center?"
type textarea "Where will our data be stored?"
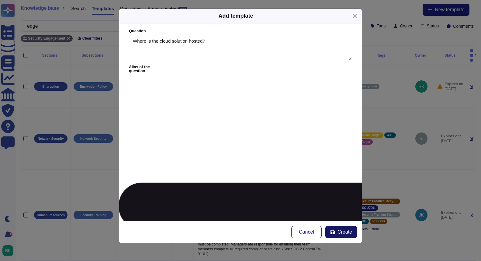
click at [337, 228] on button "Create" at bounding box center [342, 232] width 32 height 12
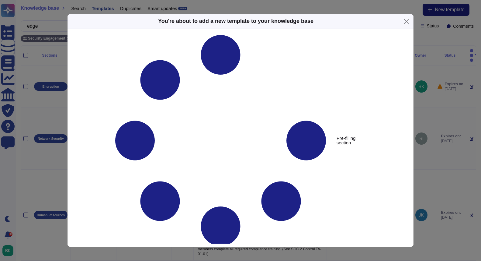
type textarea "Where is the cloud solution hosted?"
type textarea "Adobe Target Edge Clusters are hosted AWS infrastructure in US-East (Virginia) …"
type input "Target"
click at [128, 185] on div at bounding box center [128, 185] width 5 height 5
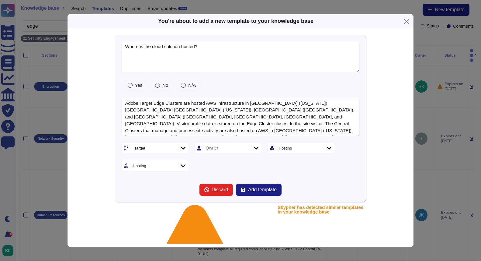
click at [276, 159] on div "Target Owner Hosting Hosting" at bounding box center [240, 156] width 239 height 29
click at [317, 132] on textarea "Adobe Target Edge Clusters are hosted AWS infrastructure in US-East (Virginia) …" at bounding box center [240, 117] width 239 height 39
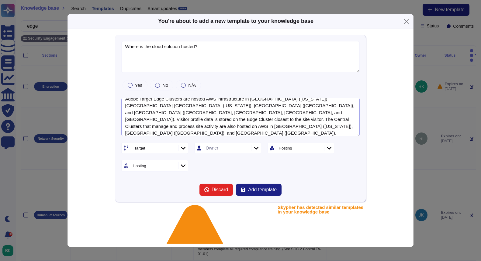
scroll to position [11, 0]
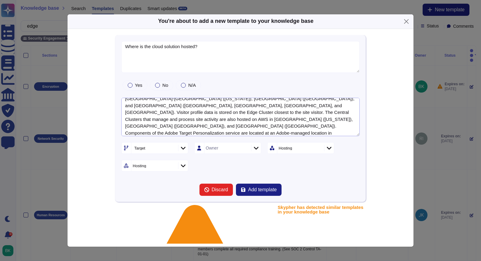
click at [181, 132] on textarea "Adobe Target Edge Clusters are hosted AWS infrastructure in US-East (Virginia) …" at bounding box center [240, 117] width 239 height 39
click at [177, 134] on textarea "Adobe Target Edge Clusters are hosted AWS infrastructure in US-East (Virginia) …" at bounding box center [240, 117] width 239 height 39
click at [246, 133] on textarea "Adobe Target Edge Clusters are hosted AWS infrastructure in US-East (Virginia) …" at bounding box center [240, 117] width 239 height 39
paste textarea "https://experienceleague.adobe.com/en/docs/target/using/introduction/how-target…"
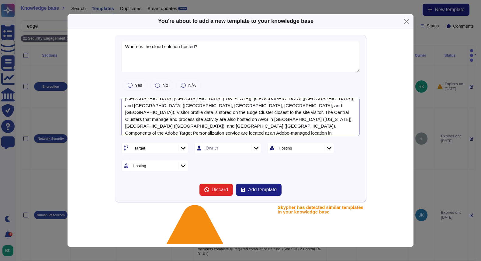
scroll to position [25, 0]
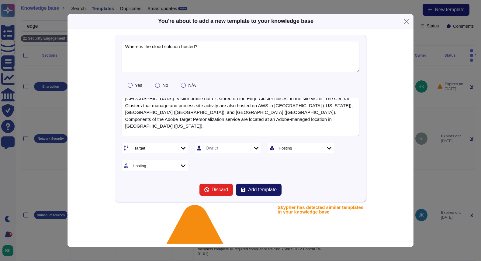
type textarea "Adobe Target Edge Clusters are hosted AWS infrastructure in US-East (Virginia) …"
click at [256, 187] on span "Add template" at bounding box center [262, 189] width 29 height 5
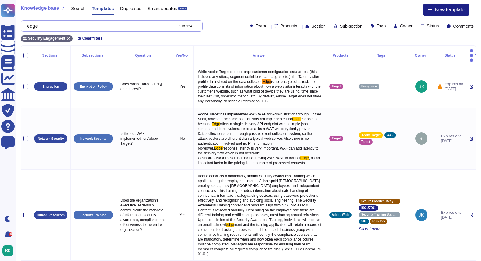
click at [50, 30] on input "edge" at bounding box center [99, 26] width 150 height 11
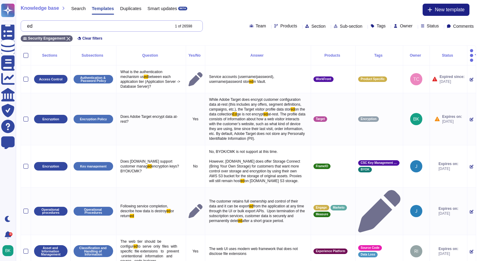
type input "e"
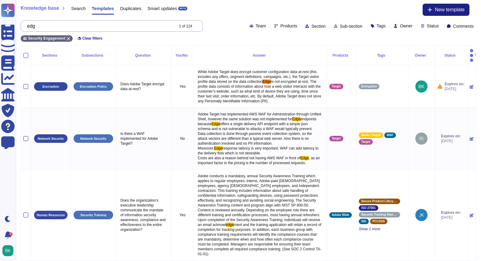
type input "edge"
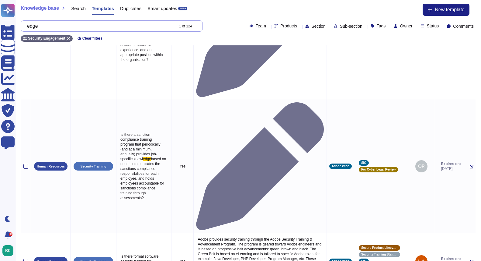
scroll to position [507, 0]
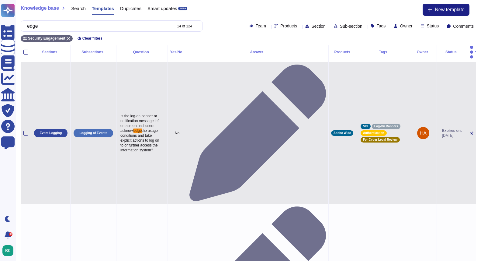
scroll to position [0, 0]
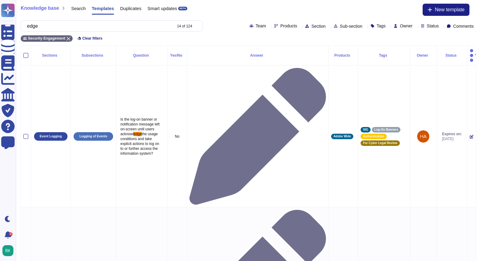
click at [281, 24] on span "Products" at bounding box center [289, 26] width 17 height 4
type input "target"
click at [250, 56] on div at bounding box center [250, 55] width 5 height 5
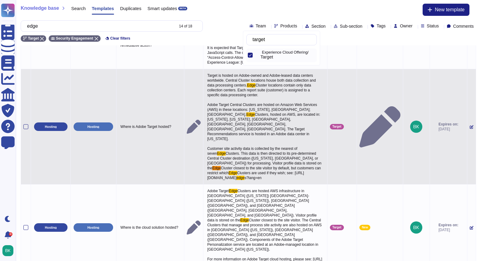
scroll to position [378, 0]
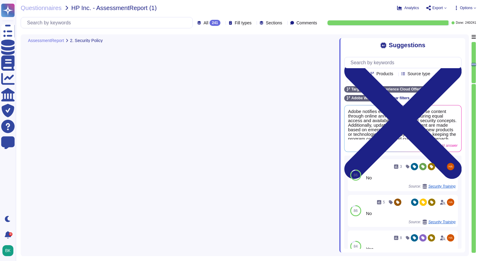
type textarea "Yes, Adobe has an information security function led by the Chief Security Offic…"
type textarea "Yes, Adobe's information security policies and standards are reviewed and appro…"
type textarea "Adobe has a designated individual, the Chief Security Officer (CSO), who is res…"
type textarea "Adobe notifies employees of new course content through online announcements, en…"
type textarea "Yes, Adobe has a documented Information Systems Asset Management Policy that ou…"
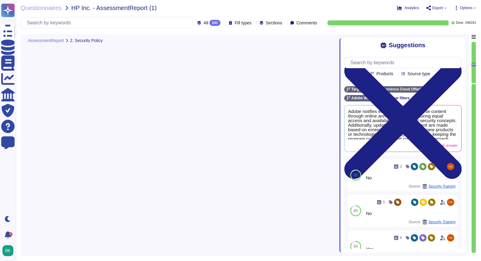
type textarea "Adobe has a documented Data Classification & Handling Standard that is owned by…"
type textarea "Adobe has established documented policies and supporting processes to effective…"
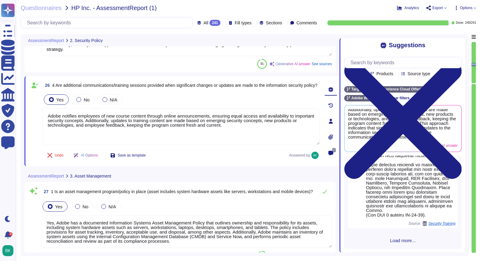
scroll to position [472, 0]
click at [399, 242] on span "Load more..." at bounding box center [402, 240] width 117 height 5
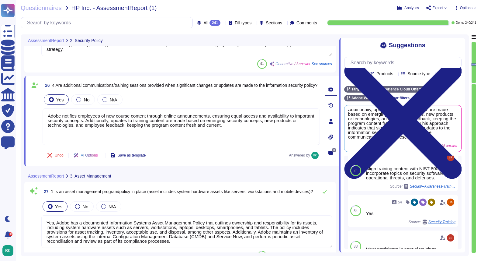
scroll to position [20, 0]
click at [368, 59] on input "text" at bounding box center [405, 62] width 114 height 11
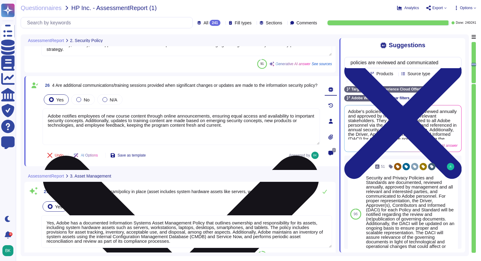
type input "policies are reviewed and communicated"
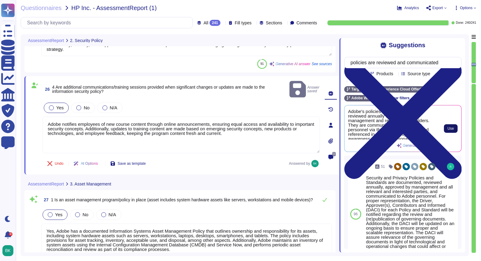
click at [449, 127] on span "Use" at bounding box center [451, 129] width 6 height 4
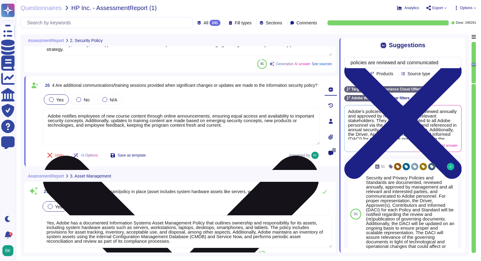
drag, startPoint x: 47, startPoint y: 125, endPoint x: 72, endPoint y: 136, distance: 26.7
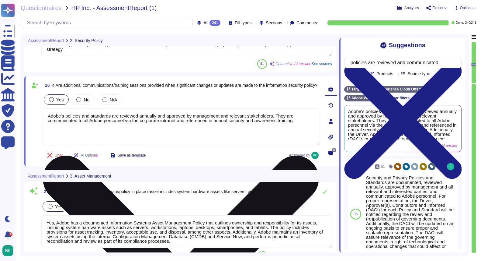
type textarea "Adobe's policies and standards are reviewed annually and approved by management…"
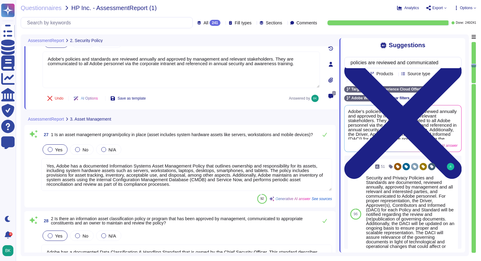
scroll to position [1, 0]
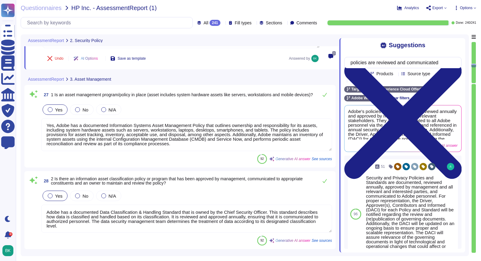
type textarea "Devices are encrypted based on the types of data handled, HP data classificatio…"
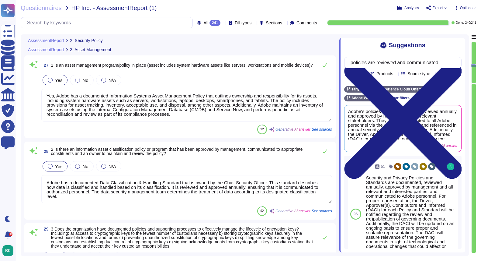
type textarea "Yes, Adobe has an information security function led by the Chief Security Offic…"
type textarea "Yes, Adobe's information security policies and standards are reviewed and appro…"
type textarea "Adobe has a designated individual, the Chief Security Officer (CSO), who is res…"
type textarea "Adobe's policies and standards are reviewed annually and approved by management…"
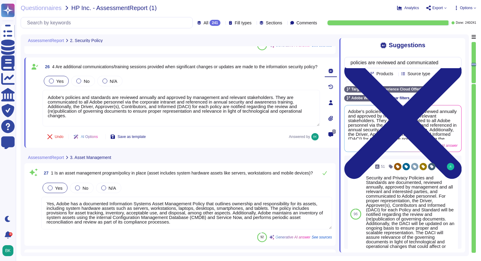
scroll to position [2162, 0]
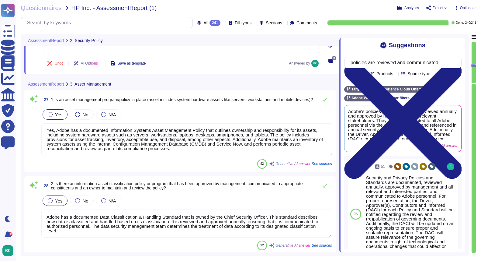
type textarea "Devices are encrypted based on the types of data handled, HP data classificatio…"
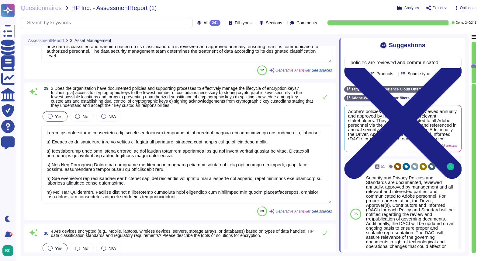
scroll to position [2397, 0]
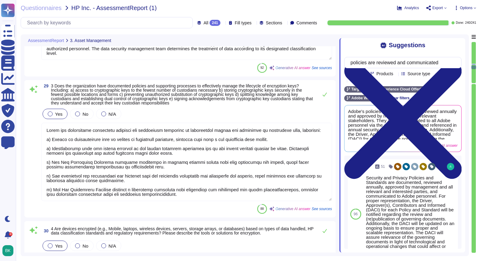
type textarea "Yes, there is data encryption in place for both data in transit and at rest. Ad…"
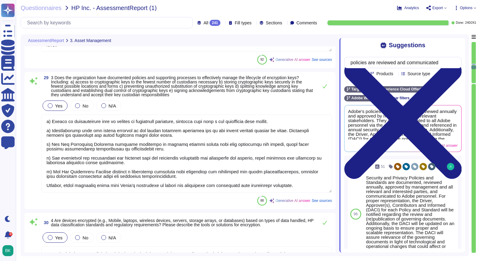
scroll to position [2409, 0]
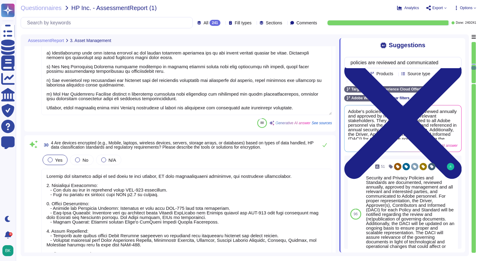
type textarea "Our organization does not use removable media to store or transfer data. The st…"
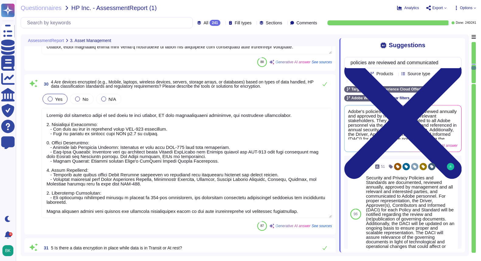
scroll to position [1, 0]
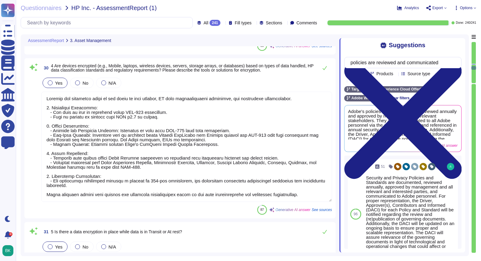
type textarea "Adobe has a strict policy prohibiting the storage of restricted data on removab…"
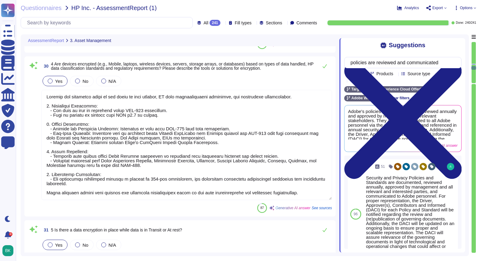
drag, startPoint x: 240, startPoint y: 98, endPoint x: 171, endPoint y: 97, distance: 69.4
click at [171, 97] on textarea at bounding box center [186, 145] width 291 height 110
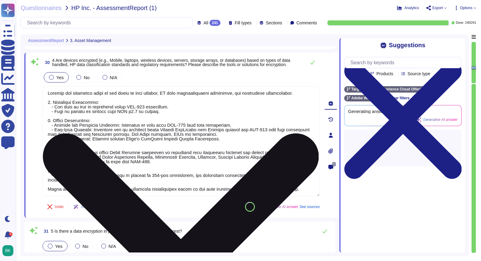
type textarea "Adobe has a strict policy prohibiting the storage of restricted data on removab…"
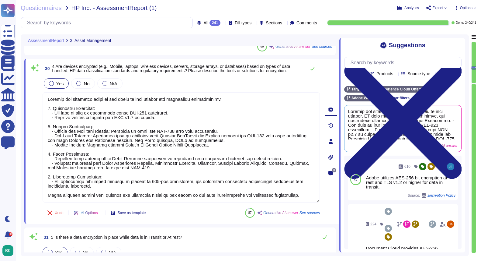
scroll to position [2552, 0]
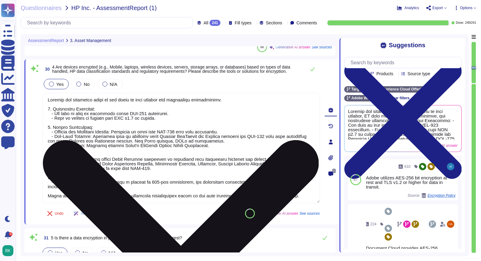
drag, startPoint x: 163, startPoint y: 120, endPoint x: 47, endPoint y: 110, distance: 116.3
click at [47, 110] on textarea at bounding box center [181, 148] width 277 height 110
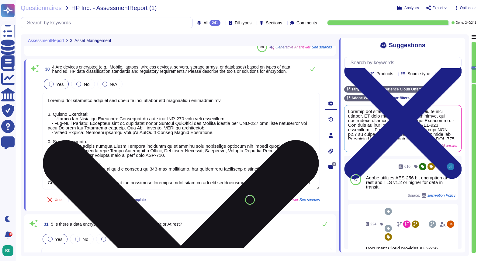
click at [53, 114] on textarea at bounding box center [181, 141] width 277 height 96
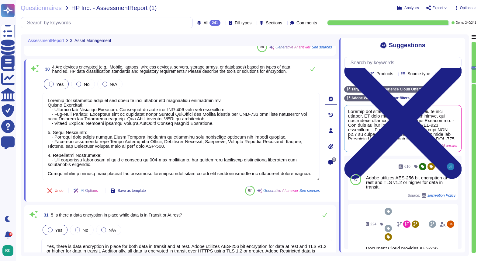
scroll to position [1, 0]
drag, startPoint x: 51, startPoint y: 128, endPoint x: 221, endPoint y: 186, distance: 179.5
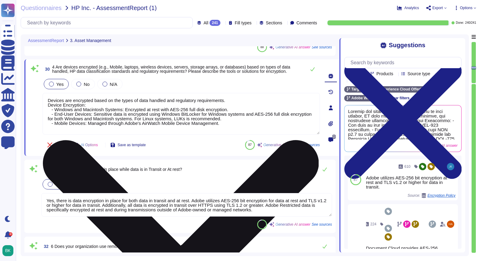
scroll to position [0, 0]
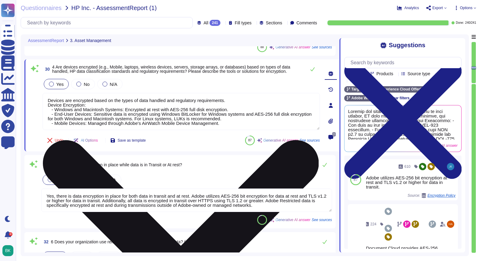
drag, startPoint x: 232, startPoint y: 101, endPoint x: 66, endPoint y: 100, distance: 166.4
click at [66, 100] on textarea "Devices are encrypted based on the types of data handled and regulatory require…" at bounding box center [181, 111] width 277 height 37
click at [50, 99] on textarea "Devices Device Encryption: - Windows and Macintosh Systems: Encrypted at rest w…" at bounding box center [181, 111] width 277 height 37
drag, startPoint x: 119, startPoint y: 101, endPoint x: 45, endPoint y: 97, distance: 74.6
click at [45, 97] on textarea "Adobe personnel company issued devices Device Encryption: - Windows and Macinto…" at bounding box center [181, 111] width 277 height 37
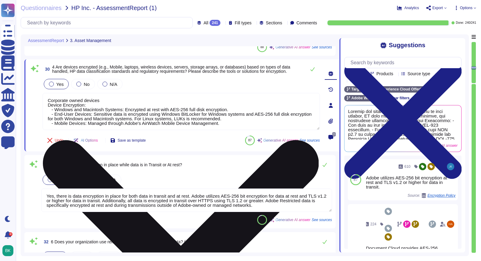
click at [108, 101] on textarea "Corporate owned devices Device Encryption: - Windows and Macintosh Systems: Enc…" at bounding box center [181, 111] width 277 height 37
drag, startPoint x: 92, startPoint y: 106, endPoint x: 47, endPoint y: 105, distance: 45.3
click at [47, 105] on textarea "Corporate owned devices are encrypted. Device Encryption: - Windows and Macinto…" at bounding box center [181, 111] width 277 height 37
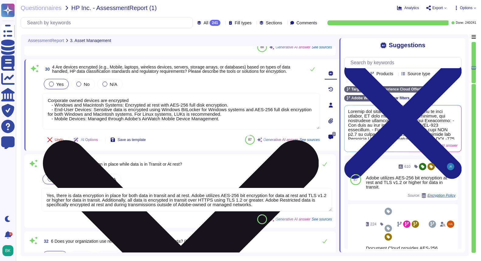
type textarea "Corporate owned devices are encrypted: - Windows and Macintosh Systems: Encrypt…"
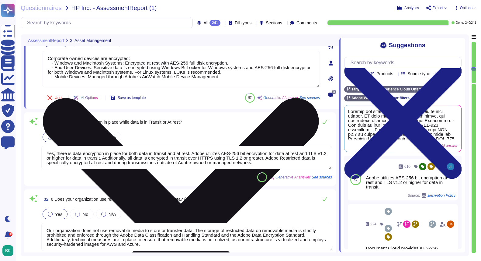
type textarea "No, users are not able to use removable media without detection. Adobe has tech…"
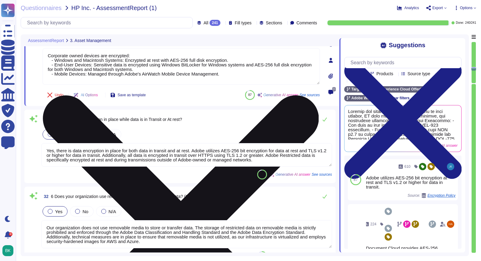
drag, startPoint x: 161, startPoint y: 69, endPoint x: 270, endPoint y: 69, distance: 109.2
drag, startPoint x: 127, startPoint y: 60, endPoint x: 51, endPoint y: 62, distance: 76.4
click at [51, 62] on textarea "Corporate owned devices are encrypted: - Windows and Macintosh Systems: Encrypt…" at bounding box center [181, 66] width 277 height 37
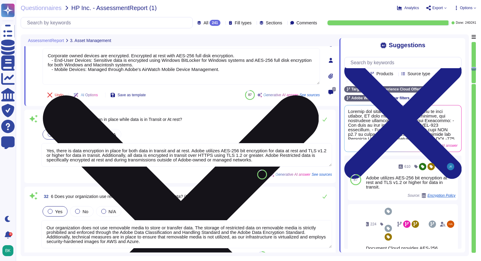
click at [55, 61] on textarea "Corporate owned devices are encrypted. Encrypted at rest with AES-256 full disk…" at bounding box center [181, 66] width 277 height 37
click at [282, 56] on textarea "Corporate owned devices are encrypted. Encrypted at rest with AES-256 full disk…" at bounding box center [181, 66] width 277 height 37
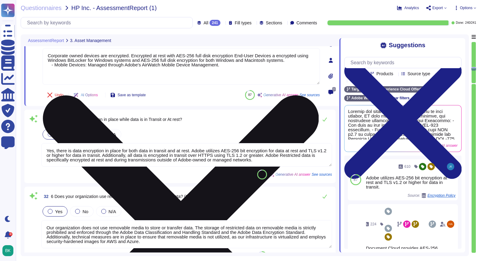
drag, startPoint x: 280, startPoint y: 56, endPoint x: 61, endPoint y: 61, distance: 219.7
click at [286, 58] on textarea "Corporate owned devices are encrypted. Encrypted at rest with AES-256 full disk…" at bounding box center [181, 66] width 277 height 37
click at [134, 56] on textarea "Corporate owned devices are encrypted. Encrypted at rest with AES-256 full disk…" at bounding box center [181, 66] width 277 height 37
drag, startPoint x: 134, startPoint y: 55, endPoint x: 171, endPoint y: 56, distance: 37.1
click at [171, 56] on textarea "Corporate owned devices are encrypted. Encrypted at rest with AES-256 full disk…" at bounding box center [181, 66] width 277 height 37
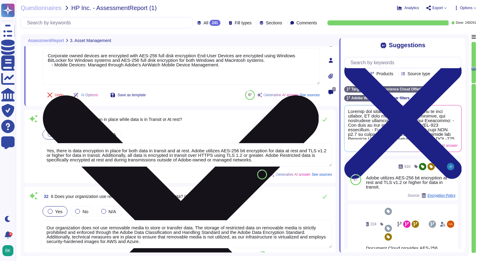
drag, startPoint x: 203, startPoint y: 56, endPoint x: 279, endPoint y: 59, distance: 75.5
click at [279, 59] on textarea "Corporate owned devices are encrypted with AES-256 full disk encryption End-Use…" at bounding box center [181, 66] width 277 height 37
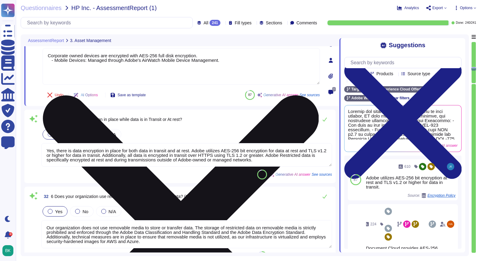
click at [55, 62] on textarea "Corporate owned devices are encrypted with AES-256 full disk encryption. - Mobi…" at bounding box center [181, 66] width 277 height 37
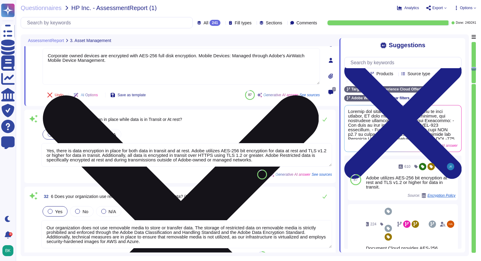
click at [238, 56] on textarea "Corporate owned devices are encrypted with AES-256 full disk encryption. Mobile…" at bounding box center [181, 66] width 277 height 37
drag, startPoint x: 247, startPoint y: 56, endPoint x: 206, endPoint y: 57, distance: 41.4
click at [206, 57] on textarea "Corporate owned devices are encrypted with AES-256 full disk encryption. Mobile…" at bounding box center [181, 66] width 277 height 37
click at [53, 61] on textarea "Corporate owned devices are encrypted with AES-256 full disk encryption. Corpor…" at bounding box center [181, 66] width 277 height 37
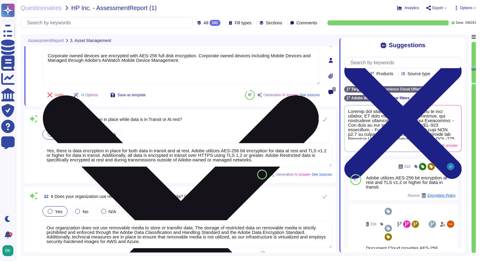
click at [53, 61] on textarea "Corporate owned devices are encrypted with AES-256 full disk encryption. Corpor…" at bounding box center [181, 66] width 277 height 37
click at [197, 60] on textarea "Corporate owned devices are encrypted with AES-256 full disk encryption. Corpor…" at bounding box center [181, 66] width 277 height 37
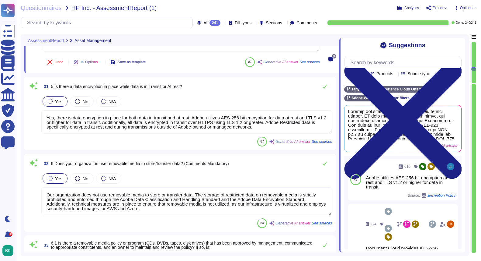
scroll to position [2651, 0]
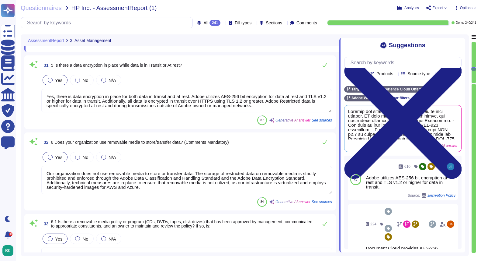
type textarea "Corporate owned devices are encrypted with AES-256 full disk encryption. Corpor…"
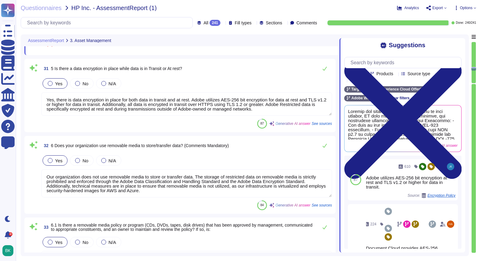
click at [139, 96] on textarea "Yes, there is data encryption in place for both data in transit and at rest. Ad…" at bounding box center [186, 103] width 291 height 23
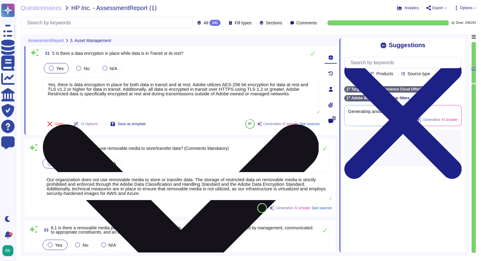
type textarea "No, users are not able to use removable media without detection. Adobe has tech…"
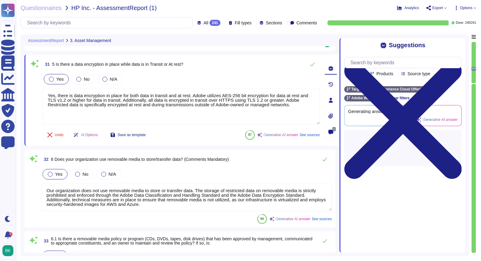
click at [138, 79] on div "Yes No N/A Yes, there is data encryption in place for both data in transit and …" at bounding box center [181, 99] width 277 height 52
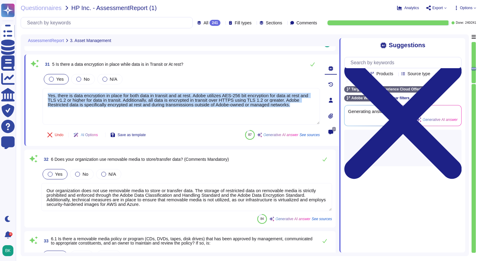
click at [138, 79] on div "Yes No N/A Yes, there is data encryption in place for both data in transit and …" at bounding box center [181, 99] width 277 height 52
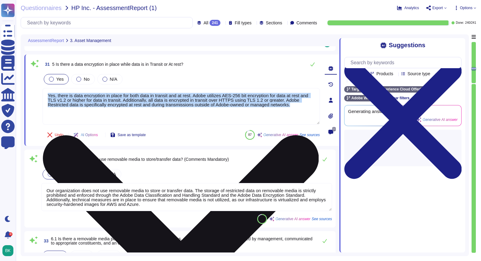
click at [142, 95] on textarea "Yes, there is data encryption in place for both data in transit and at rest. Ad…" at bounding box center [181, 106] width 277 height 37
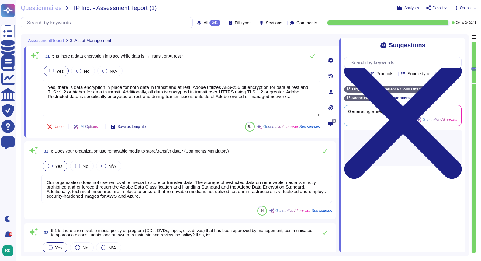
click at [311, 127] on span "See sources" at bounding box center [310, 127] width 20 height 4
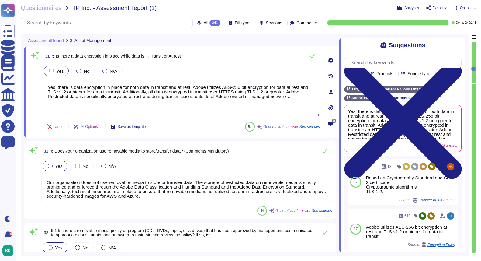
click at [313, 127] on span "See sources" at bounding box center [310, 127] width 20 height 4
click at [314, 126] on span "See sources" at bounding box center [310, 127] width 20 height 4
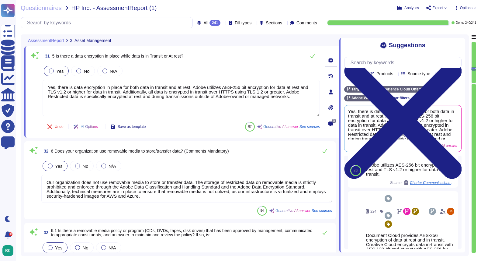
scroll to position [153, 0]
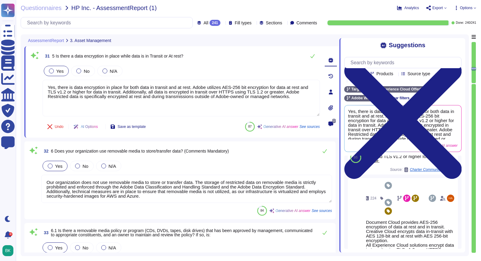
click at [98, 125] on span "AI Options" at bounding box center [89, 127] width 17 height 4
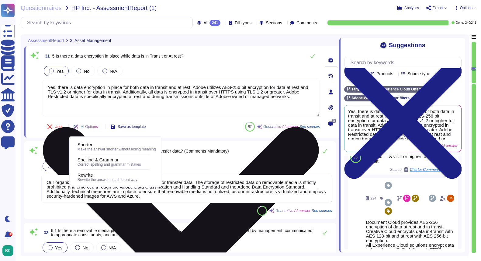
click at [230, 114] on textarea "Yes, there is data encryption in place for both data in transit and at rest. Ad…" at bounding box center [181, 98] width 277 height 37
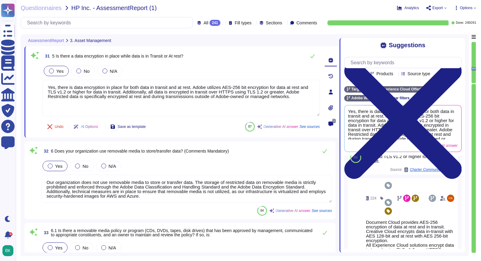
click at [309, 128] on span "See sources" at bounding box center [310, 127] width 20 height 4
click at [312, 126] on span "See sources" at bounding box center [310, 127] width 20 height 4
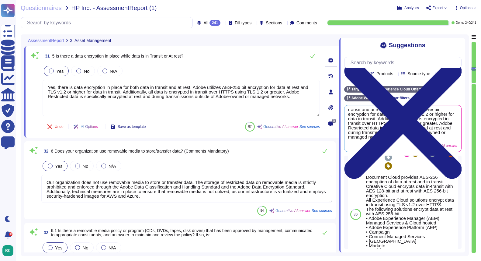
scroll to position [195, 0]
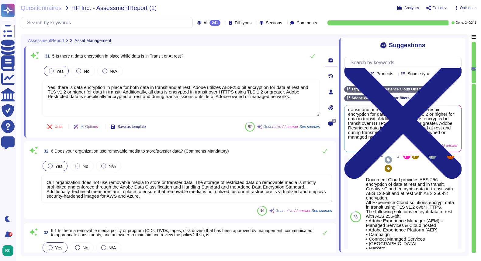
click at [100, 127] on icon at bounding box center [100, 127] width 0 height 0
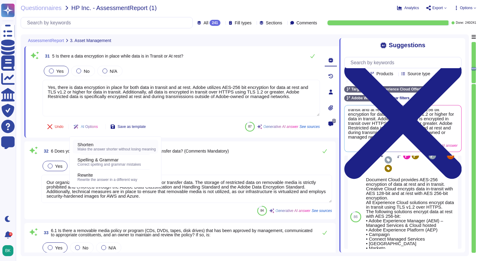
click at [103, 145] on div "Shorten" at bounding box center [117, 144] width 78 height 5
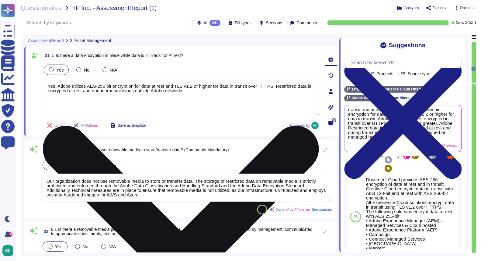
click at [204, 92] on textarea "Yes, Adobe utilizes AES-256 bit encryption for data at rest and TLS v1.2 or hig…" at bounding box center [181, 96] width 277 height 37
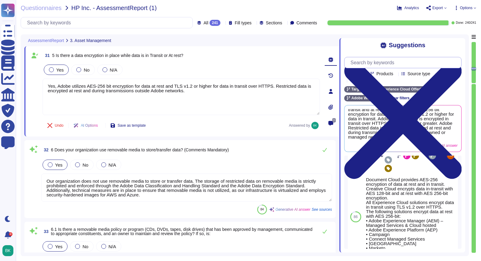
type textarea "Yes, Adobe utilizes AES-256 bit encryption for data at rest and TLS v1.2 or hig…"
click at [379, 64] on input "text" at bounding box center [405, 62] width 114 height 11
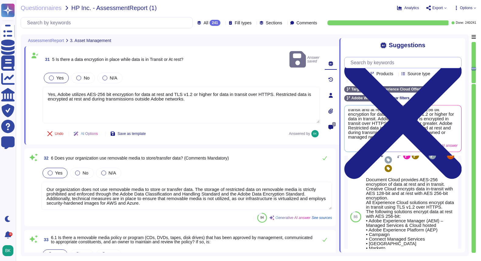
scroll to position [0, 0]
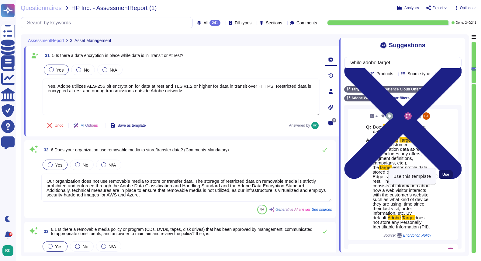
type input "while adobe target"
click at [444, 176] on span "Use" at bounding box center [446, 175] width 7 height 4
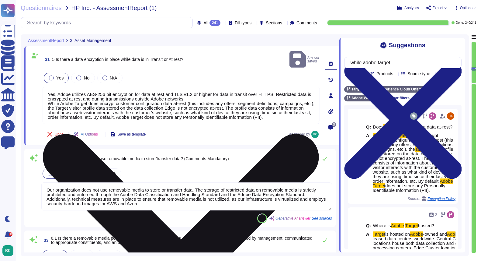
click at [48, 95] on textarea "Yes, Adobe utilizes AES-256 bit encryption for data at rest and TLS v1.2 or hig…" at bounding box center [181, 105] width 277 height 37
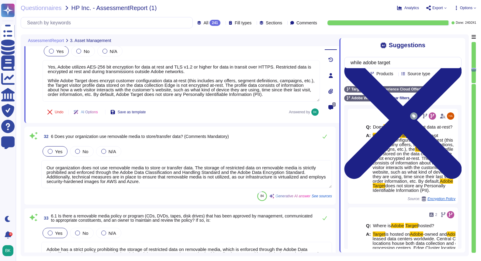
scroll to position [2670, 0]
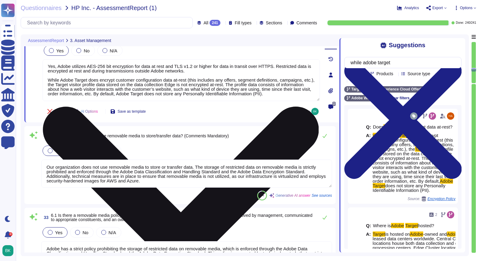
click at [308, 85] on textarea "Yes, Adobe utilizes AES-256 bit encryption for data at rest and TLS v1.2 or hig…" at bounding box center [181, 80] width 277 height 42
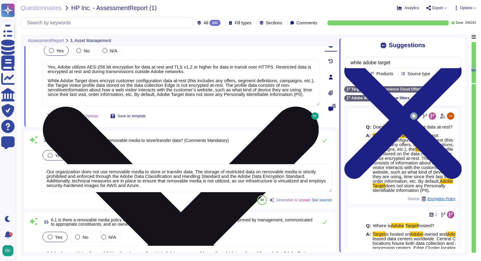
type textarea "Yes, Adobe utilizes AES-256 bit encryption for data at rest and TLS v1.2 or hig…"
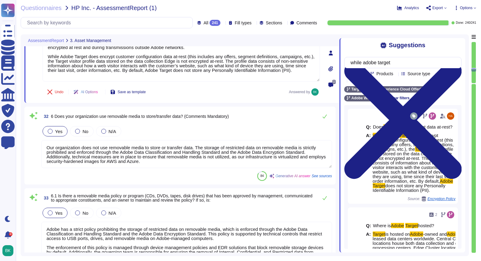
type textarea "Yes, Adobe has established processes and procedures to manage lost or stolen de…"
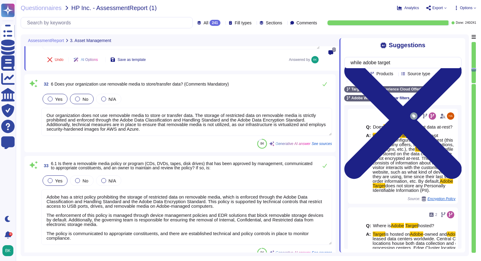
type textarea "Yes, Adobe utilizes AES-256 bit encryption for data at rest and TLS v1.2 or hig…"
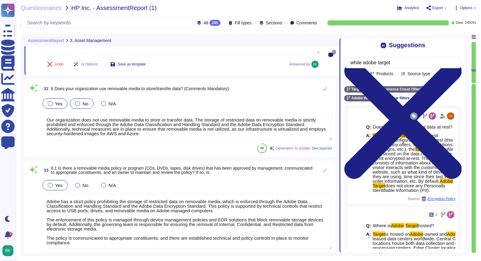
click at [78, 101] on div at bounding box center [77, 103] width 5 height 5
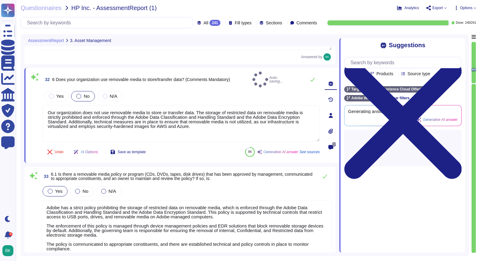
type textarea "Yes, Adobe has established processes and procedures to manage lost or stolen de…"
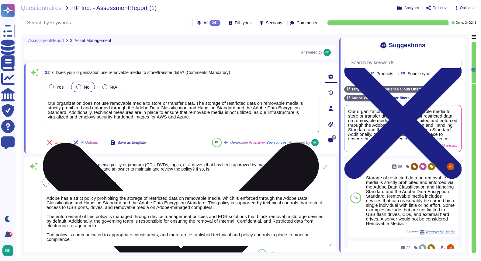
click at [202, 120] on textarea "Our organization does not use removable media to store or transfer data. The st…" at bounding box center [181, 114] width 277 height 37
drag, startPoint x: 96, startPoint y: 112, endPoint x: 201, endPoint y: 102, distance: 105.4
click at [201, 102] on textarea "Our organization does not use removable media to store or transfer data. The st…" at bounding box center [181, 114] width 277 height 37
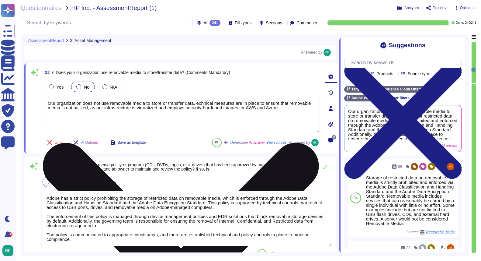
type textarea "Our organization does not use removable media to store or transfer data. Techni…"
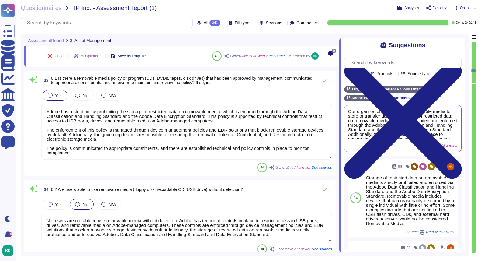
type textarea "Adobe has established a comprehensive software asset management ([PERSON_NAME])…"
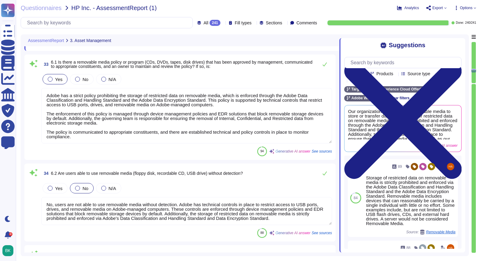
scroll to position [2829, 0]
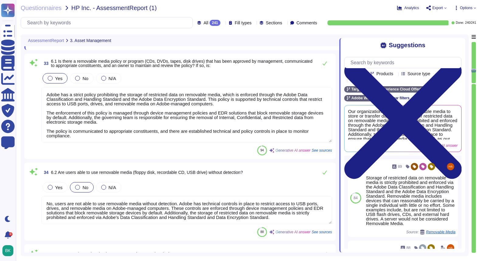
type textarea "Our organization does not use removable media to store or transfer data. Techni…"
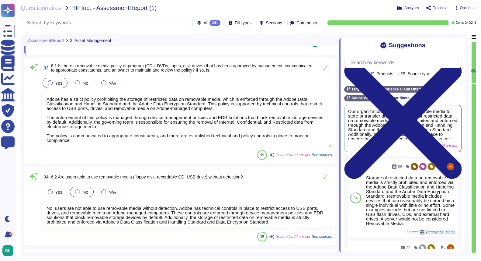
click at [153, 95] on textarea "Adobe has a strict policy prohibiting the storage of restricted data on removab…" at bounding box center [186, 119] width 291 height 55
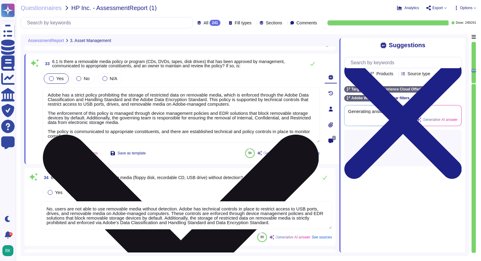
click at [164, 87] on textarea "Adobe has a strict policy prohibiting the storage of restricted data on removab…" at bounding box center [181, 114] width 277 height 55
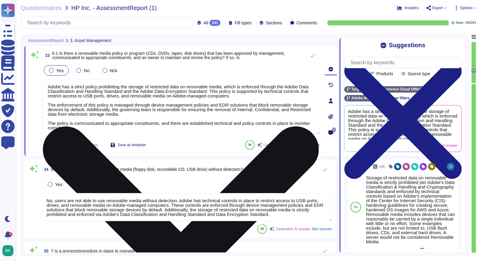
click at [225, 91] on textarea "Adobe has a strict policy prohibiting the storage of restricted data on removab…" at bounding box center [181, 106] width 277 height 55
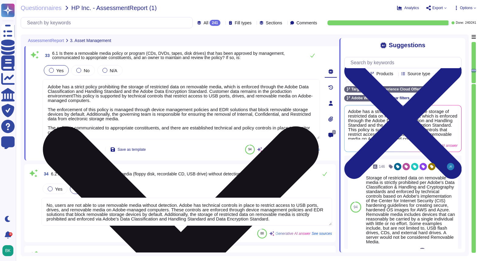
click at [297, 90] on textarea "Adobe has a strict policy prohibiting the storage of restricted data on removab…" at bounding box center [181, 109] width 277 height 60
click at [74, 96] on textarea "Adobe has a strict policy prohibiting the storage of restricted data on removab…" at bounding box center [181, 109] width 277 height 60
click at [166, 96] on textarea "Adobe has a strict policy prohibiting the storage of restricted data on removab…" at bounding box center [181, 109] width 277 height 60
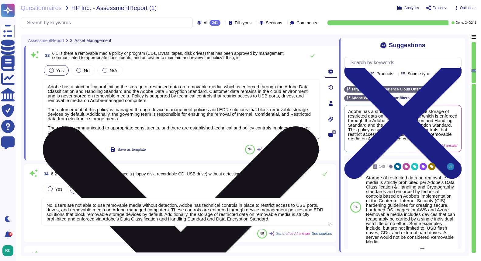
click at [173, 97] on textarea "Adobe has a strict policy prohibiting the storage of restricted data on removab…" at bounding box center [181, 109] width 277 height 60
type textarea "Adobe has a strict policy prohibiting the storage of restricted data on removab…"
click at [147, 123] on textarea "Adobe has a strict policy prohibiting the storage of restricted data on removab…" at bounding box center [181, 109] width 277 height 60
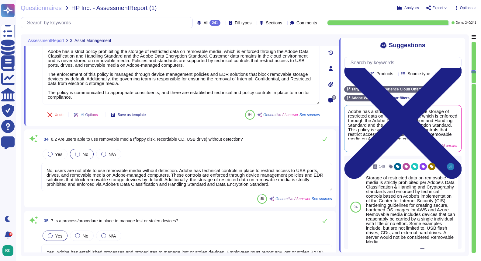
type textarea "Yes, we continuously log rogue access points detected by our wireless managemen…"
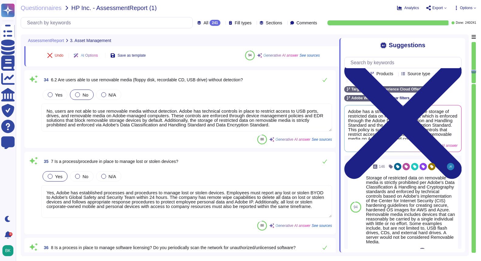
scroll to position [2924, 0]
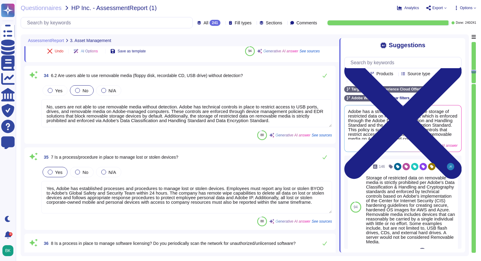
type textarea "Adobe has a strict policy prohibiting the storage of restricted data on removab…"
type textarea "Yes, we continuously log rogue access points detected by our wireless managemen…"
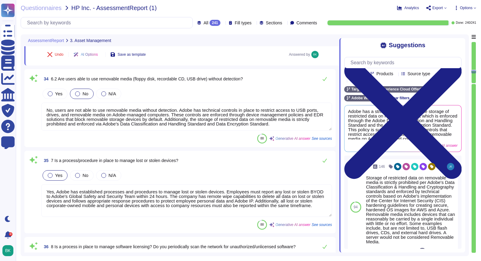
drag, startPoint x: 188, startPoint y: 116, endPoint x: 297, endPoint y: 130, distance: 109.2
click at [297, 130] on div "34 6.2 Are users able to use removable media (floppy disk, recordable CD, USB d…" at bounding box center [180, 108] width 304 height 71
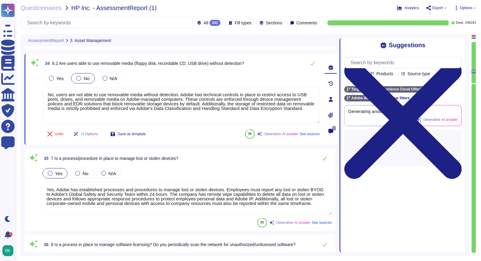
click at [97, 133] on span "AI Options" at bounding box center [89, 134] width 17 height 4
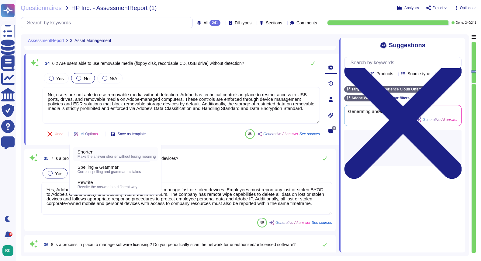
click at [102, 155] on span "Make the answer shorter without losing meaning" at bounding box center [117, 156] width 78 height 4
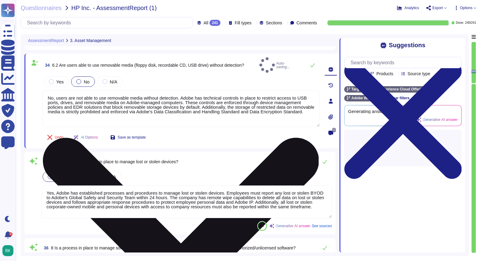
type textarea "Users cannot use removable media (floppy disk, recordable CD, USB drive) withou…"
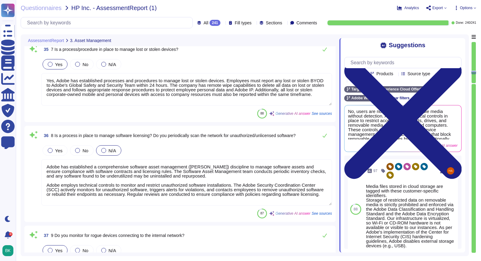
type textarea "Yes, decommission procedures are in place to manage end-of-life devices. The te…"
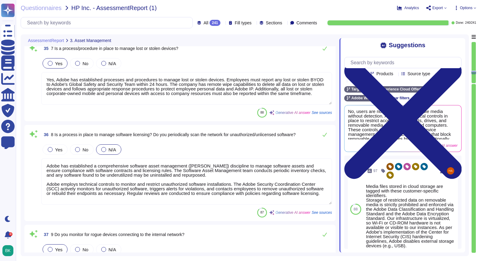
scroll to position [3027, 0]
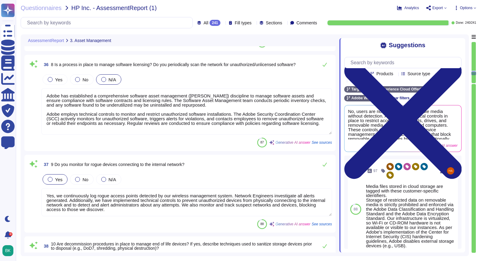
type textarea "Adobe has established a secure deletion process that aligns with NIST SP 800-88…"
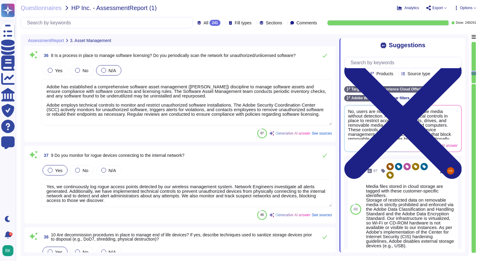
scroll to position [3106, 0]
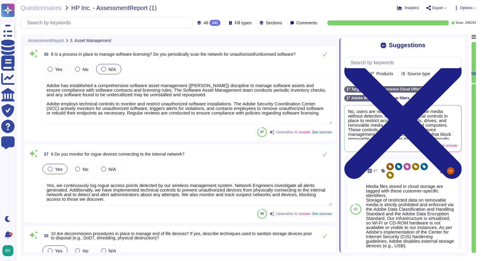
click at [118, 111] on textarea "Adobe has established a comprehensive software asset management ([PERSON_NAME])…" at bounding box center [186, 101] width 291 height 46
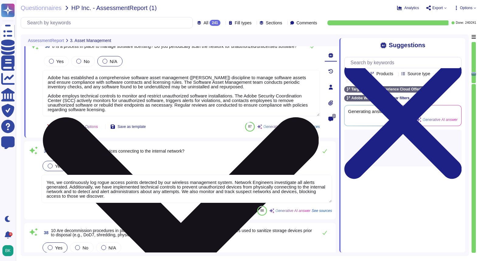
scroll to position [3098, 0]
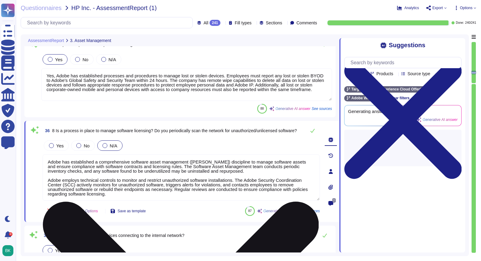
type textarea "Adobe has a strict policy prohibiting the storage of restricted data on removab…"
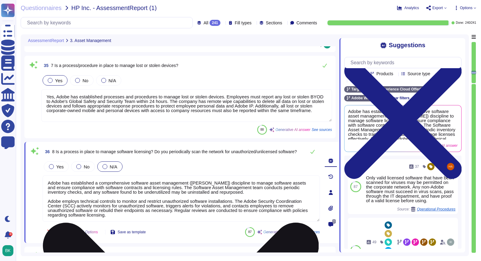
scroll to position [1, 0]
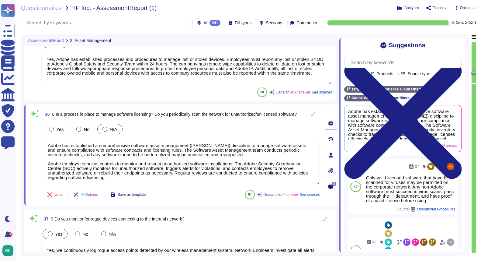
type textarea "Adobe has established a secure deletion process that aligns with NIST SP 800-88…"
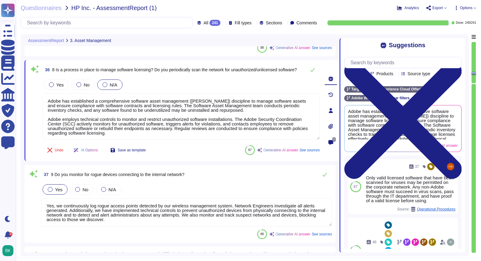
scroll to position [3096, 0]
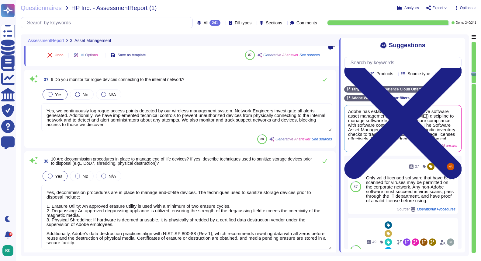
type textarea "Yes, Adobe has a data retention policy in place that addresses compliance and r…"
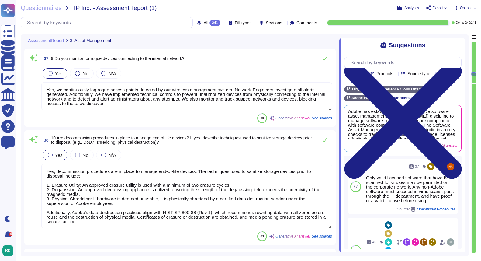
scroll to position [1, 0]
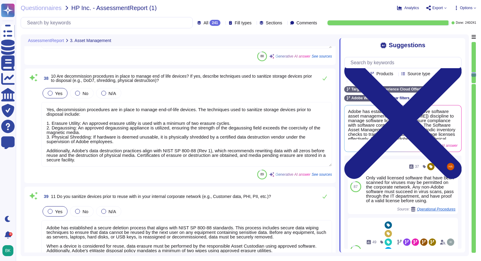
type textarea "Adobe has established data backup procedures that include regular backups of cu…"
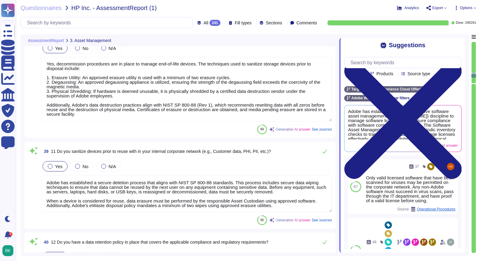
type textarea "This is NA as all data transfers are electronic in nature, including backing up…"
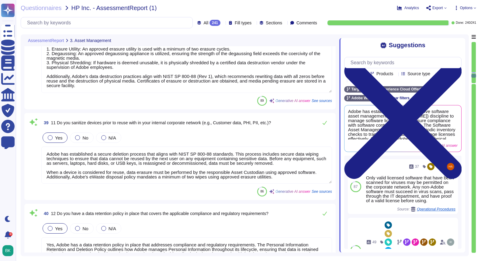
scroll to position [3326, 0]
drag, startPoint x: 74, startPoint y: 77, endPoint x: 47, endPoint y: 79, distance: 26.8
click at [47, 79] on textarea "Yes, decommission procedures are in place to manage end-of-life devices. The te…" at bounding box center [186, 61] width 291 height 64
type textarea "Yes, decommission procedures are in place to manage end-of-life devices. The te…"
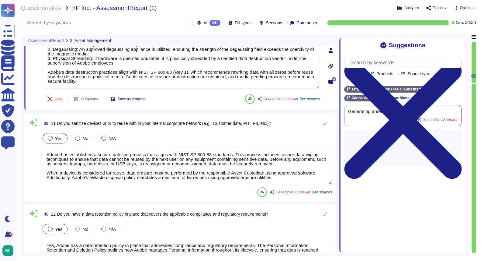
scroll to position [1, 0]
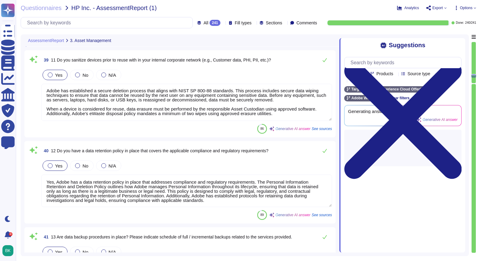
type textarea "Yes, all data transfers, including disk-to-disk backups, are encrypted in trans…"
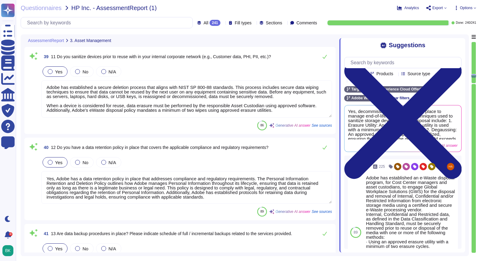
type textarea "Yes, decommission procedures are in place to manage end-of-life devices. The te…"
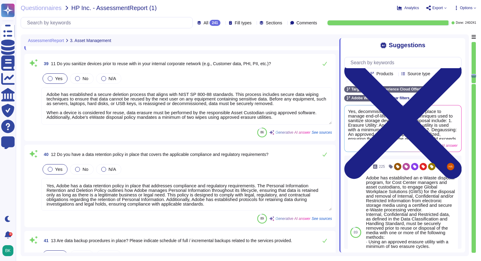
drag, startPoint x: 46, startPoint y: 104, endPoint x: 281, endPoint y: 123, distance: 235.3
click at [281, 123] on div "39 11 Do you sanitize devices prior to reuse with in your internal corporate ne…" at bounding box center [180, 98] width 304 height 80
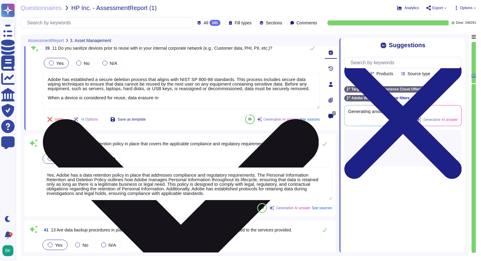
scroll to position [0, 0]
drag, startPoint x: 166, startPoint y: 102, endPoint x: 46, endPoint y: 100, distance: 119.3
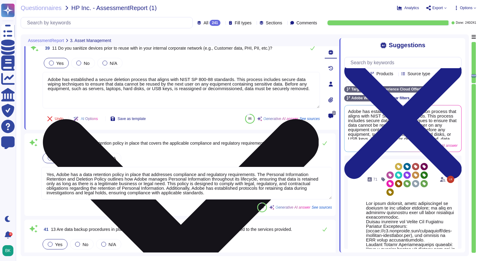
drag, startPoint x: 250, startPoint y: 90, endPoint x: 220, endPoint y: 89, distance: 29.8
click at [220, 89] on textarea "Adobe has established a secure deletion process that aligns with NIST SP 800-88…" at bounding box center [181, 90] width 277 height 37
click at [177, 88] on textarea "Adobe has established a secure deletion process that aligns with NIST SP 800-88…" at bounding box center [181, 90] width 277 height 37
drag, startPoint x: 177, startPoint y: 88, endPoint x: 71, endPoint y: 89, distance: 105.9
click at [71, 89] on textarea "Adobe has established a secure deletion process that aligns with NIST SP 800-88…" at bounding box center [181, 90] width 277 height 37
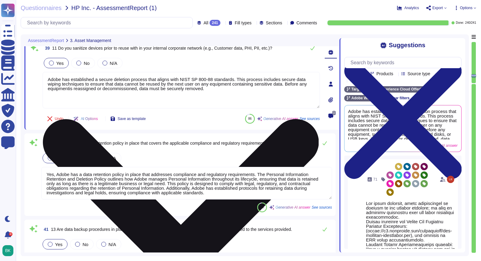
type textarea "Adobe has established a secure deletion process that aligns with NIST SP 800-88…"
click at [92, 99] on textarea "Adobe has established a secure deletion process that aligns with NIST SP 800-88…" at bounding box center [181, 90] width 277 height 37
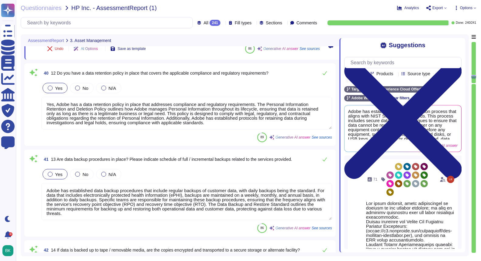
type textarea "Adobe does not rely on one specific data loss protection (DLP) tool but instead…"
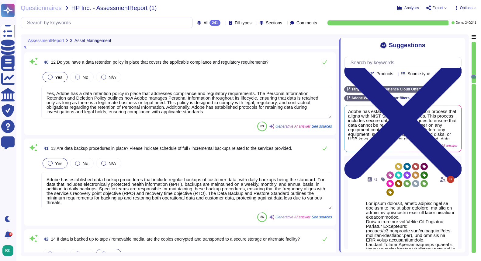
type textarea "Adobe has established a secure deletion process that aligns with NIST SP 800-88…"
click at [214, 113] on textarea "Yes, Adobe has a data retention policy in place that addresses compliance and r…" at bounding box center [186, 102] width 291 height 33
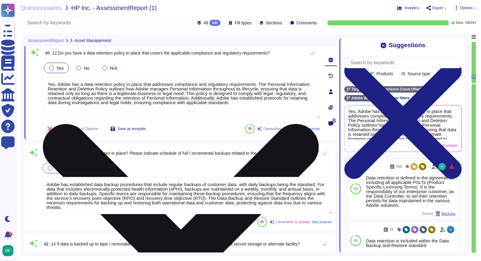
type textarea "Yes, Adobe has a data retention policy in place that addresses compliance and r…"
type textarea "Adobe does not rely on one specific data loss protection (DLP) tool but instead…"
drag, startPoint x: 176, startPoint y: 114, endPoint x: 46, endPoint y: 111, distance: 130.2
click at [46, 111] on textarea "Yes, Adobe has a data retention policy in place that addresses compliance and r…" at bounding box center [181, 98] width 277 height 42
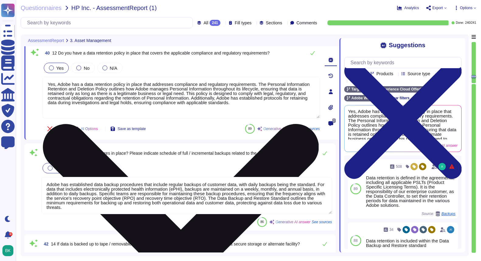
scroll to position [0, 0]
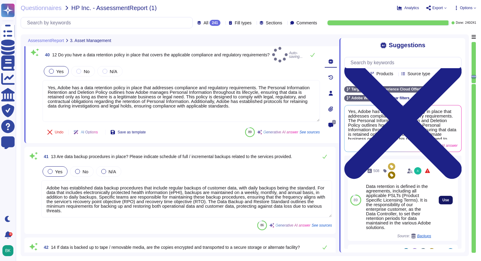
click at [444, 199] on span "Use" at bounding box center [446, 200] width 7 height 4
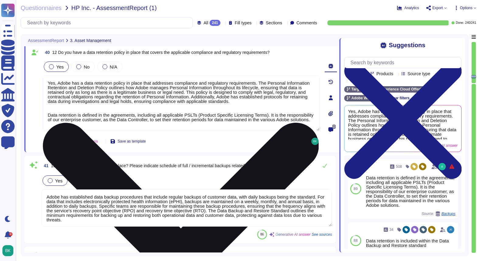
drag, startPoint x: 277, startPoint y: 115, endPoint x: 287, endPoint y: 127, distance: 15.1
click at [287, 127] on textarea "Yes, Adobe has a data retention policy in place that addresses compliance and r…" at bounding box center [181, 102] width 277 height 55
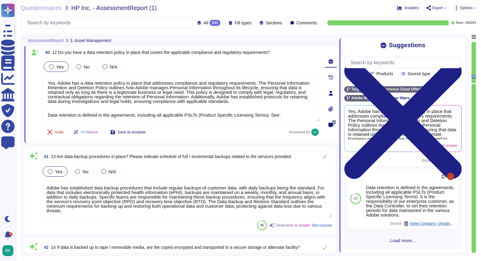
scroll to position [383, 0]
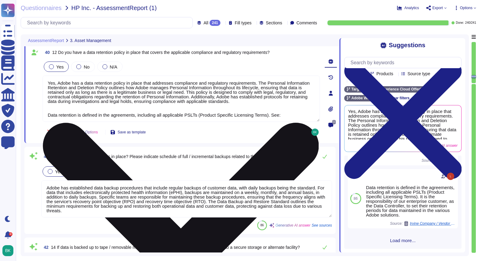
click at [296, 114] on textarea "Yes, Adobe has a data retention policy in place that addresses compliance and r…" at bounding box center [181, 98] width 277 height 46
paste textarea "[URL][DOMAIN_NAME]"
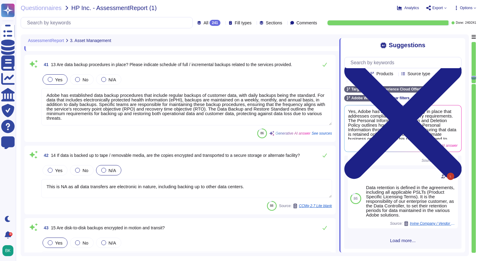
scroll to position [3563, 0]
type textarea "Yes, Adobe has a data retention policy in place that addresses compliance and r…"
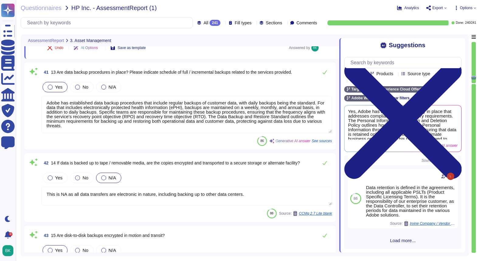
scroll to position [0, 0]
drag, startPoint x: 120, startPoint y: 104, endPoint x: 44, endPoint y: 99, distance: 75.6
click at [44, 99] on textarea "Adobe has established data backup procedures that include regular backups of cu…" at bounding box center [186, 114] width 291 height 37
type textarea "Adobe has established data backup procedures that include regular backups of cu…"
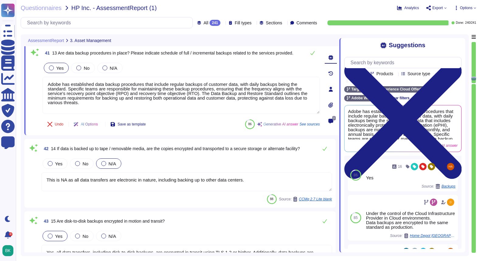
type textarea "Lorem ipsu dol sita co adi elitsedd eius temp incididunt (UTL) etdo mag aliquae…"
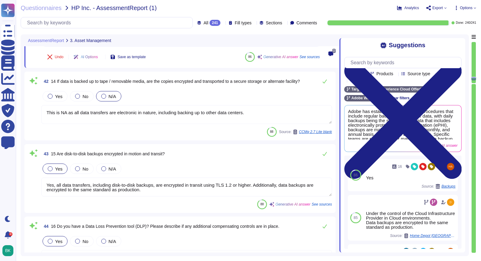
scroll to position [3644, 0]
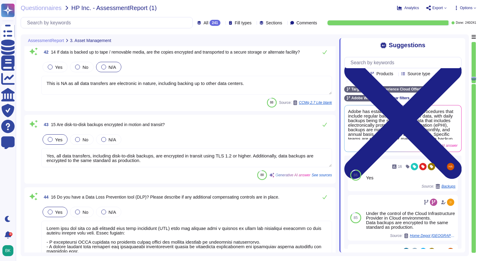
type textarea "Adobe has established data backup procedures that include regular backups of cu…"
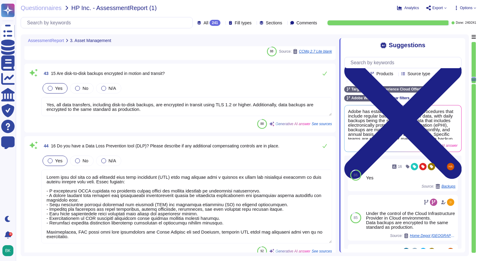
scroll to position [3719, 0]
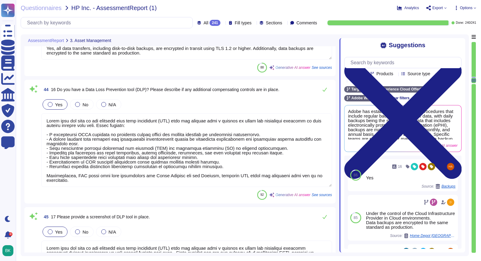
type textarea "Yes, Adobe allows employees, including regular employees and interns, to use pe…"
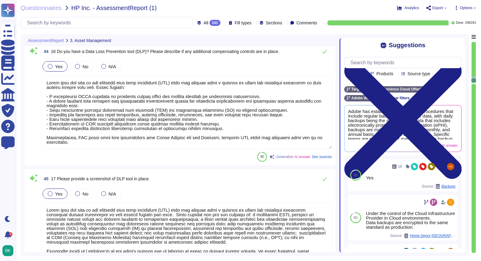
scroll to position [3792, 0]
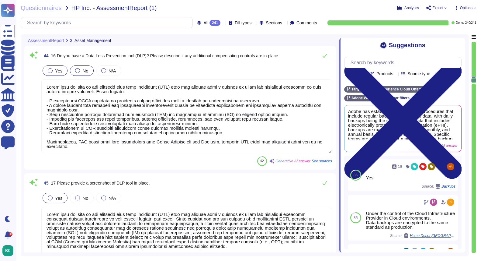
click at [76, 73] on div "No" at bounding box center [81, 70] width 23 height 10
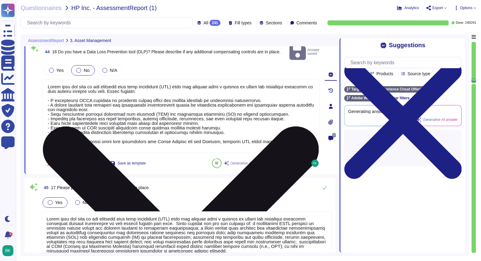
click at [90, 134] on textarea at bounding box center [181, 116] width 277 height 74
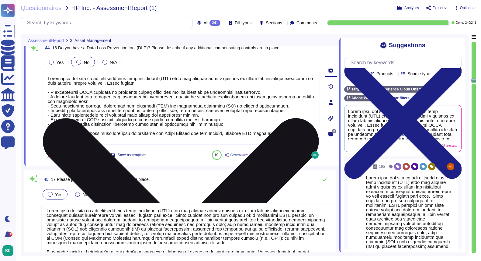
click at [253, 77] on textarea at bounding box center [181, 108] width 277 height 74
type textarea "Adobe does not rely on one specific data loss protection (DLP) tool but instead…"
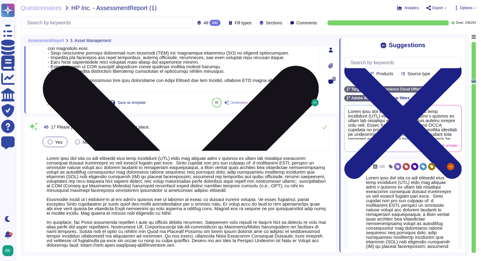
type textarea "Yes, Adobe has established a Bring Your Own Device (BYOD) Standard that outline…"
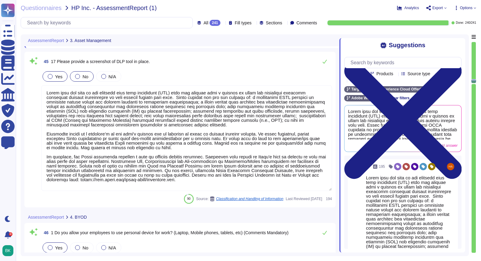
type textarea "Adobe does not rely on one specific data loss protection (DLP) tool but instead…"
click at [79, 77] on div at bounding box center [77, 76] width 5 height 5
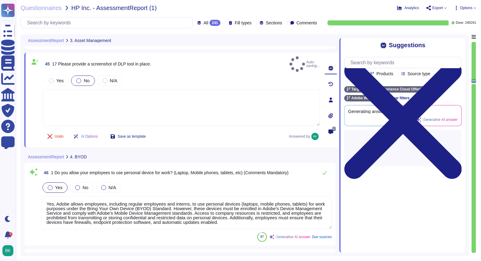
scroll to position [0, 0]
type textarea "Adobe has implemented a centralized mobile device management solution, specific…"
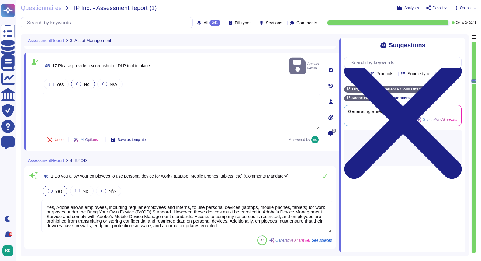
click at [146, 97] on textarea at bounding box center [181, 111] width 277 height 37
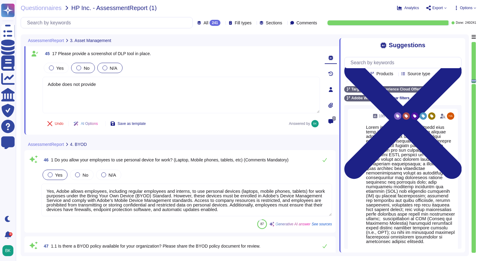
click at [103, 68] on div at bounding box center [105, 67] width 5 height 5
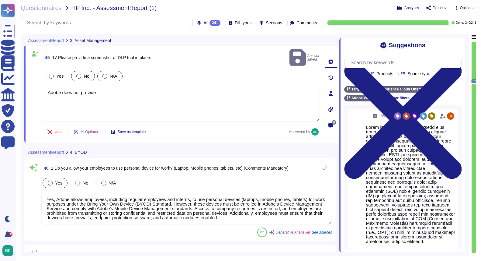
click at [106, 74] on div at bounding box center [105, 76] width 5 height 5
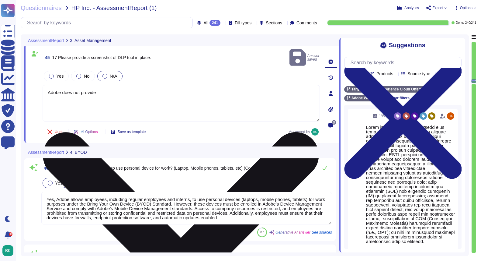
click at [110, 85] on textarea "Adobe does not provide" at bounding box center [181, 103] width 277 height 37
click at [99, 86] on textarea "Adobe does not provide" at bounding box center [181, 103] width 277 height 37
click at [92, 86] on textarea "Adobe does not provide" at bounding box center [181, 103] width 277 height 37
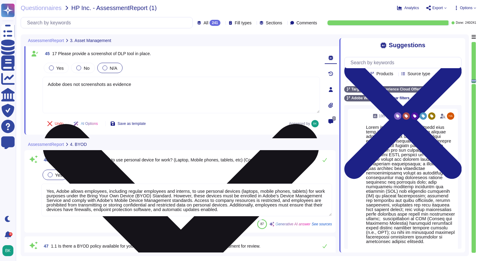
click at [108, 85] on textarea "Adobe does not screenshots as evidence" at bounding box center [181, 95] width 277 height 37
click at [132, 84] on textarea "Adobe does not screenshots of internal tools or systeas evidence" at bounding box center [181, 95] width 277 height 37
click at [155, 85] on textarea "Adobe does not screenshots of internal tools or systeas evidence" at bounding box center [181, 95] width 277 height 37
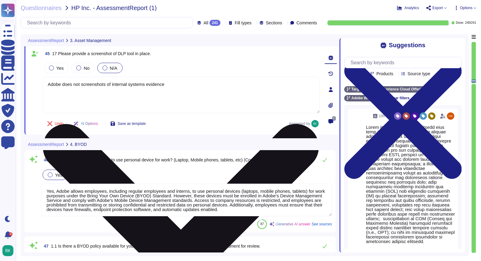
click at [161, 84] on textarea "Adobe does not screenshots of internal systems evidence" at bounding box center [181, 95] width 277 height 37
type textarea "Adobe does not screenshots of internal systems, solutions, tooling, or processe…"
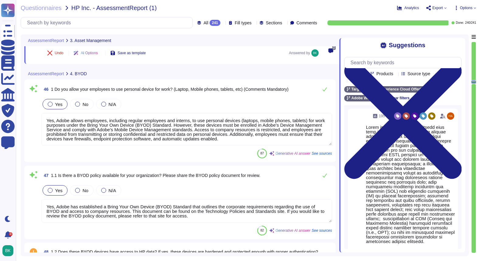
type textarea "Adobe has established a strong Bring Your Own Device (BYOD) Standard that prohi…"
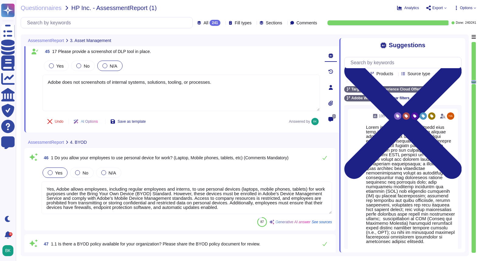
scroll to position [3898, 0]
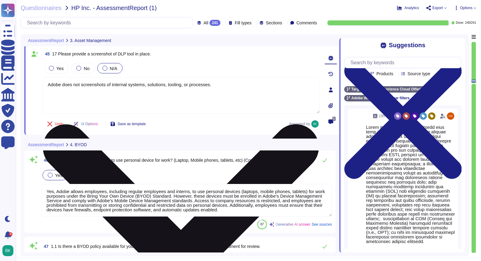
click at [75, 85] on textarea "Adobe does not screenshots of internal systems, solutions, tooling, or processe…" at bounding box center [181, 95] width 277 height 37
click at [83, 85] on textarea "Adobe does not screenshots of internal systems, solutions, tooling, or processe…" at bounding box center [181, 95] width 277 height 37
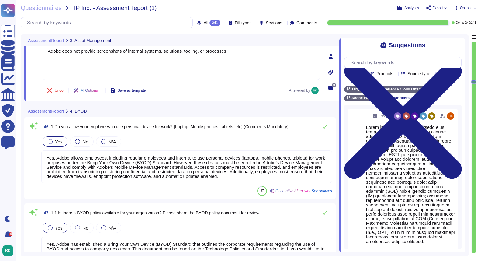
scroll to position [3932, 0]
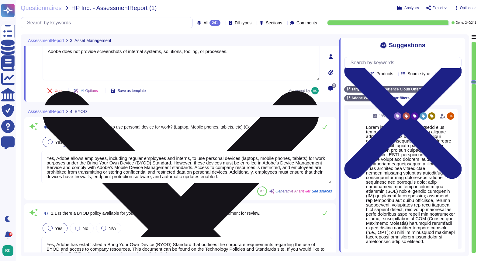
click at [236, 53] on textarea "Adobe does not provide screenshots of internal systems, solutions, tooling, or …" at bounding box center [181, 62] width 277 height 37
drag, startPoint x: 233, startPoint y: 51, endPoint x: 298, endPoint y: 53, distance: 64.8
click at [298, 53] on textarea "Adobe does not provide screenshots of internal systems, solutions, tooling, or …" at bounding box center [181, 62] width 277 height 37
click at [211, 53] on textarea "Adobe does not provide screenshots of internal systems, solutions, tooling, or …" at bounding box center [181, 62] width 277 height 37
click at [205, 52] on textarea "Adobe does not provide screenshots of internal systems, solutions, tooling, or …" at bounding box center [181, 62] width 277 height 37
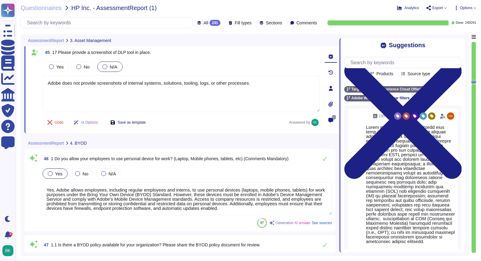
scroll to position [3896, 0]
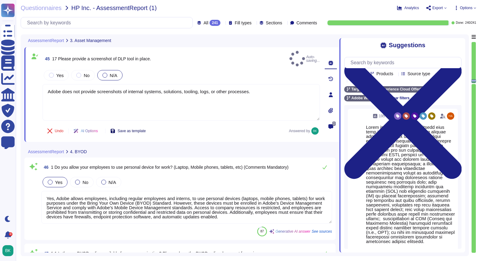
type textarea "Adobe does not provide screenshots of internal systems, solutions, tooling, log…"
click at [134, 125] on button "Save as template" at bounding box center [128, 131] width 45 height 12
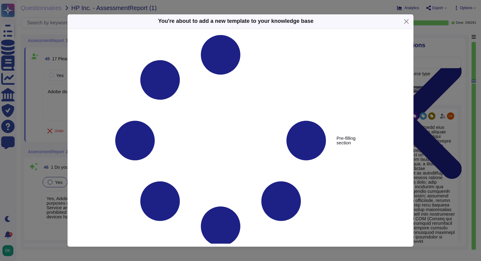
type textarea "17 Please provide a screenshot of DLP tool in place."
type textarea "Adobe does not provide screenshots of internal systems, solutions, tooling, log…"
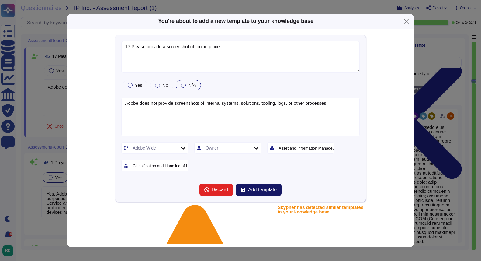
type textarea "17 Please provide a screenshot of tool in place."
click at [259, 187] on span "Add template" at bounding box center [262, 189] width 29 height 5
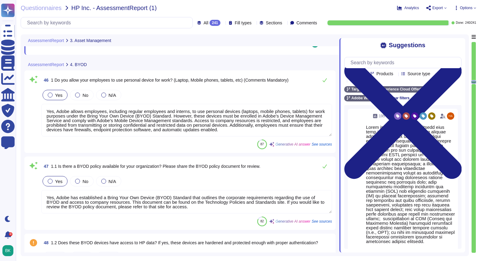
scroll to position [1, 0]
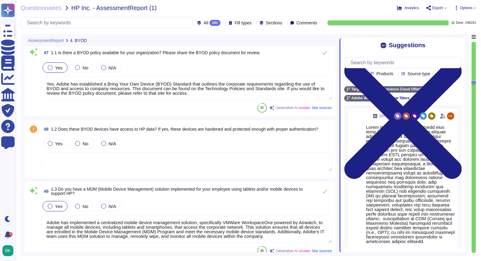
type textarea "Wireless networking is not used to provide the service."
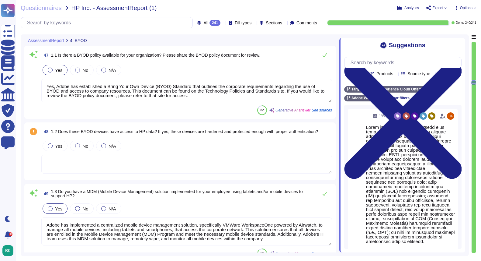
scroll to position [4076, 0]
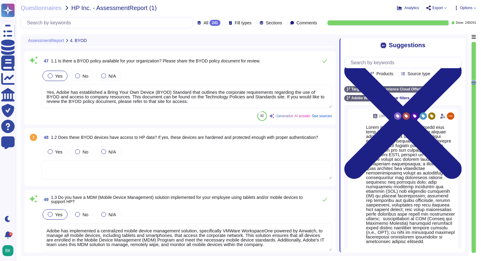
click at [202, 103] on textarea "Yes, Adobe has established a Bring Your Own Device (BYOD) Standard that outline…" at bounding box center [186, 96] width 291 height 23
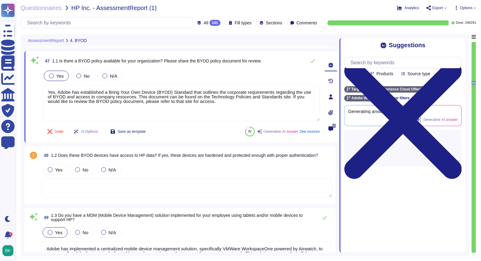
click at [332, 127] on icon at bounding box center [331, 128] width 5 height 5
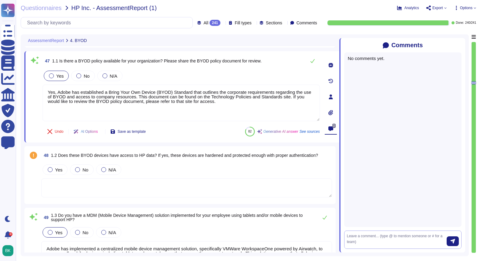
click at [360, 238] on textarea at bounding box center [397, 239] width 100 height 13
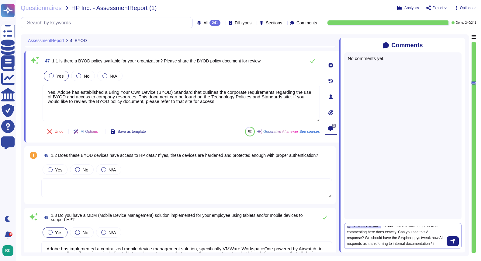
scroll to position [4, 0]
click at [347, 244] on form "@[PERSON_NAME] - I don't recall following up on what commenting here does exact…" at bounding box center [402, 233] width 117 height 30
click at [349, 243] on textarea "@[PERSON_NAME] - I don't recall following up on what commenting here does exact…" at bounding box center [397, 233] width 100 height 25
type textarea "@[PERSON_NAME] - I don't recall following up on what commenting here does exact…"
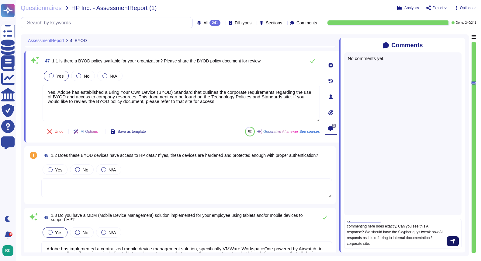
click at [454, 242] on icon "submit" at bounding box center [453, 241] width 5 height 5
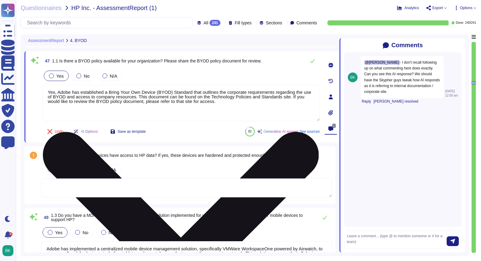
scroll to position [4093, 0]
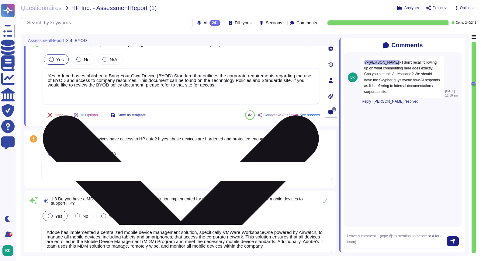
type textarea "Wireless networking is not used to provide the service."
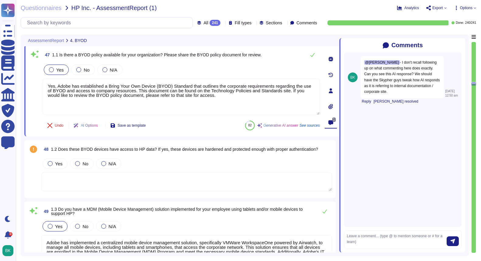
scroll to position [4065, 0]
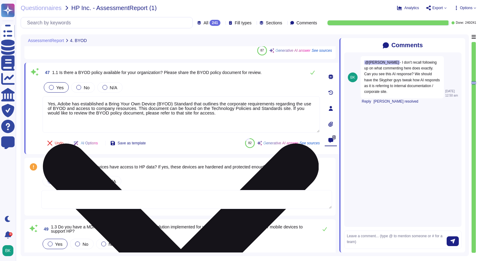
drag, startPoint x: 150, startPoint y: 107, endPoint x: 244, endPoint y: 118, distance: 95.2
click at [244, 118] on textarea "Yes, Adobe has established a Bring Your Own Device (BYOD) Standard that outline…" at bounding box center [181, 114] width 277 height 37
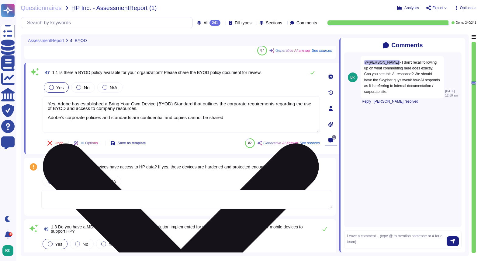
type textarea "Yes, Adobe has established a Bring Your Own Device (BYOD) Standard that outline…"
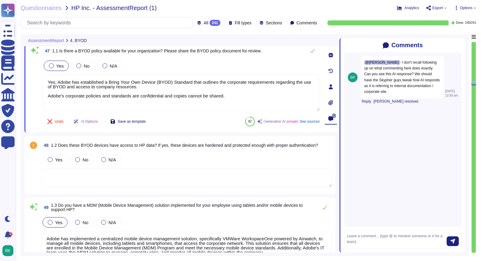
type textarea "Wireless networking is not used to provide the service."
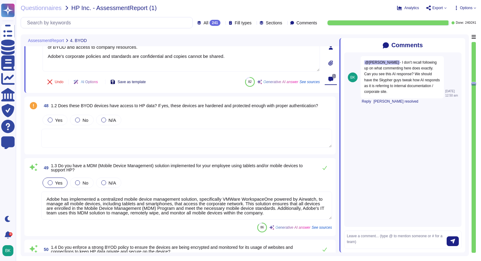
scroll to position [4133, 0]
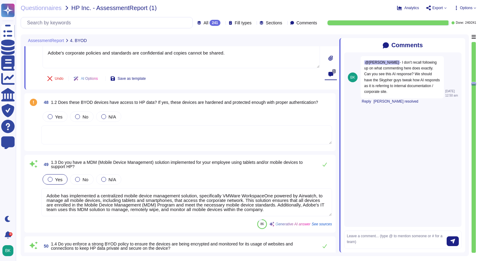
type textarea "Yes, Adobe has established a Bring Your Own Device (BYOD) Standard that outline…"
click at [104, 131] on textarea at bounding box center [186, 134] width 291 height 19
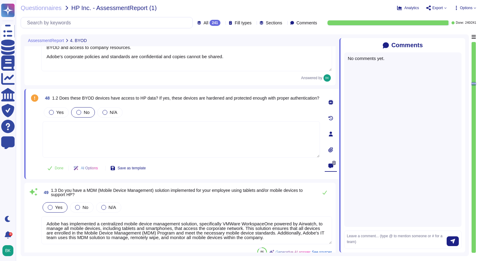
click at [80, 110] on div at bounding box center [78, 112] width 5 height 5
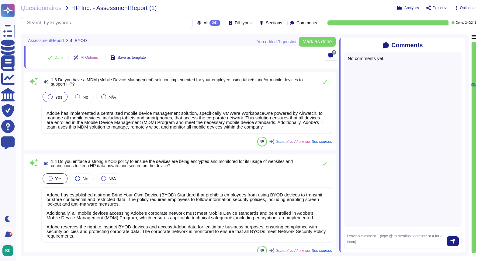
scroll to position [1, 0]
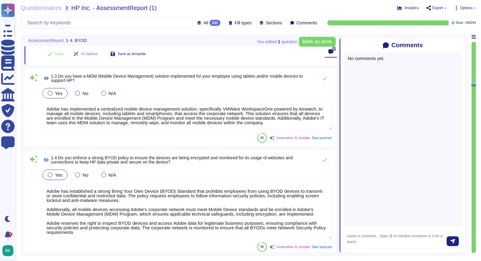
type textarea "Yes, the BYOD policy at Adobe requires that devices accessing corporate data an…"
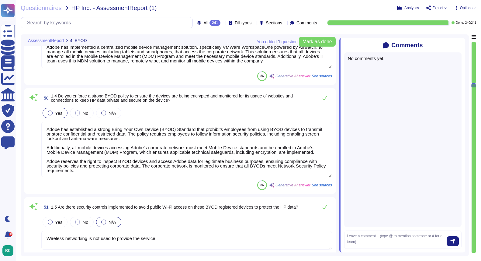
scroll to position [4318, 0]
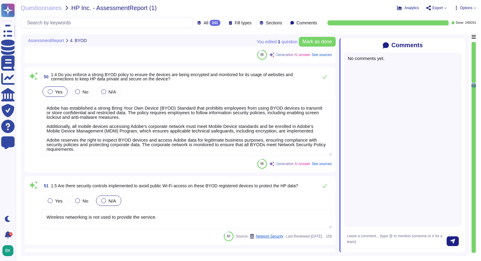
drag, startPoint x: 97, startPoint y: 150, endPoint x: 46, endPoint y: 139, distance: 52.3
click at [46, 139] on textarea "Adobe has established a strong Bring Your Own Device (BYOD) Standard that prohi…" at bounding box center [186, 127] width 291 height 55
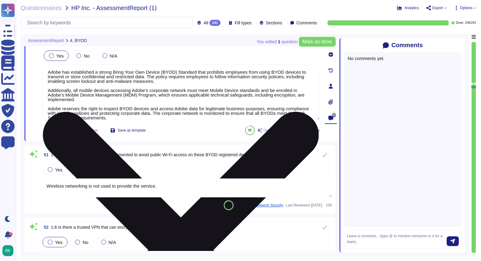
type textarea "Adobe requires that all employees protect their BYOD devices with a PIN number …"
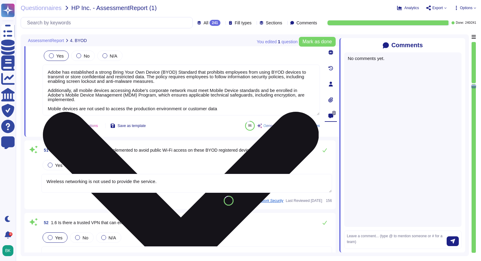
type textarea "Adobe has established a strong Bring Your Own Device (BYOD) Standard that prohi…"
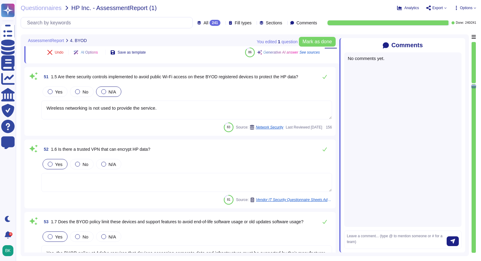
scroll to position [4390, 0]
type textarea "Adobe requires that all employees connecting to the corporate network with a BY…"
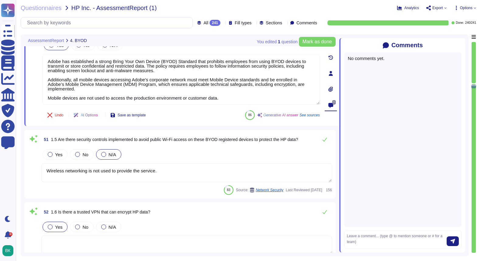
scroll to position [4325, 0]
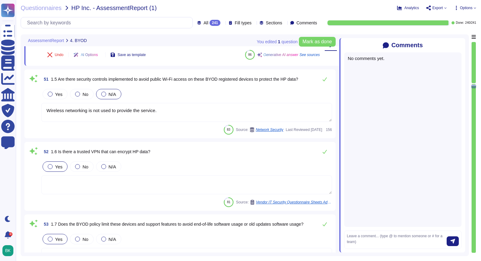
type textarea "Adobe requires that all employees connecting to the corporate network with a BY…"
type textarea "Adobe has established a strong Bring Your Own Device (BYOD) Standard that prohi…"
click at [76, 94] on div at bounding box center [77, 93] width 5 height 5
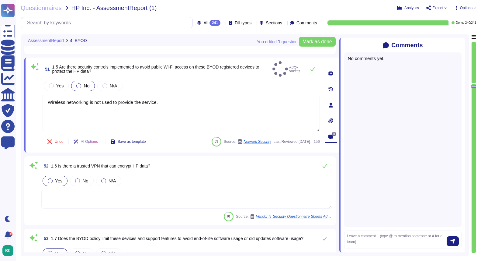
type textarea "Adobe requires that all employees connecting to the corporate network with a BY…"
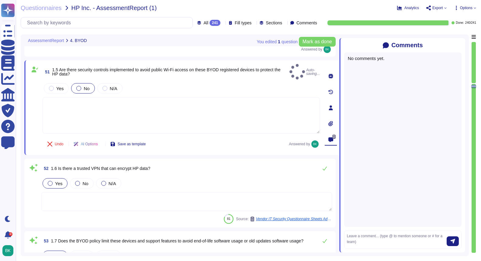
type textarea "Adobe requires that all employees connecting to the corporate network with a BY…"
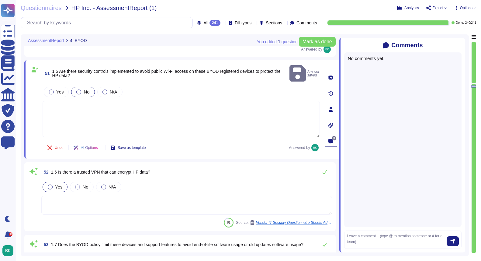
click at [119, 101] on textarea at bounding box center [181, 119] width 277 height 37
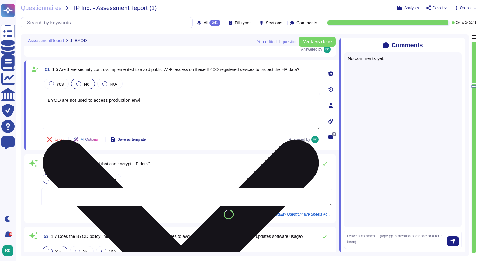
click at [109, 101] on textarea "BYOD are not used to access production envi" at bounding box center [181, 110] width 277 height 37
click at [159, 100] on textarea "BYOD are not used to access the production envi" at bounding box center [181, 110] width 277 height 37
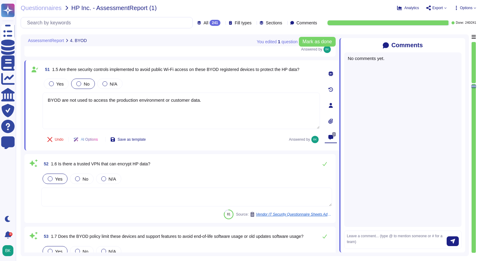
type textarea "BYOD are not used to access the production environment or customer data."
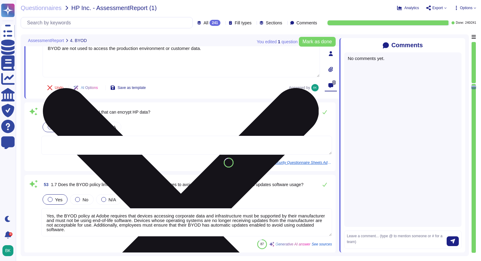
scroll to position [4461, 0]
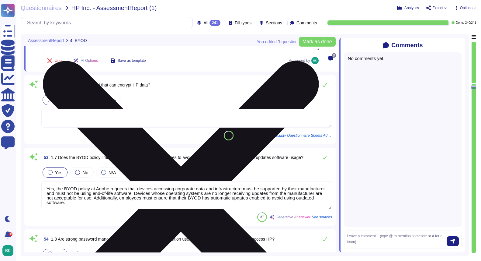
type textarea "Adobe conducts mandatory annual Security Awareness Training for all employees, …"
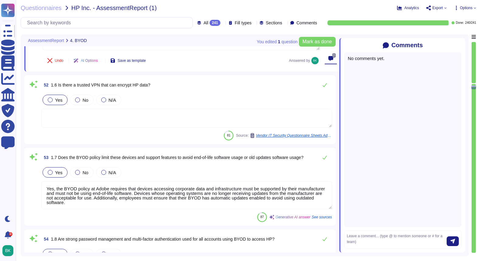
click at [79, 114] on textarea at bounding box center [186, 118] width 291 height 19
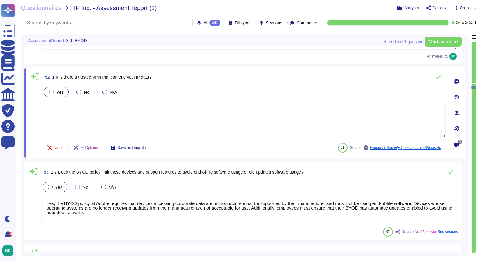
click at [131, 116] on textarea at bounding box center [244, 119] width 403 height 37
click at [457, 79] on icon at bounding box center [457, 81] width 5 height 5
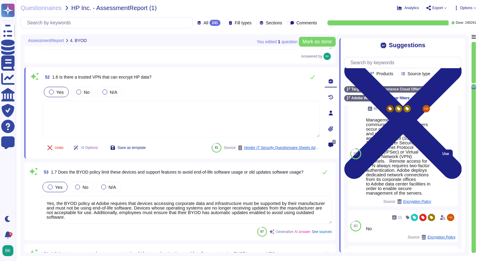
scroll to position [110, 0]
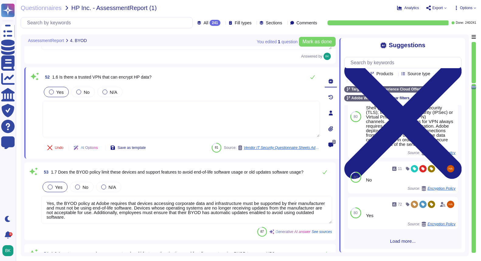
click at [402, 241] on span "Load more..." at bounding box center [402, 241] width 117 height 5
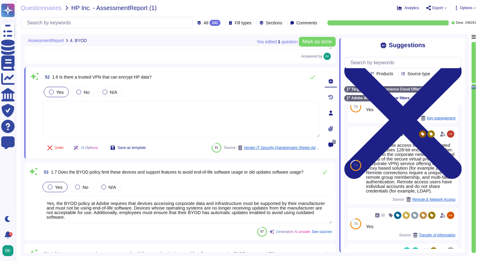
scroll to position [475, 0]
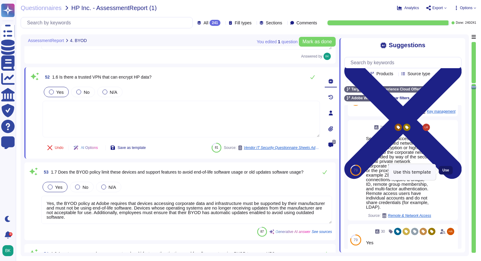
click at [447, 171] on span "Use" at bounding box center [446, 170] width 7 height 4
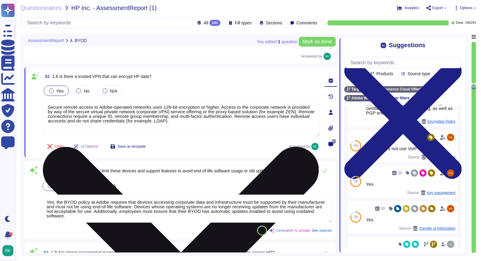
drag, startPoint x: 271, startPoint y: 116, endPoint x: 281, endPoint y: 124, distance: 12.2
click at [281, 124] on textarea "Secure remote access to Adobe-operated networks uses 128-bit encryption or high…" at bounding box center [181, 117] width 277 height 37
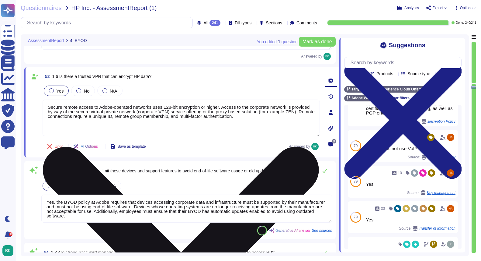
type textarea "Secure remote access to Adobe-operated networks uses 128-bit encryption or high…"
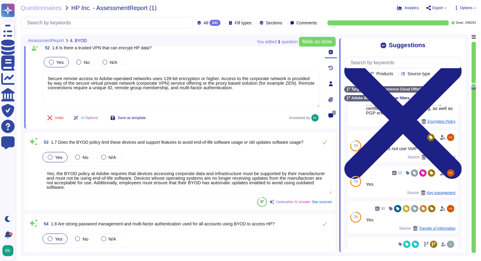
type textarea "Adobe conducts mandatory annual Security Awareness Training for all employees, …"
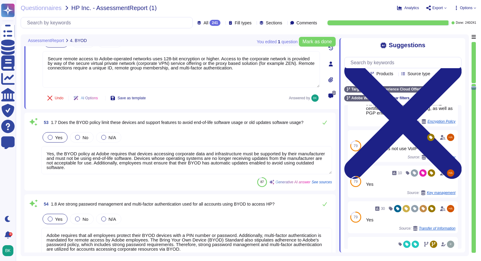
scroll to position [4506, 0]
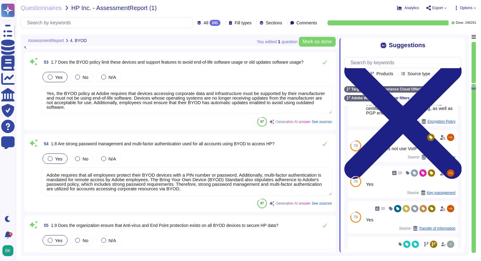
type textarea "Adobe's BYOD policies specify that anyone who violates the BYOD Standard may be…"
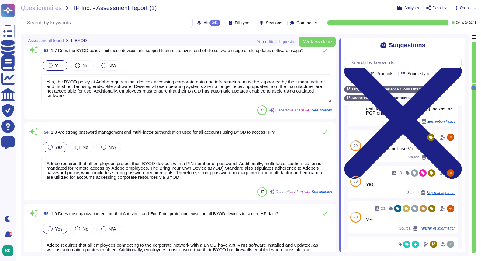
scroll to position [4578, 0]
type textarea "Secure remote access to Adobe-operated networks uses 128-bit encryption or high…"
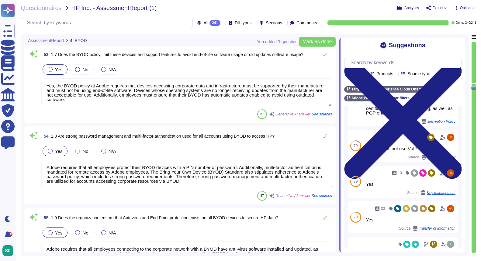
scroll to position [1, 0]
drag, startPoint x: 133, startPoint y: 90, endPoint x: 145, endPoint y: 99, distance: 15.0
click at [145, 99] on textarea "Yes, the BYOD policy at Adobe requires that devices accessing corporate data an…" at bounding box center [186, 92] width 291 height 28
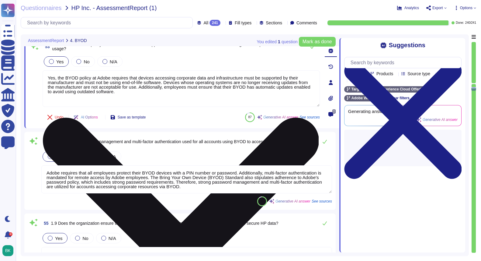
type textarea "Adobe's BYOD policies specify that anyone who violates the BYOD Standard may be…"
type textarea "Yes, the BYOD policy at Adobe requires that devices accessing corporate data an…"
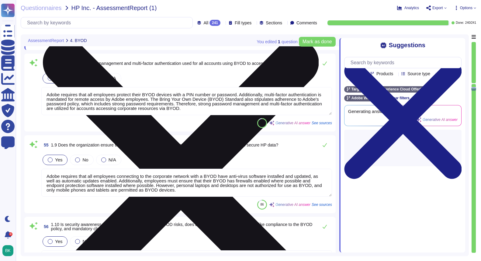
type textarea "Employees are made aware of the Acceptable Use of BYOD devices through Adobe's …"
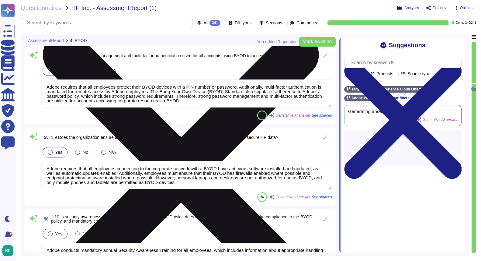
type textarea "Yes, the BYOD policy at Adobe requires that devices accessing corporate data an…"
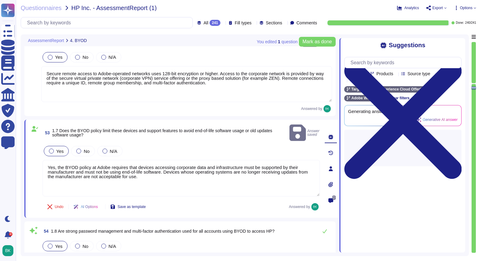
type textarea "Adobe has established a strong Bring Your Own Device (BYOD) Standard that prohi…"
type textarea "BYOD are not used to access the production environment or customer data."
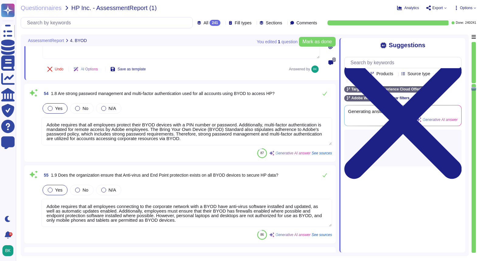
type textarea "Adobe's BYOD policies specify that anyone who violates the BYOD Standard may be…"
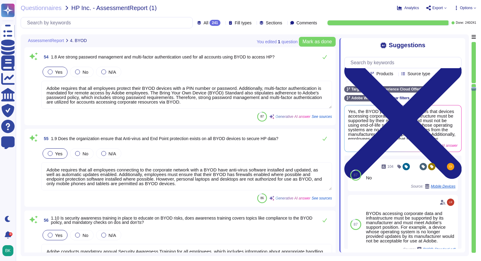
type textarea "Employees are made aware of the Acceptable Use of BYOD devices through Adobe's …"
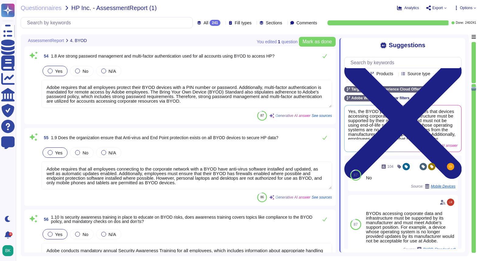
click at [34, 109] on div "54 1.8 Are strong password management and multi-factor authentication used for …" at bounding box center [180, 85] width 304 height 71
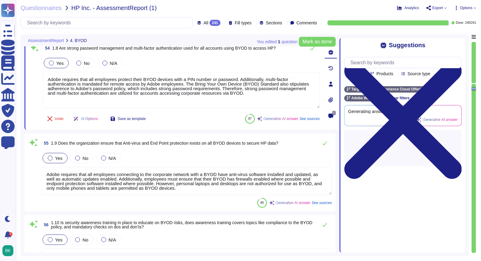
type textarea "Employees are made aware of the Acceptable Use of BYOD devices through Adobe's …"
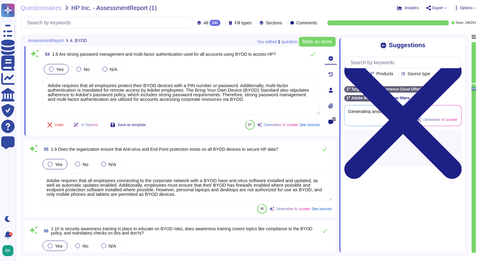
scroll to position [4622, 0]
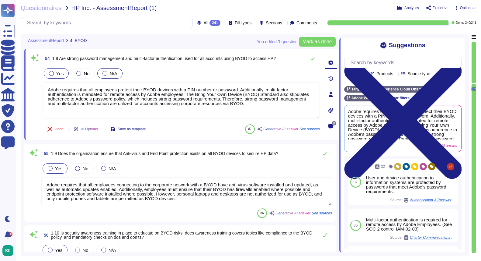
click at [103, 71] on div at bounding box center [105, 73] width 5 height 5
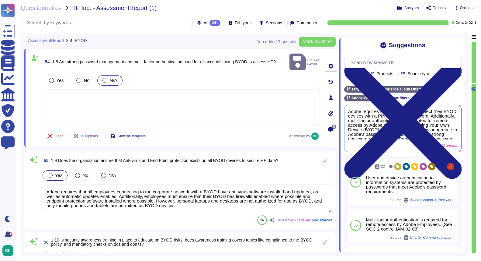
click at [163, 95] on textarea at bounding box center [181, 107] width 277 height 37
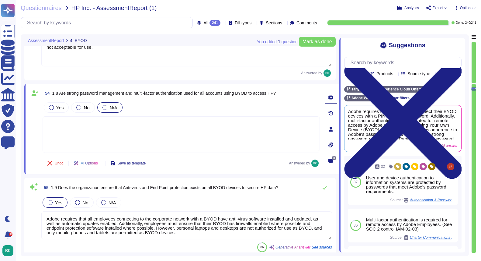
type textarea "BYOD are not used to access the production environment or customer data."
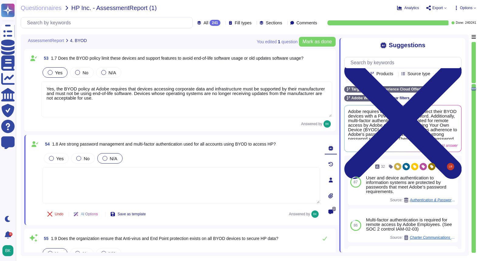
scroll to position [4539, 0]
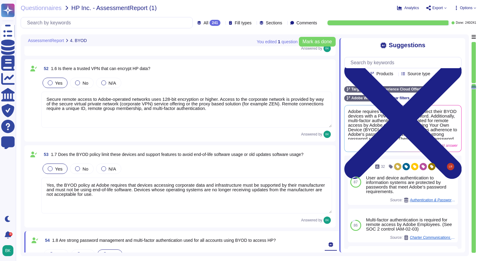
type textarea "Adobe has established a strong Bring Your Own Device (BYOD) Standard that prohi…"
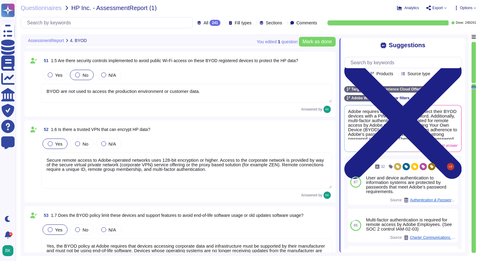
type textarea "Adobe has implemented a centralized mobile device management solution, specific…"
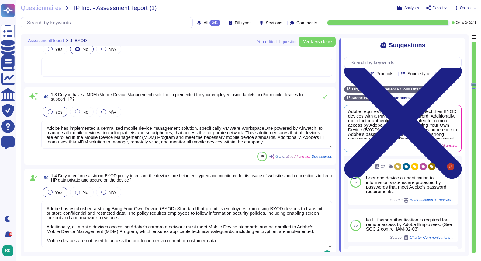
type textarea "Yes, Adobe allows employees, including regular employees and interns, to use pe…"
type textarea "Yes, Adobe has established a Bring Your Own Device (BYOD) Standard that outline…"
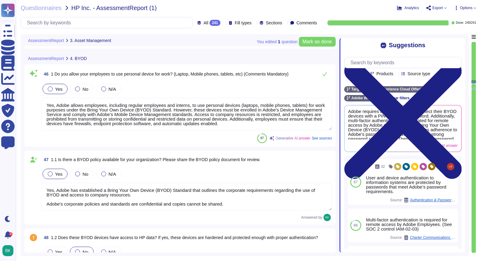
type textarea "Adobe does not rely on one specific data loss protection (DLP) tool but instead…"
type textarea "Adobe does not provide screenshots of internal systems, solutions, tooling, log…"
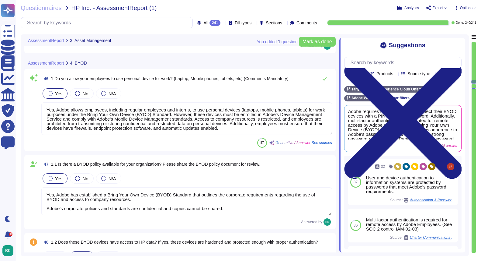
drag, startPoint x: 270, startPoint y: 123, endPoint x: 278, endPoint y: 130, distance: 10.2
click at [278, 130] on textarea "Yes, Adobe allows employees, including regular employees and interns, to use pe…" at bounding box center [186, 118] width 291 height 33
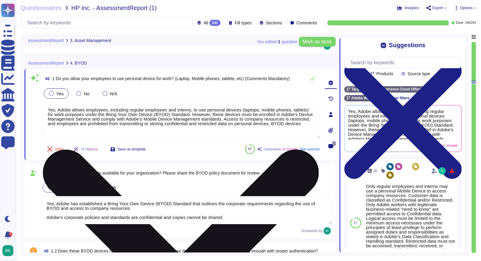
click at [80, 129] on textarea "Yes, Adobe allows employees, including regular employees and interns, to use pe…" at bounding box center [181, 120] width 277 height 37
click at [133, 129] on textarea "Yes, Adobe allows employees, including regular employees and interns, to use pe…" at bounding box center [181, 120] width 277 height 37
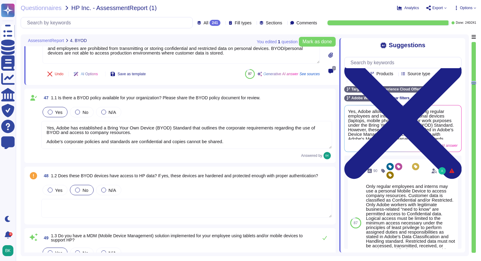
scroll to position [0, 0]
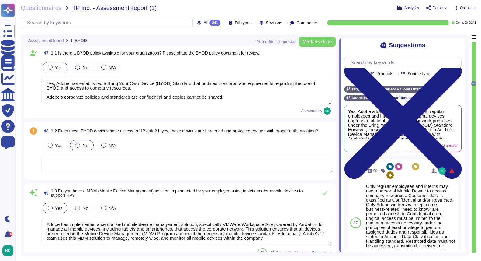
type textarea "Yes, Adobe allows employees, including regular employees and interns, to use pe…"
type textarea "BYOD are not used to access the production environment or customer data."
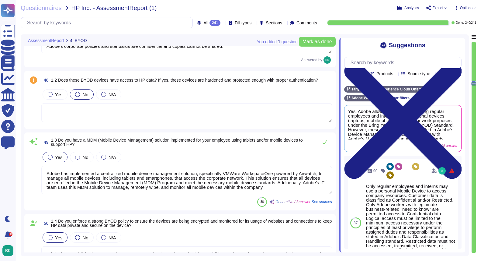
type textarea "Secure remote access to Adobe-operated networks uses 128-bit encryption or high…"
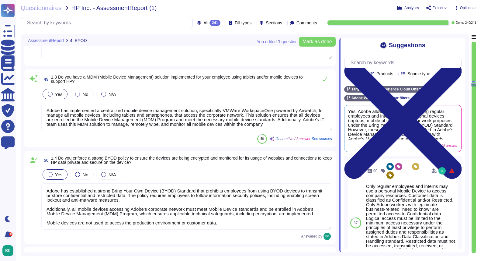
type textarea "Yes, the BYOD policy at Adobe requires that devices accessing corporate data an…"
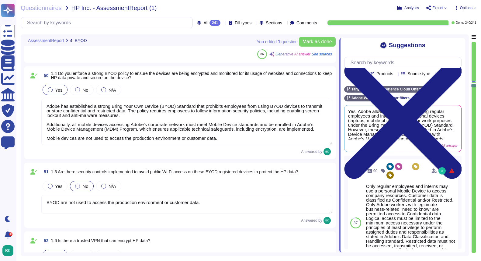
scroll to position [1, 0]
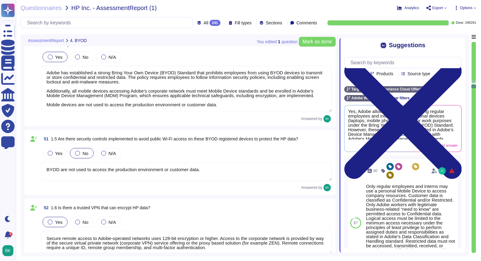
type textarea "Adobe requires that all employees connecting to the corporate network with a BY…"
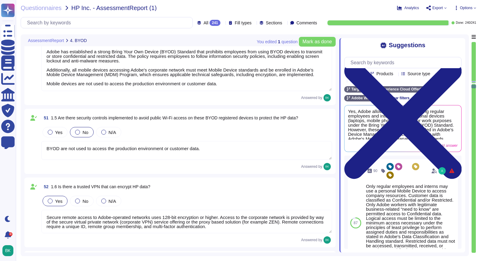
scroll to position [4326, 0]
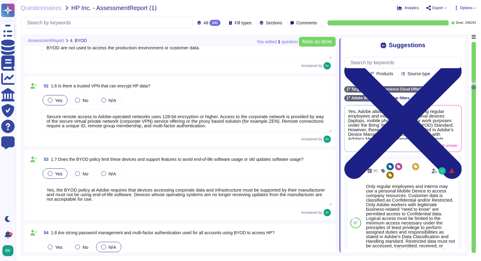
type textarea "Adobe conducts mandatory annual Security Awareness Training for all employees, …"
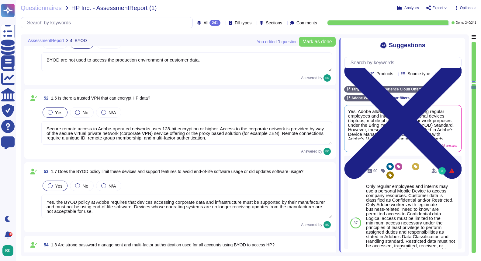
scroll to position [4395, 0]
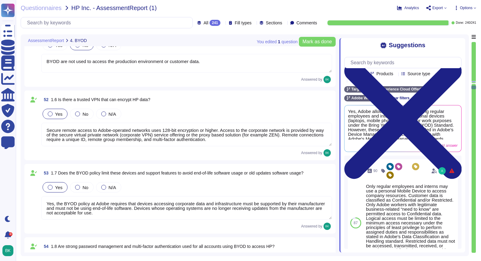
drag, startPoint x: 219, startPoint y: 65, endPoint x: 45, endPoint y: 61, distance: 173.8
click at [45, 61] on textarea "BYOD are not used to access the production environment or customer data." at bounding box center [186, 63] width 291 height 19
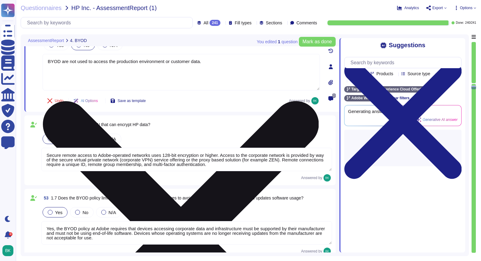
click at [207, 59] on textarea "BYOD are not used to access the production environment or customer data." at bounding box center [181, 72] width 277 height 37
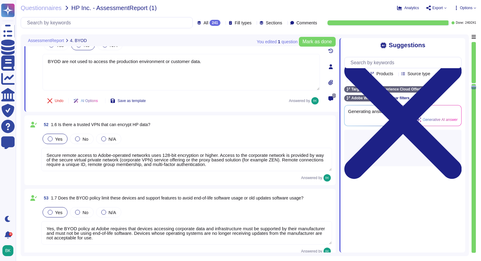
click at [198, 103] on div "Undo AI Options Save as template Answered by" at bounding box center [181, 100] width 277 height 15
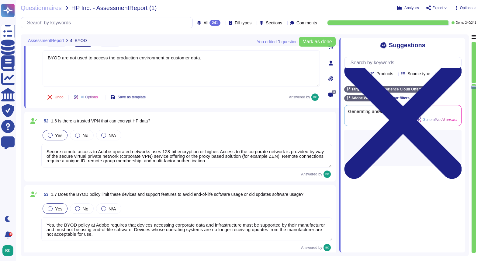
type textarea "Adobe conducts mandatory annual Security Awareness Training for all employees, …"
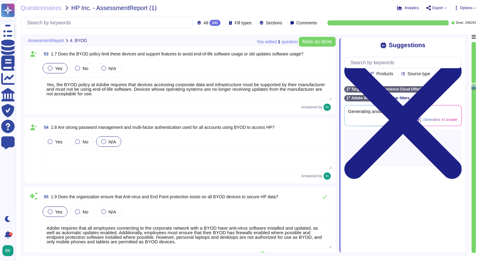
type textarea "Adobe's BYOD policies specify that anyone who violates the BYOD Standard may be…"
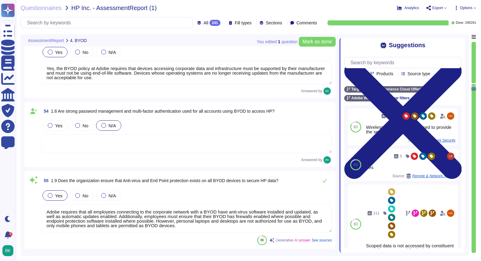
click at [97, 143] on textarea at bounding box center [186, 143] width 291 height 19
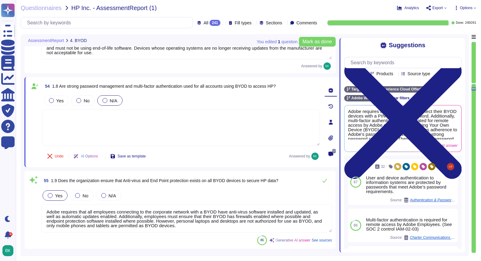
paste textarea "BYOD are not used to access the production environment or customer data."
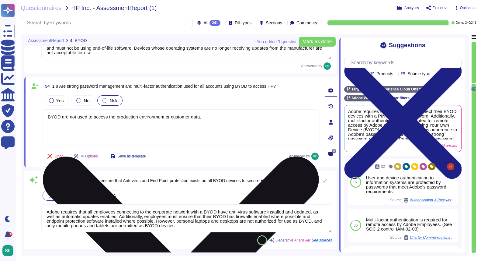
type textarea "BYOD are not used to access the production environment or customer data."
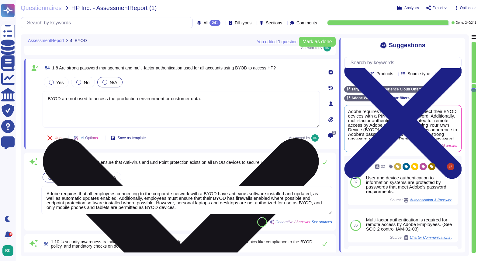
type textarea "Employees are made aware of the Acceptable Use of BYOD devices through Adobe's …"
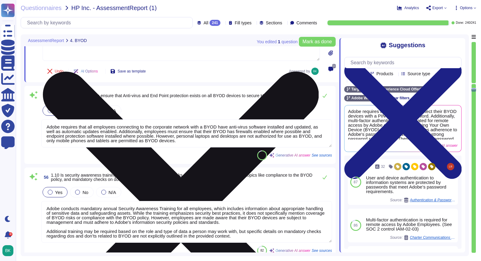
scroll to position [4628, 0]
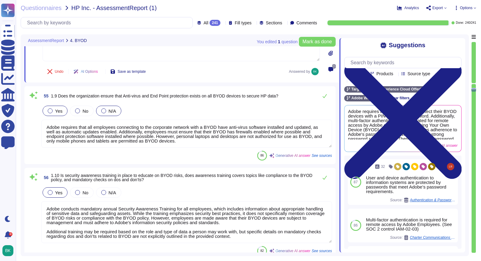
type textarea "BYOD are not used to access the production environment or customer data."
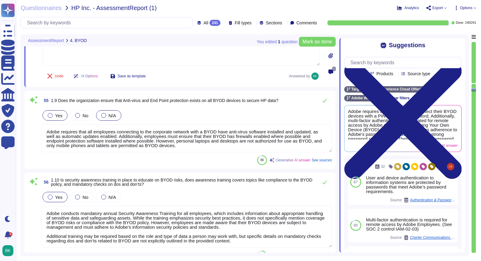
click at [103, 113] on div at bounding box center [103, 115] width 5 height 5
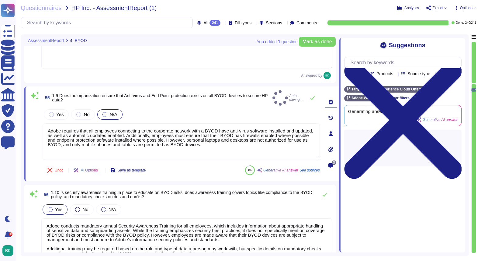
type textarea "Employees are made aware of the Acceptable Use of BYOD devices through Adobe's …"
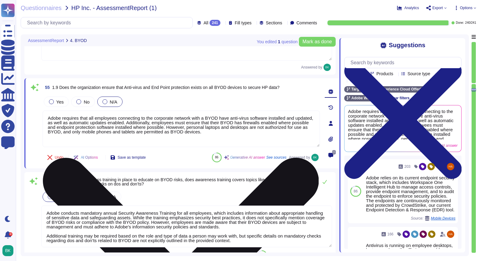
drag, startPoint x: 148, startPoint y: 122, endPoint x: 203, endPoint y: 128, distance: 54.5
click at [203, 128] on textarea "Adobe requires that all employees connecting to the corporate network with a BY…" at bounding box center [181, 128] width 277 height 37
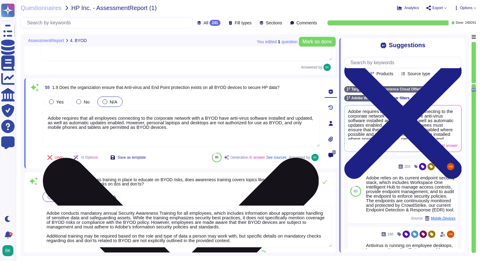
drag, startPoint x: 168, startPoint y: 123, endPoint x: 298, endPoint y: 128, distance: 129.7
click at [298, 128] on textarea "Adobe requires that all employees connecting to the corporate network with a BY…" at bounding box center [181, 128] width 277 height 37
paste textarea "BYOD are not used to access the production environment or customer data."
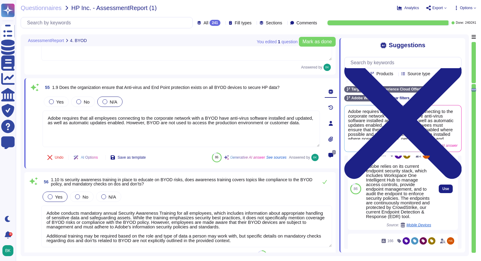
scroll to position [13, 0]
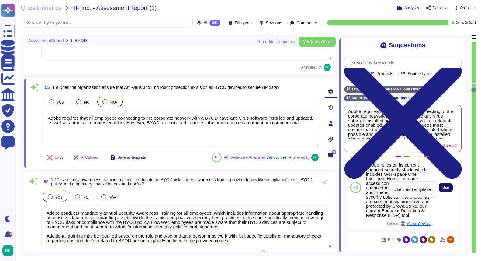
click at [444, 189] on span "Use" at bounding box center [446, 188] width 7 height 4
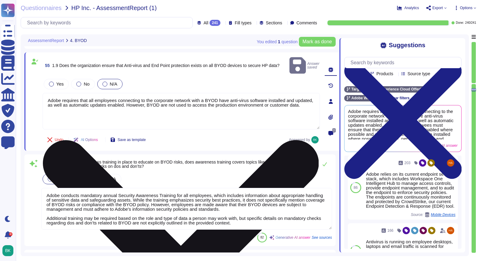
scroll to position [4649, 0]
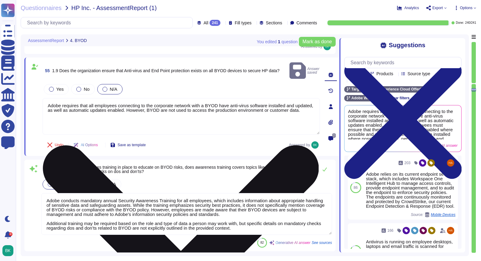
click at [223, 126] on textarea "Adobe requires that all employees connecting to the corporate network with a BY…" at bounding box center [181, 116] width 277 height 37
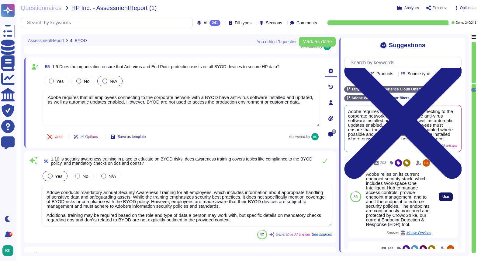
click at [446, 197] on span "Use" at bounding box center [446, 197] width 7 height 4
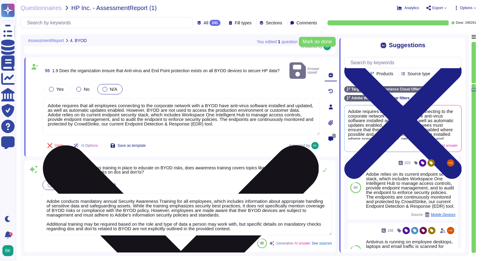
scroll to position [1, 0]
drag, startPoint x: 234, startPoint y: 121, endPoint x: 46, endPoint y: 112, distance: 188.3
click at [46, 112] on textarea "Adobe requires that all employees connecting to the corporate network with a BY…" at bounding box center [181, 116] width 277 height 37
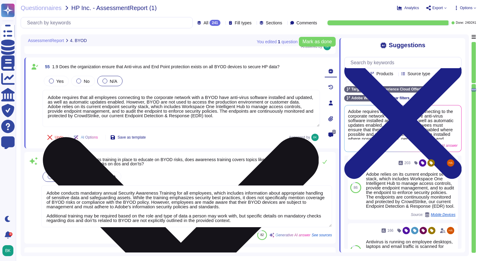
scroll to position [0, 0]
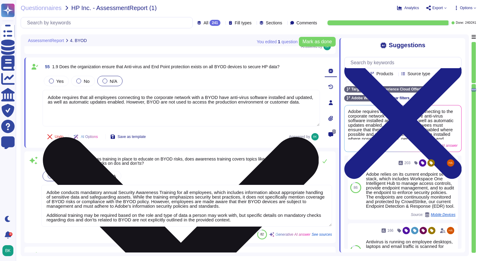
click at [149, 102] on textarea "Adobe requires that all employees connecting to the corporate network with a BY…" at bounding box center [181, 108] width 277 height 37
paste textarea "Adobe relies on its current endpoint security stack, which includes Workspace O…"
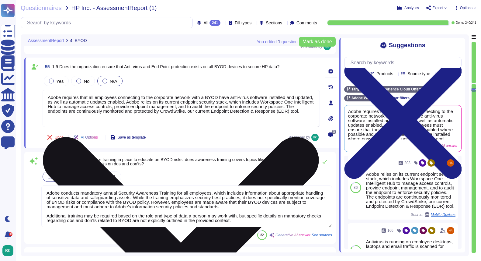
drag, startPoint x: 71, startPoint y: 117, endPoint x: 247, endPoint y: 123, distance: 175.3
click at [47, 96] on textarea "Adobe requires that all employees connecting to the corporate network with a BY…" at bounding box center [181, 108] width 277 height 37
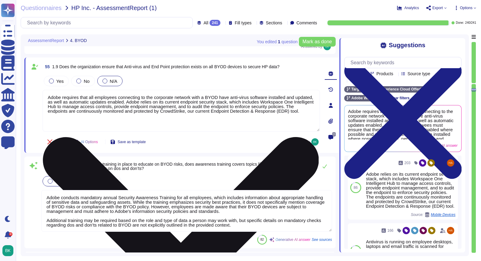
click at [55, 95] on textarea "Adobe requires that all employees connecting to the corporate network with a BY…" at bounding box center [181, 111] width 277 height 42
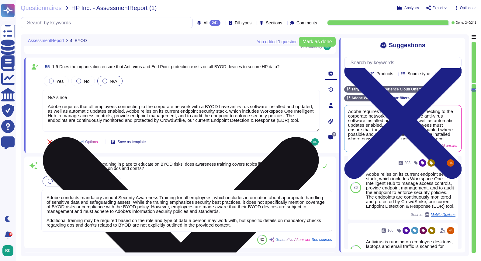
paste textarea "However, BYOD are not used to access the production environment or customer dat…"
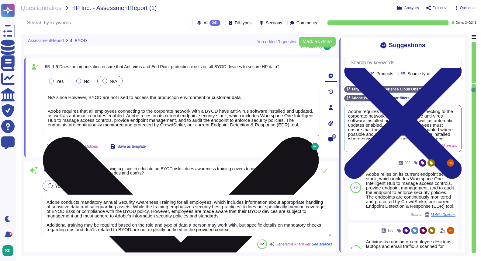
drag, startPoint x: 89, startPoint y: 99, endPoint x: 69, endPoint y: 99, distance: 19.5
click at [69, 99] on textarea "N/A since However, BYOD are not used to access the production environment or cu…" at bounding box center [181, 113] width 277 height 46
click at [79, 105] on textarea "N/A since BYOD are not used to access the production environment or customer da…" at bounding box center [181, 113] width 277 height 46
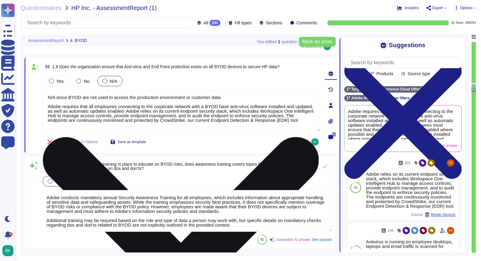
click at [133, 97] on textarea "N/A since BYOD are not used to access the production environment or customer da…" at bounding box center [181, 111] width 277 height 42
click at [180, 97] on textarea "N/A since BYOD are not used to access production environment or customer data. …" at bounding box center [181, 111] width 277 height 42
type textarea "N/A since BYOD are not used to access production environments and/or customer d…"
click at [93, 125] on textarea "N/A since BYOD are not used to access production environments and/or customer d…" at bounding box center [181, 111] width 277 height 42
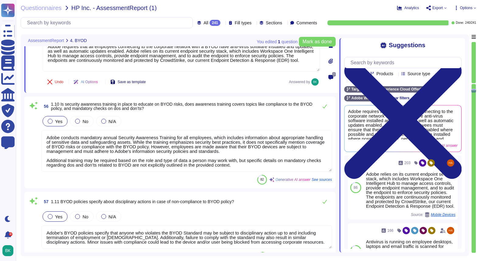
type textarea "Yes, our organization has clearly defined roles and responsibilities for managi…"
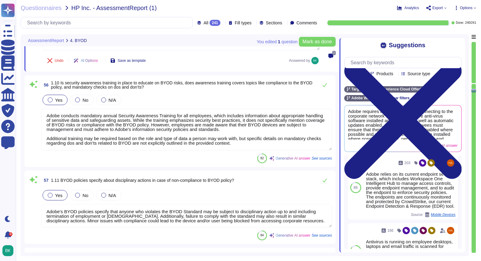
scroll to position [4732, 0]
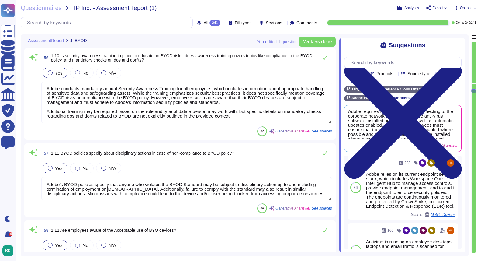
type textarea "N/A since BYOD are not used to access production environments and/or customer d…"
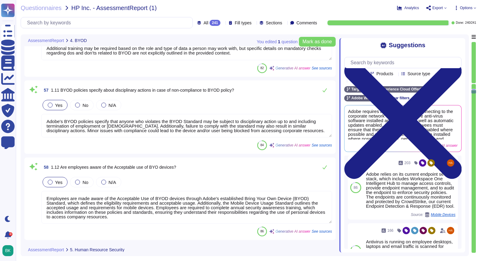
scroll to position [4819, 0]
type textarea "Background checks are completed on all new hires, including contractors, prior …"
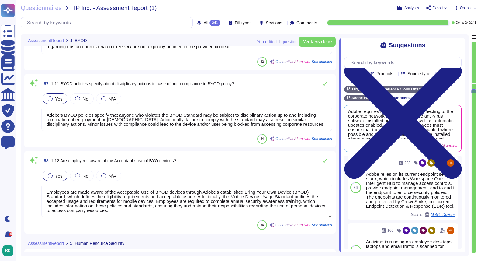
scroll to position [1, 0]
drag, startPoint x: 299, startPoint y: 126, endPoint x: 37, endPoint y: 124, distance: 262.0
click at [37, 124] on div "57 1.11 BYOD policies specify about disciplinary actions in case of non-complia…" at bounding box center [180, 111] width 304 height 66
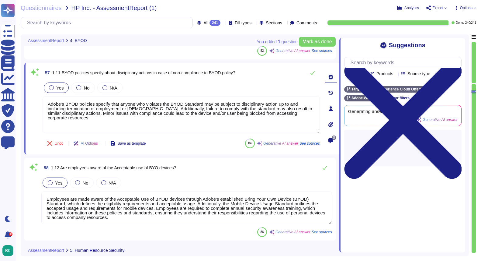
type textarea "Background checks are completed on all new hires, including contractors, prior …"
type textarea "Adobe's BYOD policies specify that anyone who violates the BYOD Standard may be…"
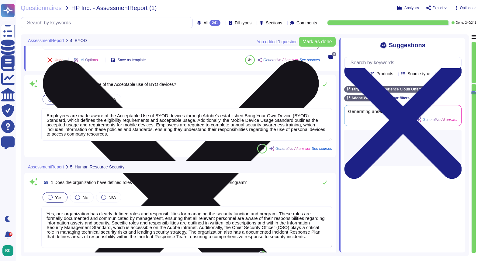
scroll to position [4904, 0]
type textarea "Yes, constituents are required to sign several agreements at the start of their…"
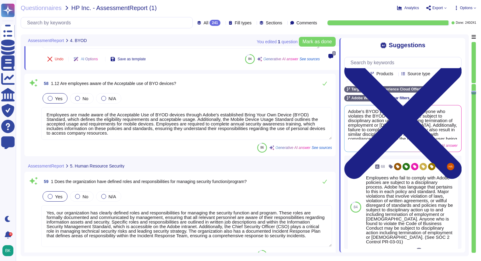
scroll to position [1, 0]
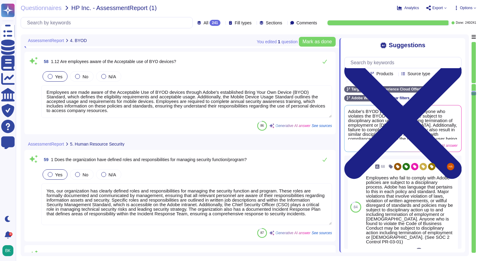
type textarea "Adobe's BYOD policies specify that anyone who violates the BYOD Standard may be…"
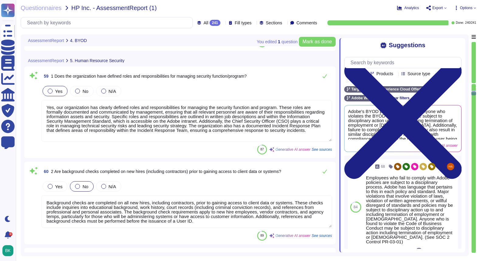
scroll to position [5005, 0]
type textarea "Adobe provides ongoing basic Security and Privacy awareness training to all emp…"
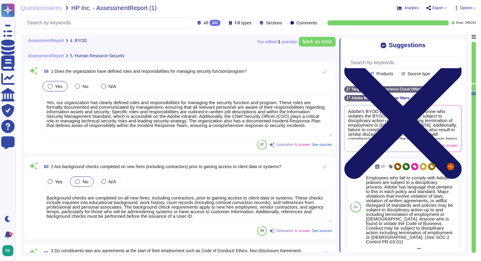
click at [458, 61] on icon at bounding box center [402, 119] width 117 height 117
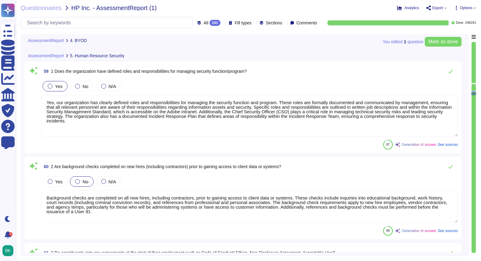
scroll to position [0, 0]
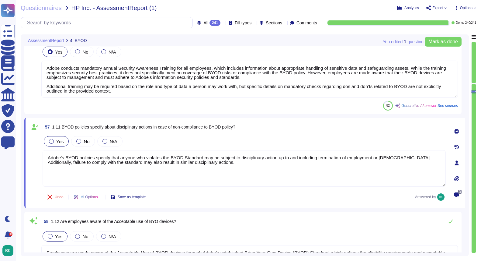
type textarea "BYOD are not used to access the production environment or customer data."
type textarea "N/A since BYOD are not used to access production environments and/or customer d…"
type textarea "Adobe conducts mandatory annual Security Awareness Training for all employees, …"
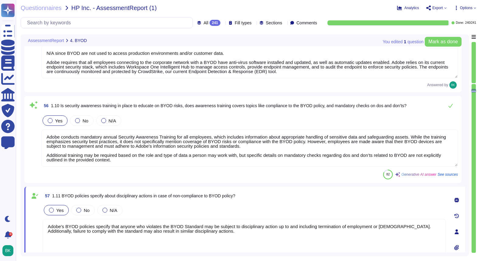
type textarea "Yes, the BYOD policy at Adobe requires that devices accessing corporate data an…"
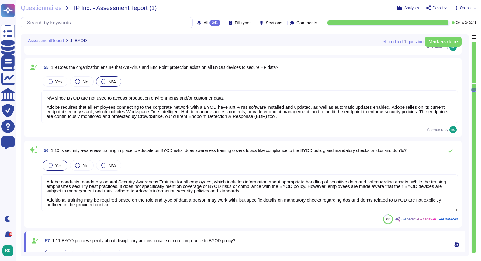
scroll to position [1, 0]
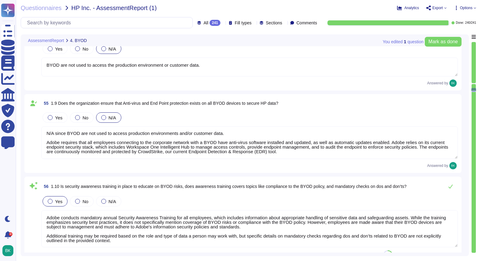
type textarea "Secure remote access to Adobe-operated networks uses 128-bit encryption or high…"
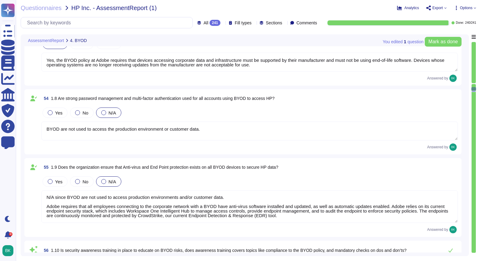
type textarea "BYOD are not used to access the production environment or customer data."
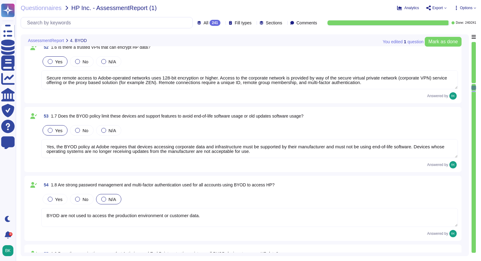
type textarea "Adobe has established a strong Bring Your Own Device (BYOD) Standard that prohi…"
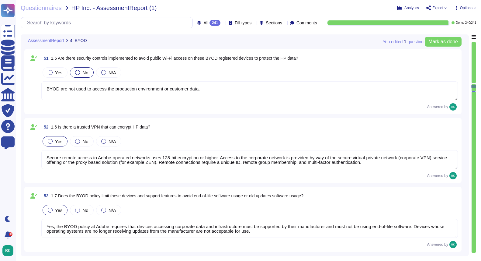
type textarea "Adobe has implemented a centralized mobile device management solution, specific…"
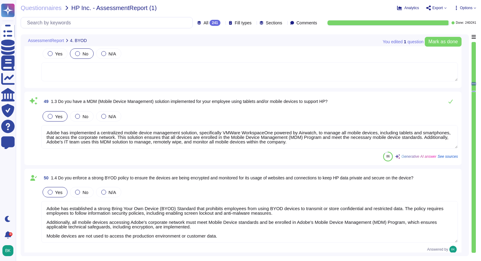
type textarea "Yes, Adobe allows employees, including regular employees and interns, to use pe…"
type textarea "Yes, Adobe has established a Bring Your Own Device (BYOD) Standard that outline…"
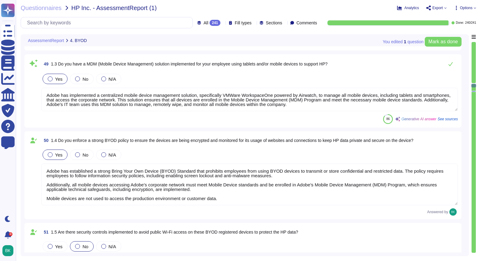
type textarea "Secure remote access to Adobe-operated networks uses 128-bit encryption or high…"
type textarea "Yes, the BYOD policy at Adobe requires that devices accessing corporate data an…"
type textarea "BYOD are not used to access the production environment or customer data."
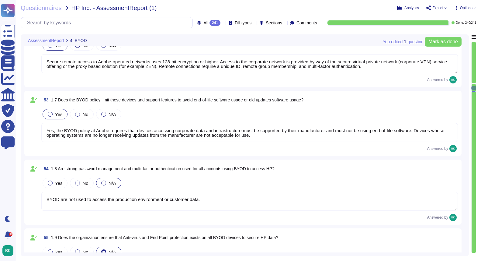
type textarea "N/A since BYOD are not used to access production environments and/or customer d…"
type textarea "Adobe conducts mandatory annual Security Awareness Training for all employees, …"
type textarea "Adobe's BYOD policies specify that anyone who violates the BYOD Standard may be…"
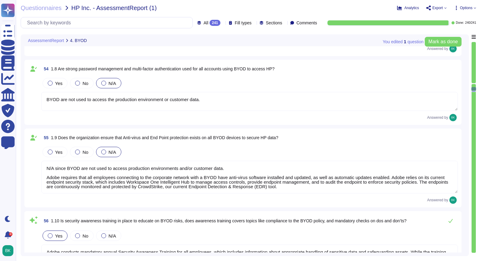
type textarea "Employees are made aware of the Acceptable Use of BYOD devices through Adobe's …"
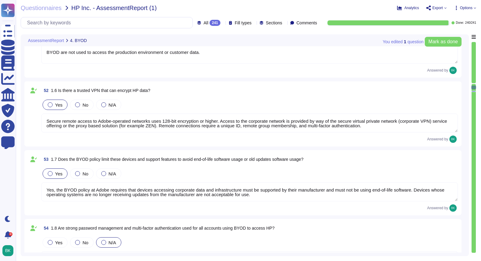
type textarea "Adobe has established a strong Bring Your Own Device (BYOD) Standard that prohi…"
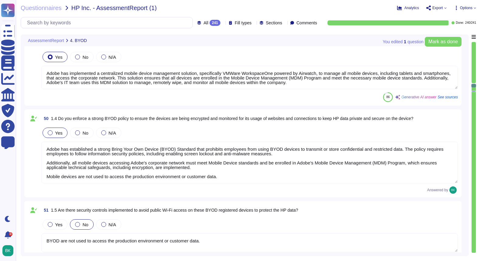
type textarea "Yes, Adobe has established a Bring Your Own Device (BYOD) Standard that outline…"
type textarea "Adobe has implemented a centralized mobile device management solution, specific…"
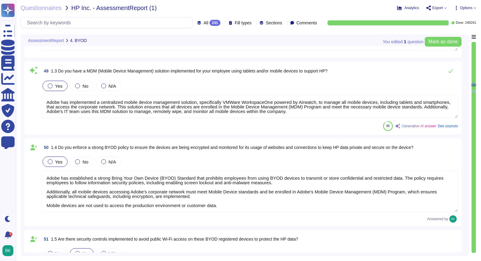
type textarea "Yes, Adobe allows employees, including regular employees and interns, to use pe…"
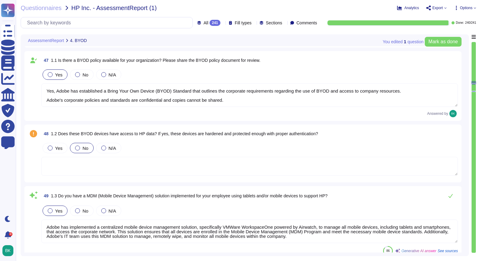
scroll to position [4039, 0]
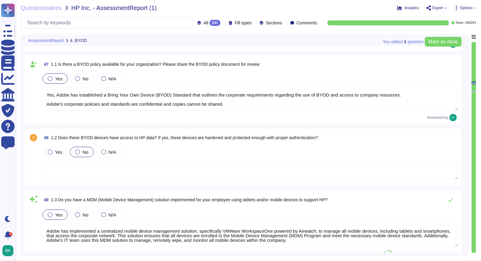
click at [36, 143] on div "48 1.2 Does these BYOD devices have access to HP data? If yes, these devices ar…" at bounding box center [243, 157] width 430 height 51
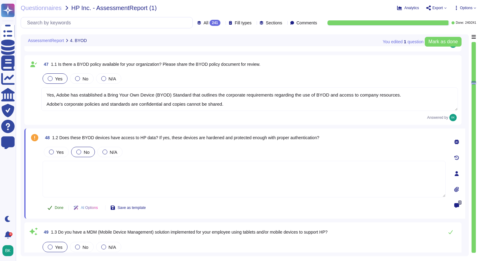
click at [57, 207] on span "Done" at bounding box center [59, 208] width 9 height 4
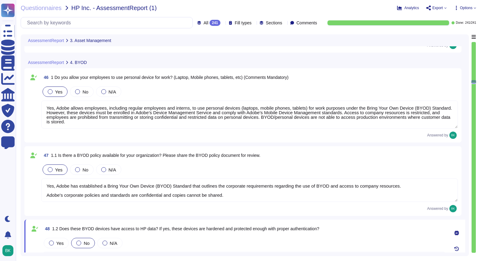
type textarea "Adobe does not rely on one specific data loss protection (DLP) tool but instead…"
type textarea "Adobe does not provide screenshots of internal systems, solutions, tooling, log…"
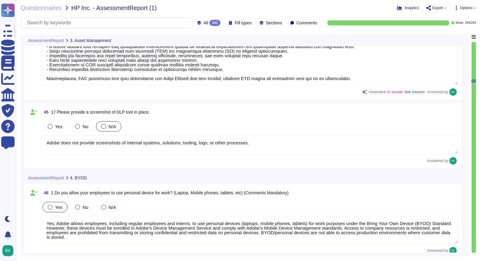
type textarea "This is NA as all data transfers are electronic in nature, including backing up…"
type textarea "Yes, all data transfers, including disk-to-disk backups, are encrypted in trans…"
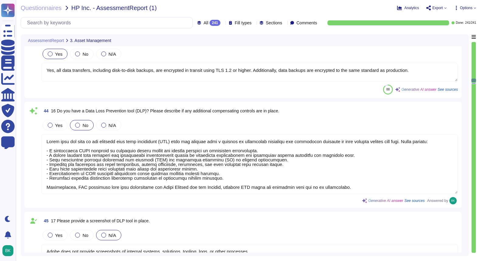
type textarea "Adobe has established data backup procedures that include regular backups of cu…"
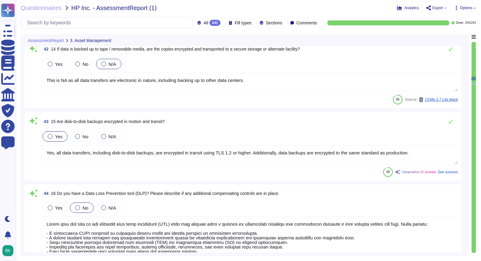
type textarea "Yes, Adobe has a data retention policy in place that addresses compliance and r…"
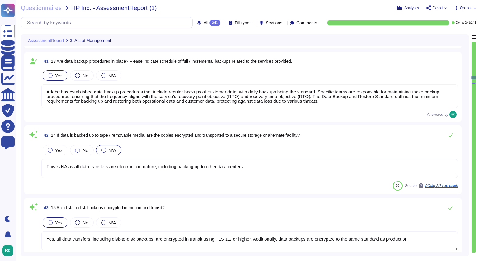
type textarea "Adobe has established a secure deletion process that aligns with NIST SP 800-88…"
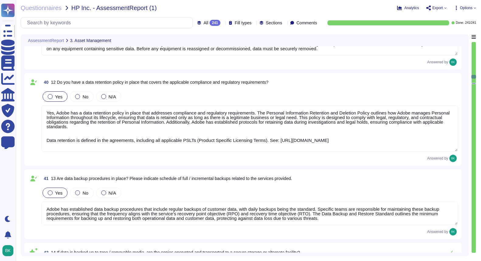
type textarea "Yes, decommission procedures are in place to manage end-of-life devices. The te…"
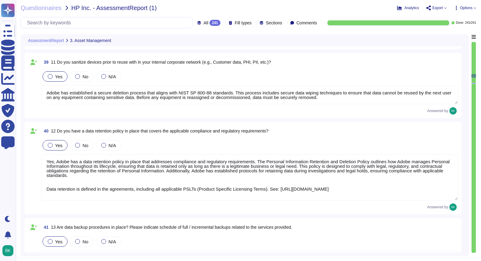
type textarea "Adobe has established a comprehensive software asset management ([PERSON_NAME])…"
type textarea "Yes, we continuously log rogue access points detected by our wireless managemen…"
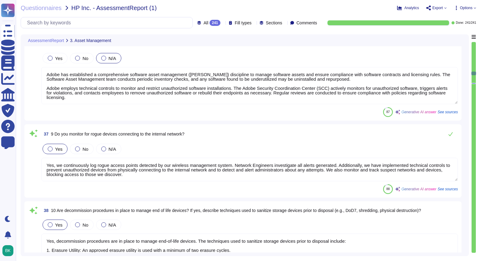
type textarea "Adobe has a strict policy prohibiting the storage of restricted data on removab…"
type textarea "Users cannot use removable media (floppy disk, recordable CD, USB drive) withou…"
type textarea "Yes, Adobe has established processes and procedures to manage lost or stolen de…"
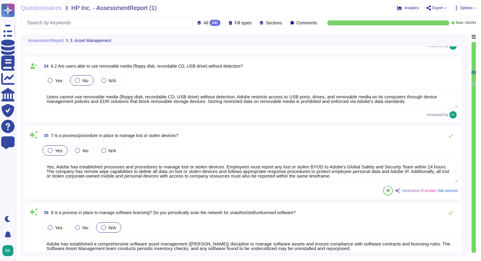
type textarea "Our organization does not use removable media to store or transfer data. Techni…"
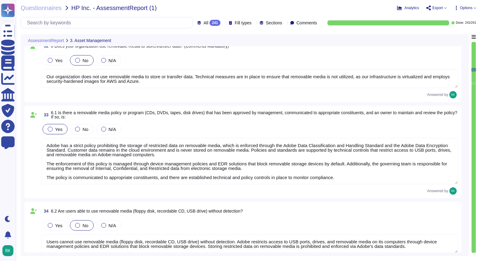
type textarea "Adobe has established documented policies and supporting processes to effective…"
type textarea "Corporate owned devices are encrypted with AES-256 full disk encryption. Corpor…"
type textarea "Yes, Adobe utilizes AES-256 bit encryption for data at rest and TLS v1.2 or hig…"
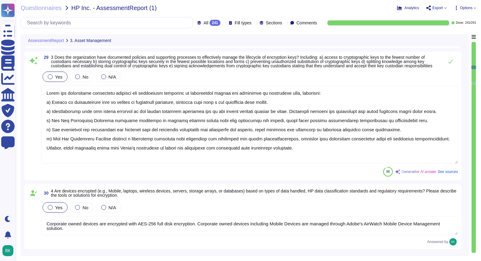
type textarea "Yes, Adobe has a documented Information Systems Asset Management Policy that ou…"
type textarea "Adobe has a documented Data Classification & Handling Standard that is owned by…"
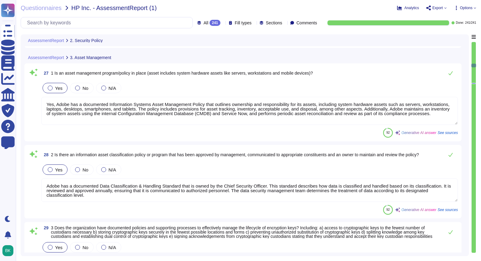
type textarea "Adobe has a designated individual, the Chief Security Officer (CSO), who is res…"
type textarea "Adobe's policies and standards are reviewed annually and approved by management…"
type textarea "Yes, Adobe utilizes AES-256 bit encryption for data at rest and TLS v1.2 or hig…"
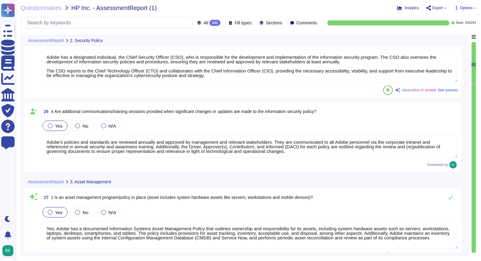
type textarea "Yes, Adobe has an information security function led by the Chief Security Offic…"
type textarea "Yes, Adobe's information security policies and standards are reviewed and appro…"
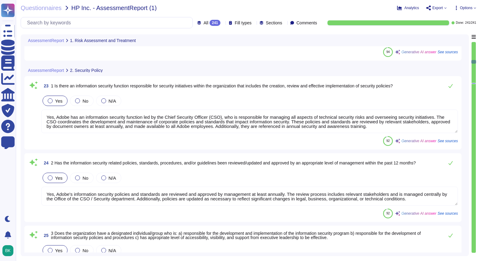
type textarea "Yes, Adobe has a formalized risk assessment program that has been approved by m…"
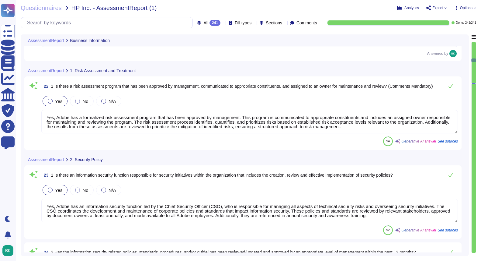
type textarea "Third-party audit or certification reports are available under NDA and can be r…"
type textarea "Pre-completed questionnaires (SIG and CAIQ) are available on the Adobe Trust Ce…"
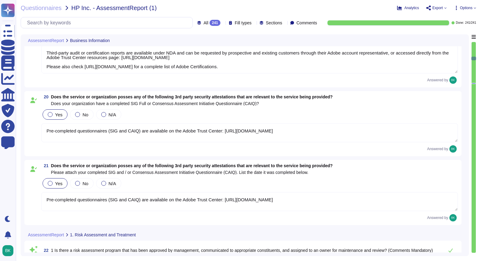
type textarea "Adobe maintains ISO 27001 certification, and the ISO 27001 Statement of Applica…"
type textarea "Adobe has undergone third-party penetration testing, and the Security Testing r…"
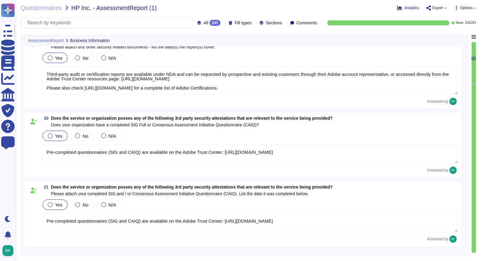
type textarea "SOC 1 certifications deal with internal controls over financial reporting (ICFR…"
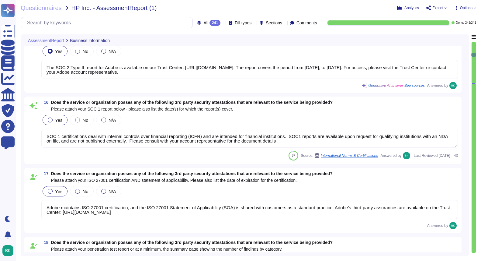
type textarea "Adobe Target uses a multi-tenant architecture (shared service). Customer data i…"
type textarea "Adobe does not share risk assessment information with customers."
type textarea "Adobe maintains a SOC 2 Type 2 certification. This certification involves an au…"
type textarea "The SOC 2 Type II report for Adobe is available on our Trust Center: [URL][DOMA…"
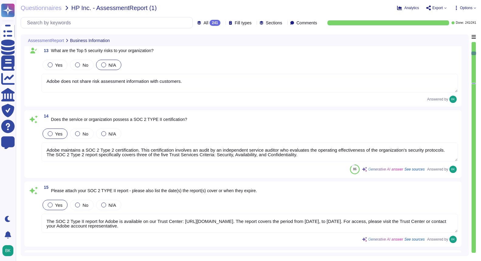
type textarea "Service Name: Adobe Target Description: Adobe Target enables marketers, develop…"
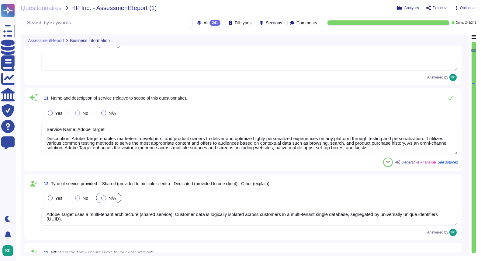
type textarea "Adobe Target Central Clusters are hosted on Amazon Web Services (AWS) in these …"
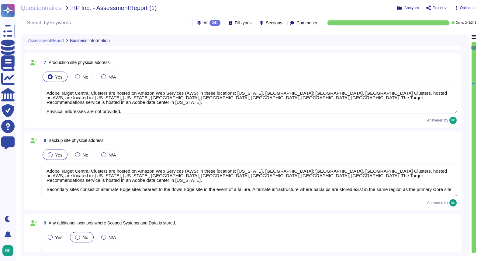
type textarea "Adobe has been in business for 43 years, since its founding in [DATE]."
type textarea "Adobe has nothing to report at this time regarding any supervisory authority ov…"
type textarea "Adobe Target Central Clusters are hosted on Amazon Web Services (AWS) in these …"
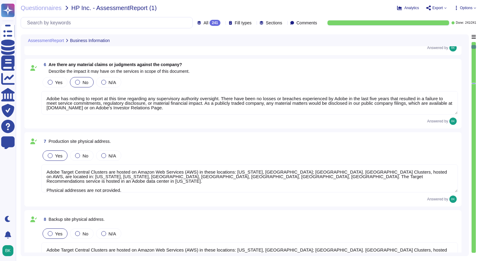
type textarea "Adobe is a C-Corporation incorporated in [US_STATE] ([GEOGRAPHIC_DATA]), [GEOGR…"
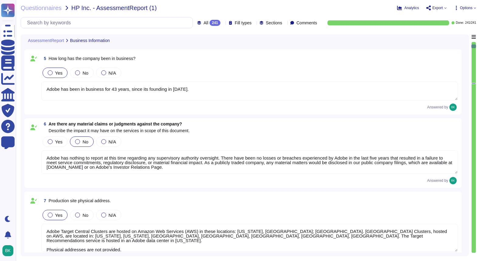
type textarea "Adobe"
type textarea "We are a publicly held company, traded on NASDAQ under the ticker ADBE."
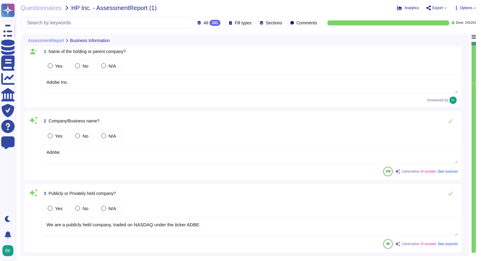
scroll to position [0, 0]
type textarea "Adobe Inc."
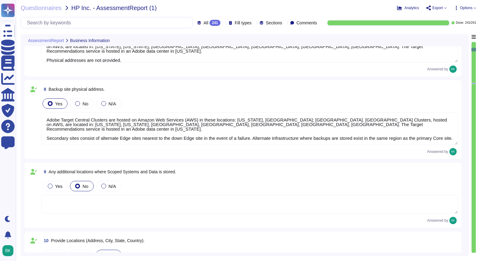
type textarea "Adobe has nothing to report at this time regarding any supervisory authority ov…"
type textarea "Adobe Target Central Clusters are hosted on Amazon Web Services (AWS) in these …"
type textarea "Service Name: Adobe Target Description: Adobe Target enables marketers, develop…"
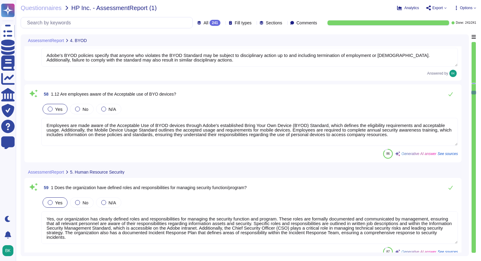
scroll to position [4323, 0]
click at [473, 83] on div at bounding box center [474, 83] width 4 height 1
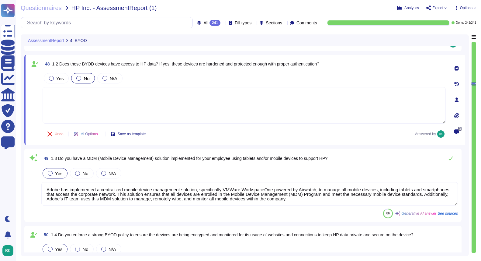
scroll to position [3607, 0]
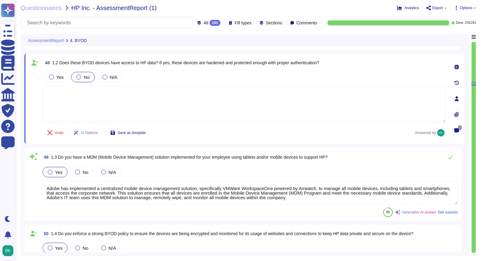
paste textarea "However, BYOD are not used to access the production environment or customer dat…"
drag, startPoint x: 68, startPoint y: 94, endPoint x: 40, endPoint y: 94, distance: 28.6
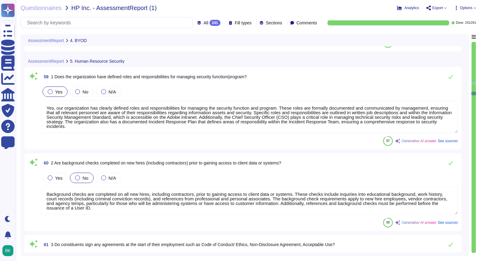
scroll to position [4425, 0]
drag, startPoint x: 265, startPoint y: 117, endPoint x: 237, endPoint y: 120, distance: 28.1
click at [237, 120] on textarea "Yes, our organization has clearly defined roles and responsibilities for managi…" at bounding box center [249, 117] width 417 height 33
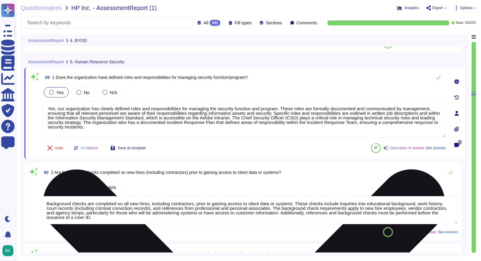
drag, startPoint x: 159, startPoint y: 123, endPoint x: 197, endPoint y: 129, distance: 38.6
click at [197, 129] on textarea "Yes, our organization has clearly defined roles and responsibilities for managi…" at bounding box center [244, 119] width 403 height 37
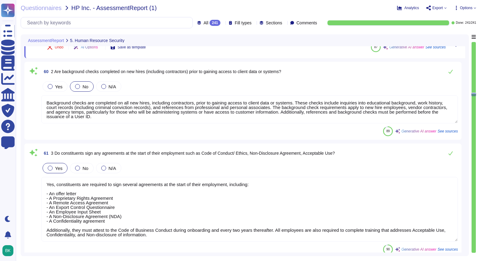
scroll to position [4524, 0]
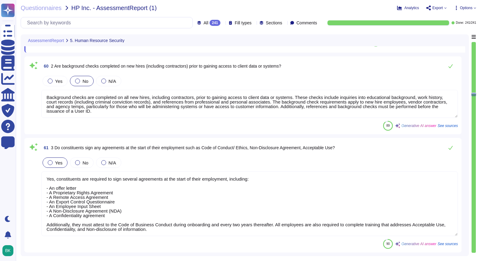
click at [162, 110] on textarea "Background checks are completed on all new hires, including contractors, prior …" at bounding box center [249, 104] width 417 height 28
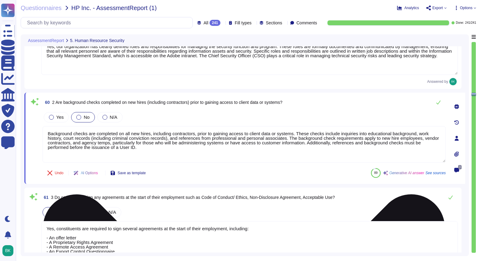
scroll to position [4488, 0]
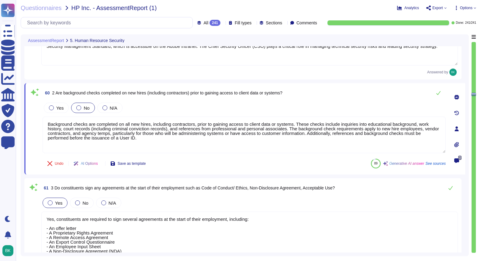
click at [307, 21] on span "Comments" at bounding box center [307, 23] width 21 height 4
click at [295, 39] on div at bounding box center [293, 37] width 5 height 5
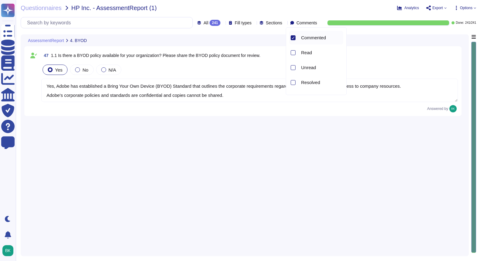
click at [250, 117] on div "47 1.1 Is there a BYOD policy available for your organization? Please share the…" at bounding box center [244, 143] width 441 height 218
click at [388, 111] on div "Answered by" at bounding box center [249, 108] width 417 height 7
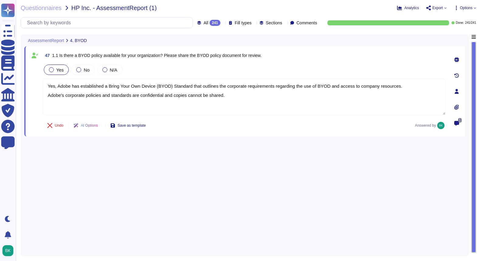
click at [457, 120] on div "1" at bounding box center [457, 123] width 12 height 12
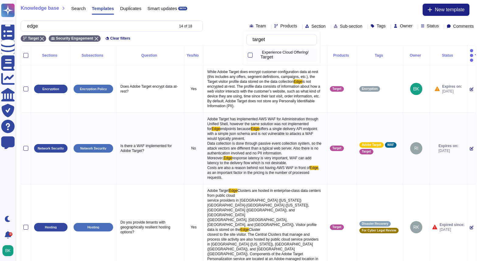
scroll to position [378, 0]
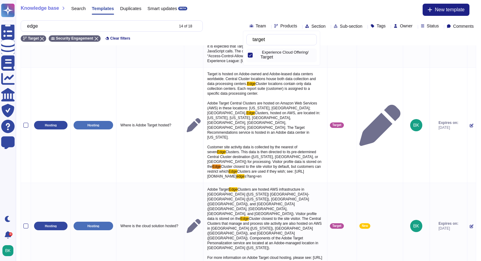
click at [456, 26] on span "Comments" at bounding box center [463, 26] width 21 height 4
click at [382, 14] on div "Knowledge base Search Templates Duplicates Smart updates BETA New template" at bounding box center [249, 10] width 456 height 12
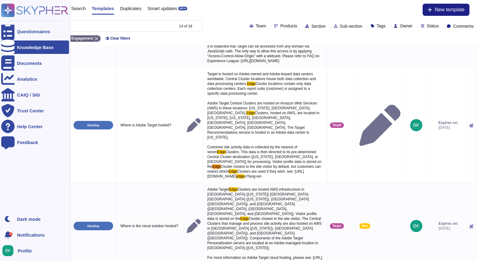
click at [29, 10] on icon at bounding box center [34, 10] width 67 height 13
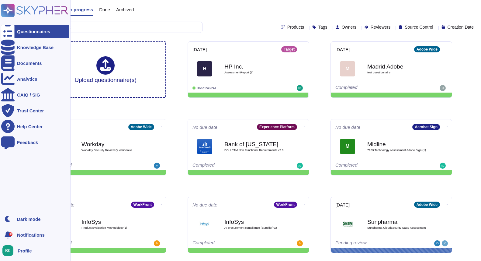
click at [28, 237] on div "9+ Notifications" at bounding box center [35, 234] width 68 height 13
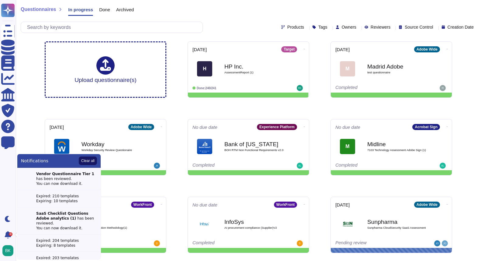
click at [86, 162] on button "Clear all" at bounding box center [88, 160] width 18 height 9
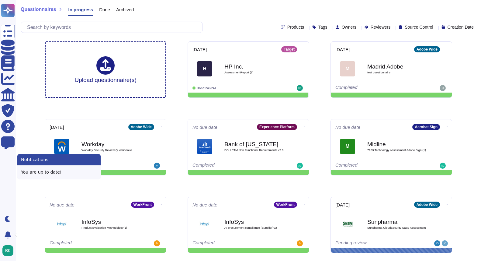
click at [31, 141] on div "Questionnaires In progress Done Archived Products Tags Owners Reviewers Source …" at bounding box center [248, 174] width 465 height 349
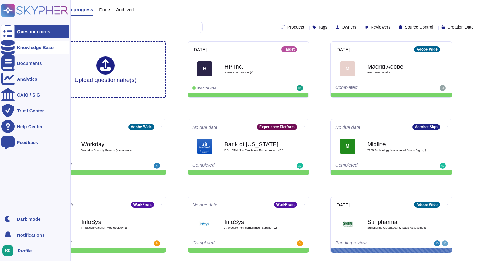
click at [20, 47] on div "Knowledge Base" at bounding box center [35, 47] width 37 height 5
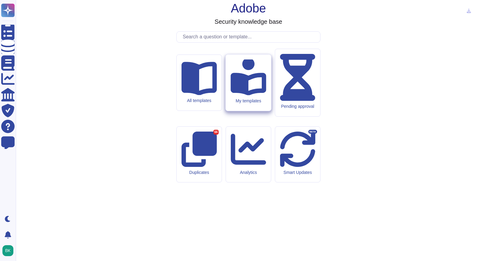
click at [253, 95] on icon at bounding box center [249, 77] width 36 height 36
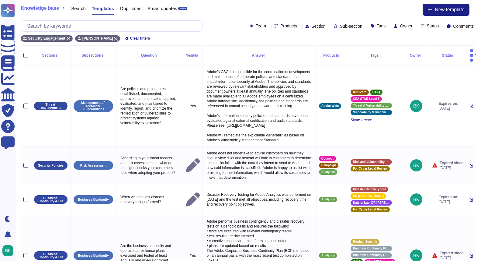
click at [165, 8] on span "Smart updates" at bounding box center [163, 8] width 30 height 5
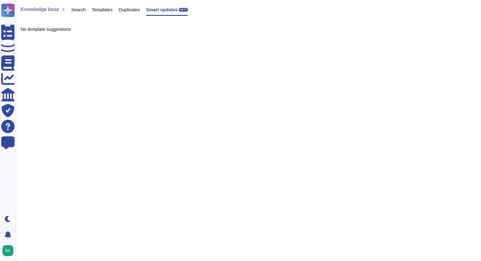
click at [136, 9] on span "Duplicates" at bounding box center [129, 9] width 21 height 5
